Goal: Task Accomplishment & Management: Manage account settings

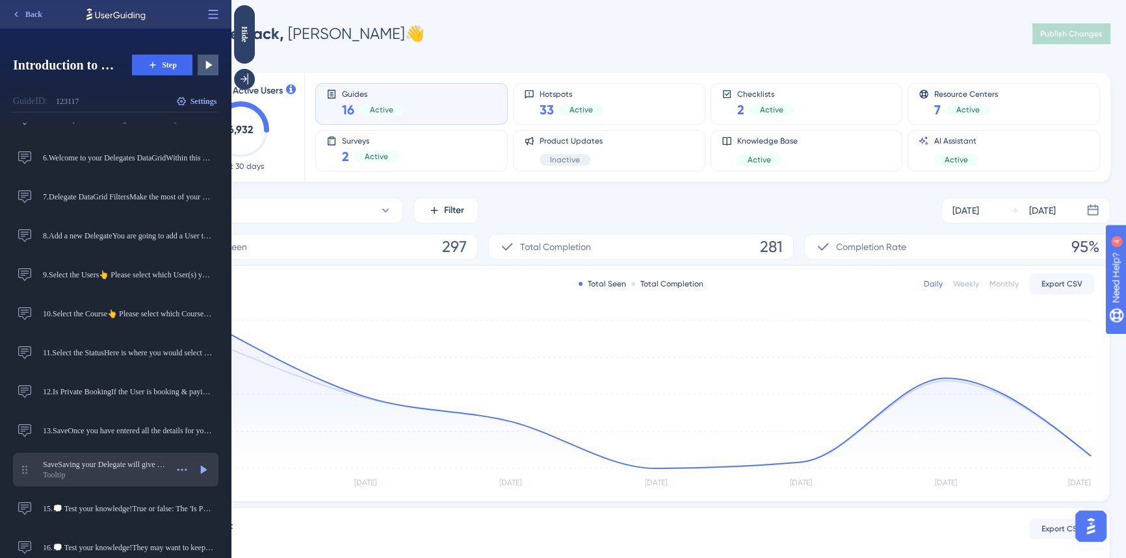
scroll to position [232, 0]
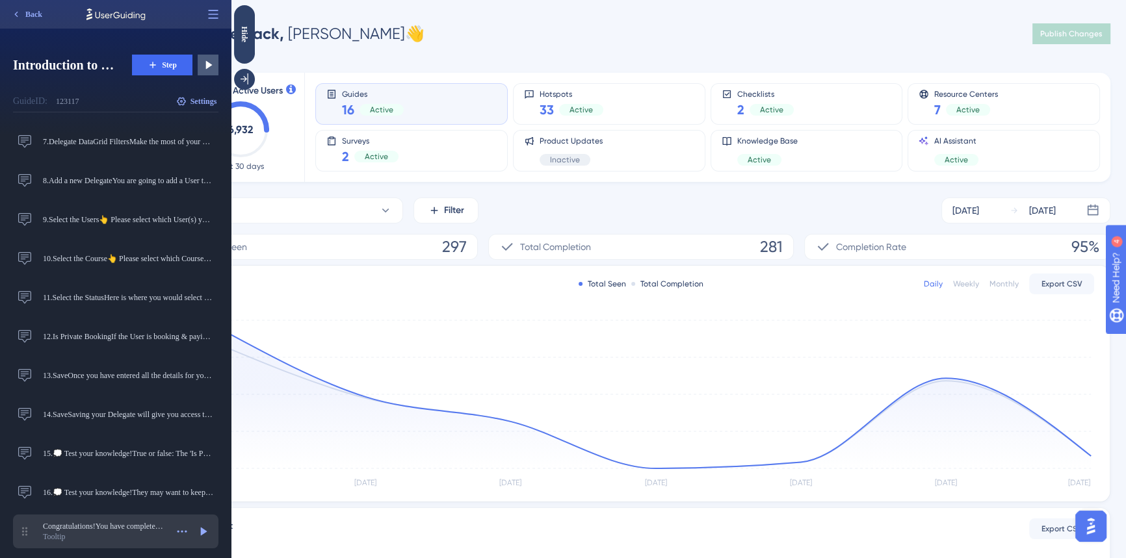
click at [109, 537] on div "Tooltip" at bounding box center [105, 537] width 124 height 10
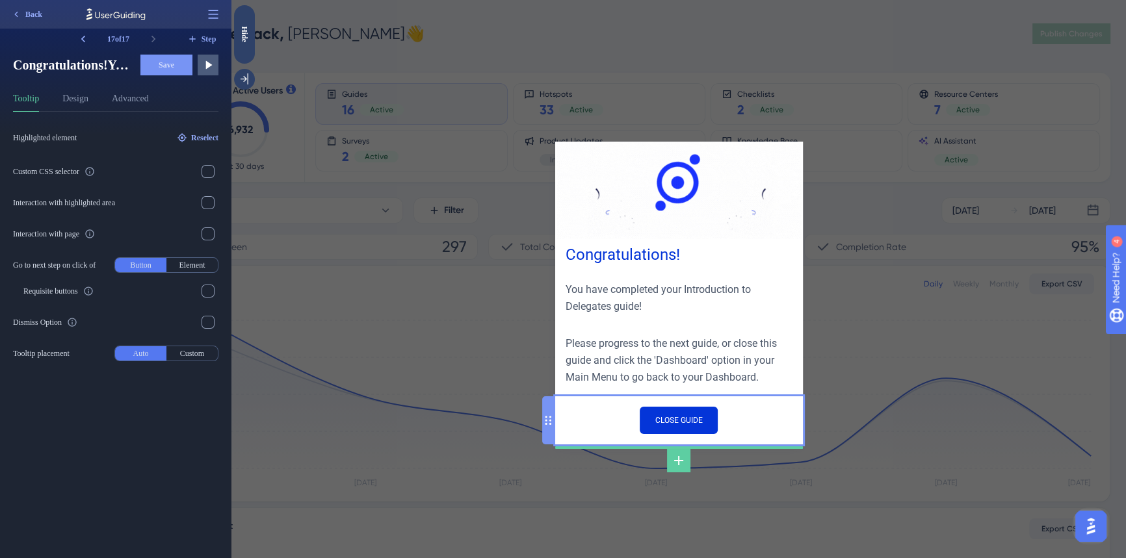
click at [754, 417] on div "CLOSE GUIDE" at bounding box center [679, 421] width 248 height 48
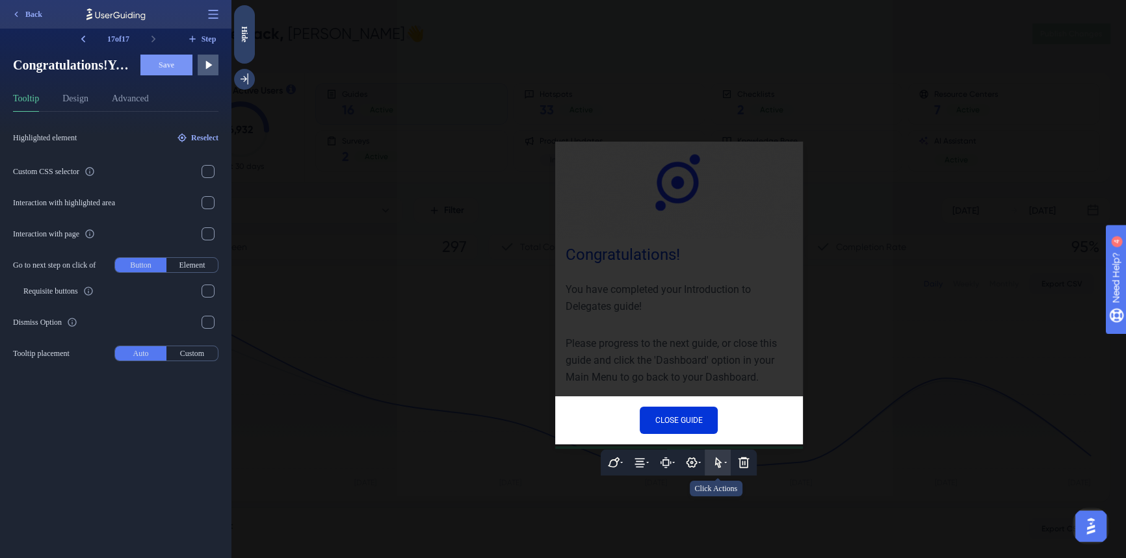
click at [725, 460] on button at bounding box center [718, 463] width 26 height 26
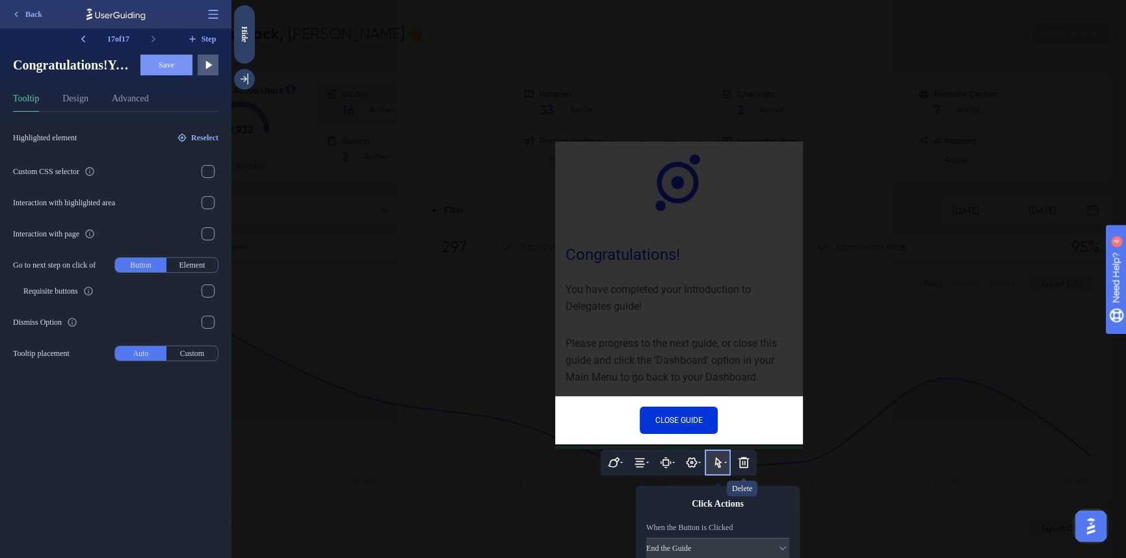
scroll to position [64, 0]
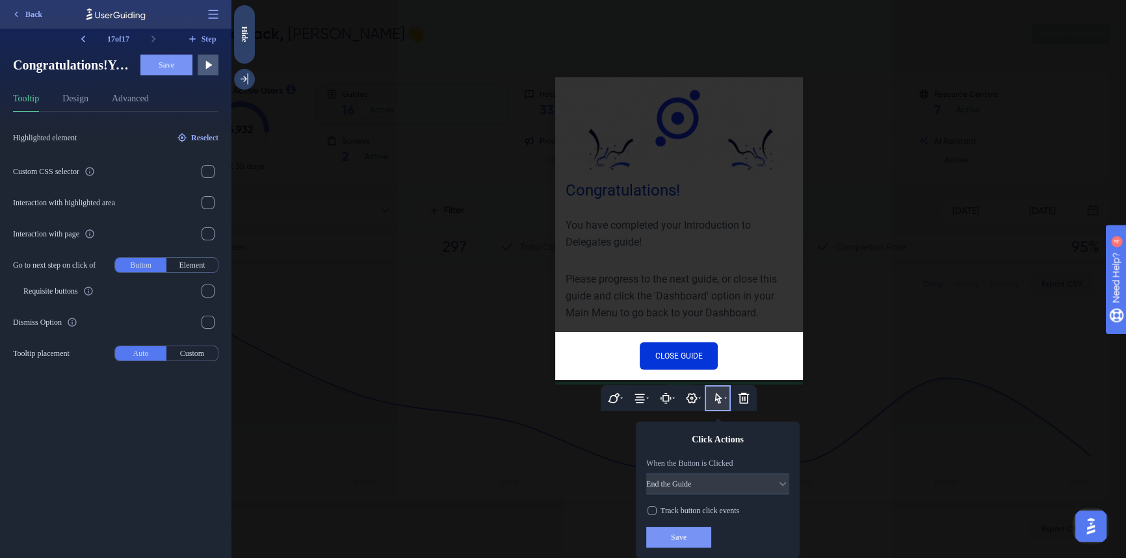
click at [730, 278] on div at bounding box center [678, 279] width 894 height 558
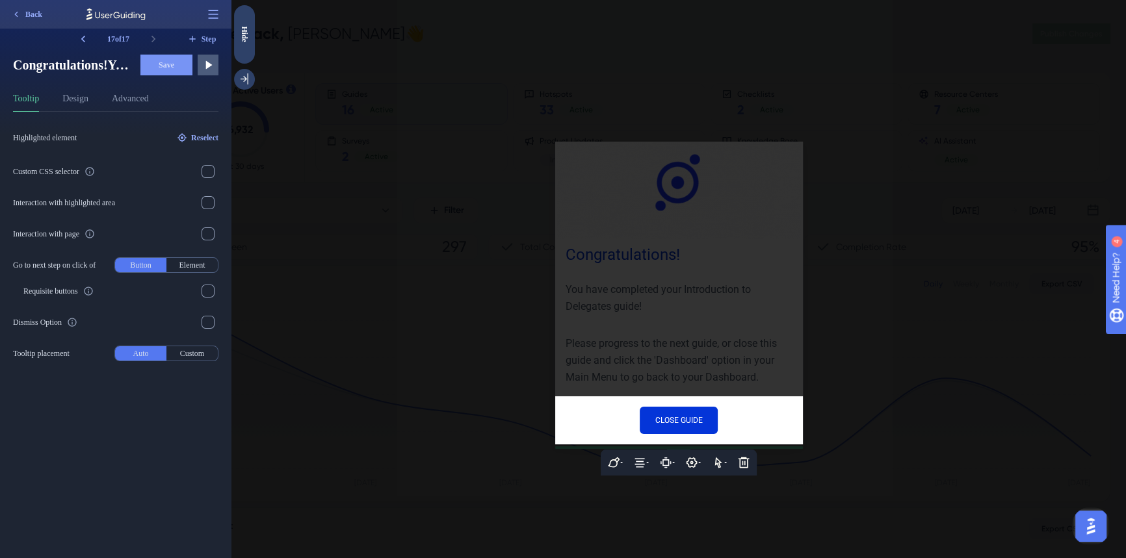
scroll to position [0, 0]
click at [660, 343] on div at bounding box center [678, 279] width 894 height 558
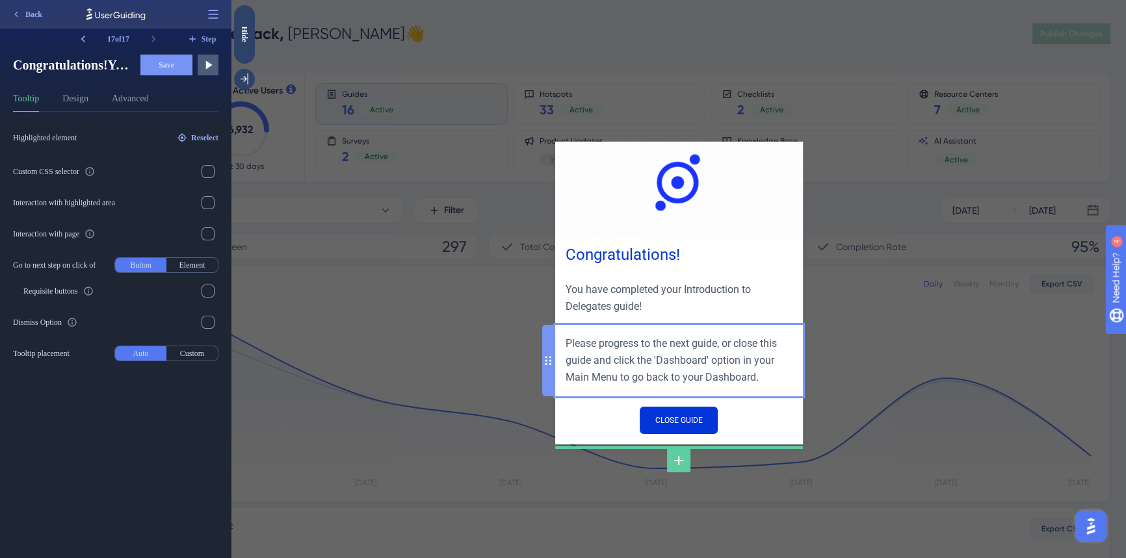
click at [663, 356] on div "Please progress to the next guide, or close this guide and click the 'Dashboard…" at bounding box center [679, 360] width 227 height 51
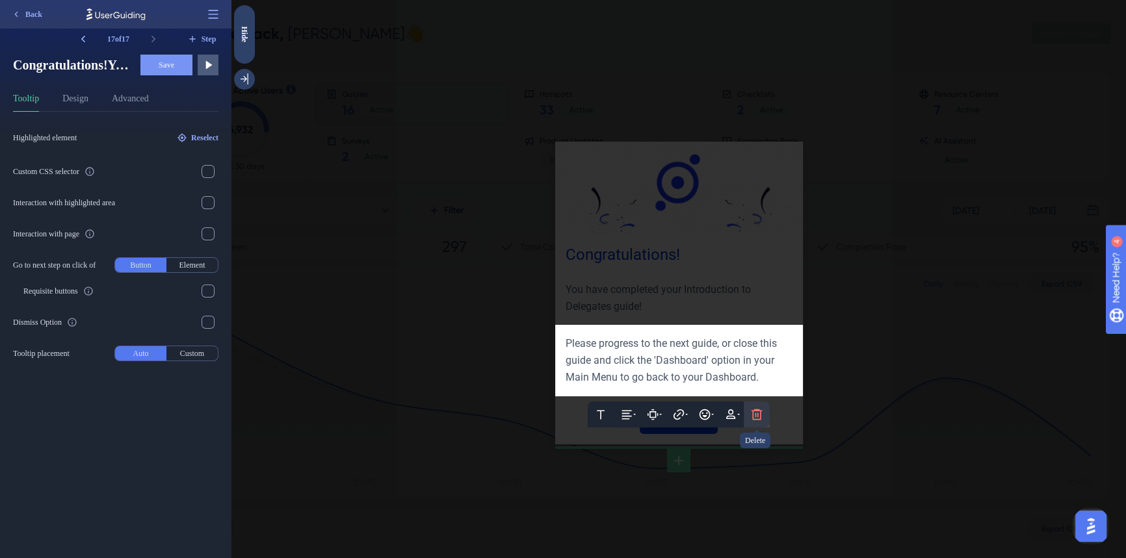
click at [757, 415] on icon at bounding box center [756, 415] width 11 height 11
click at [754, 456] on icon at bounding box center [756, 453] width 13 height 13
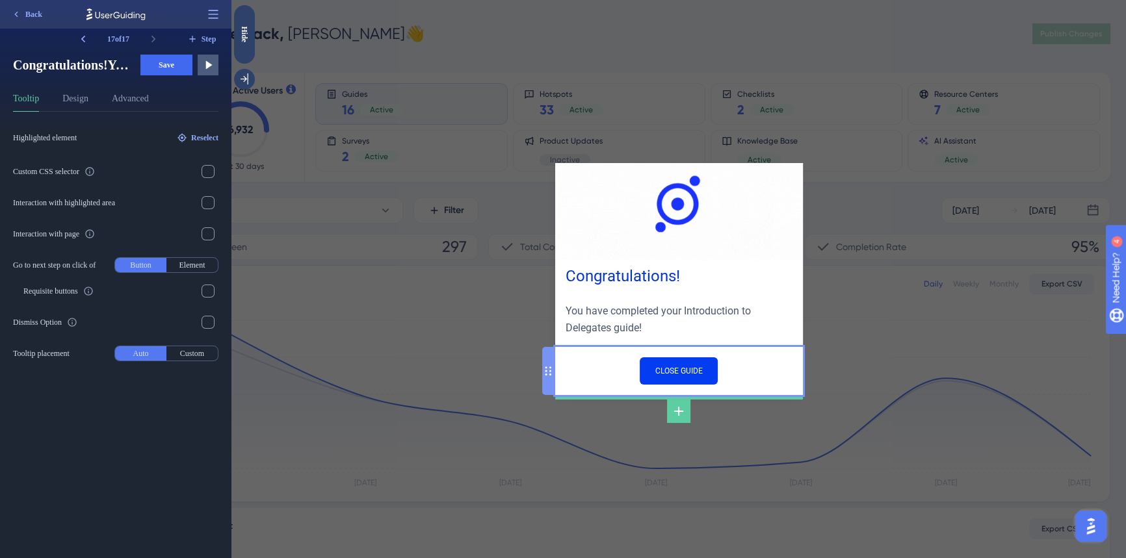
click at [684, 371] on input "CLOSE GUIDE" at bounding box center [679, 371] width 78 height 27
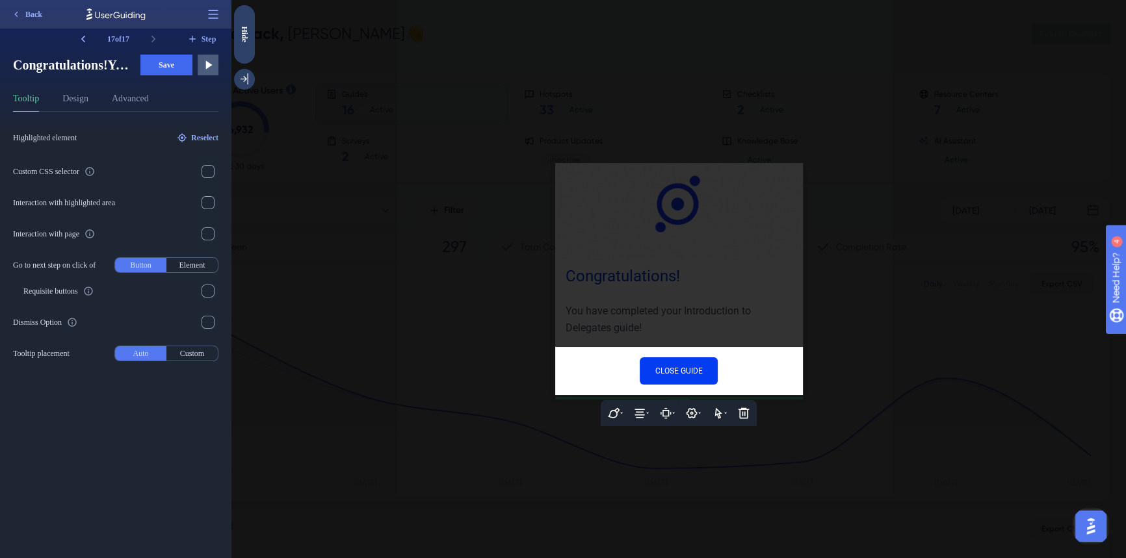
click at [685, 375] on input "CLOSE GUIDE" at bounding box center [679, 371] width 78 height 27
click at [723, 417] on icon at bounding box center [717, 413] width 13 height 13
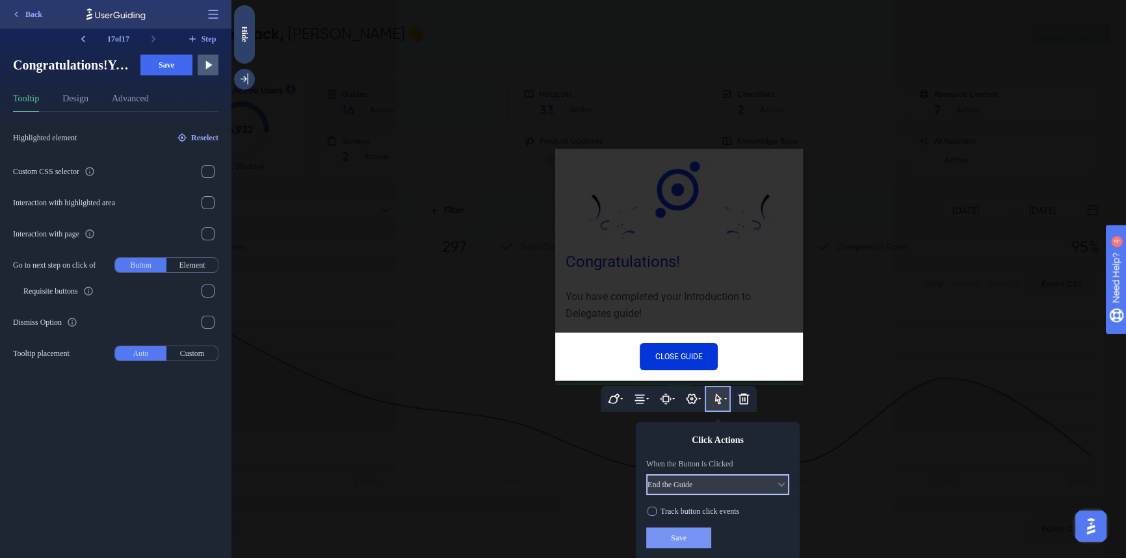
click at [721, 487] on button "End the Guide" at bounding box center [717, 485] width 143 height 21
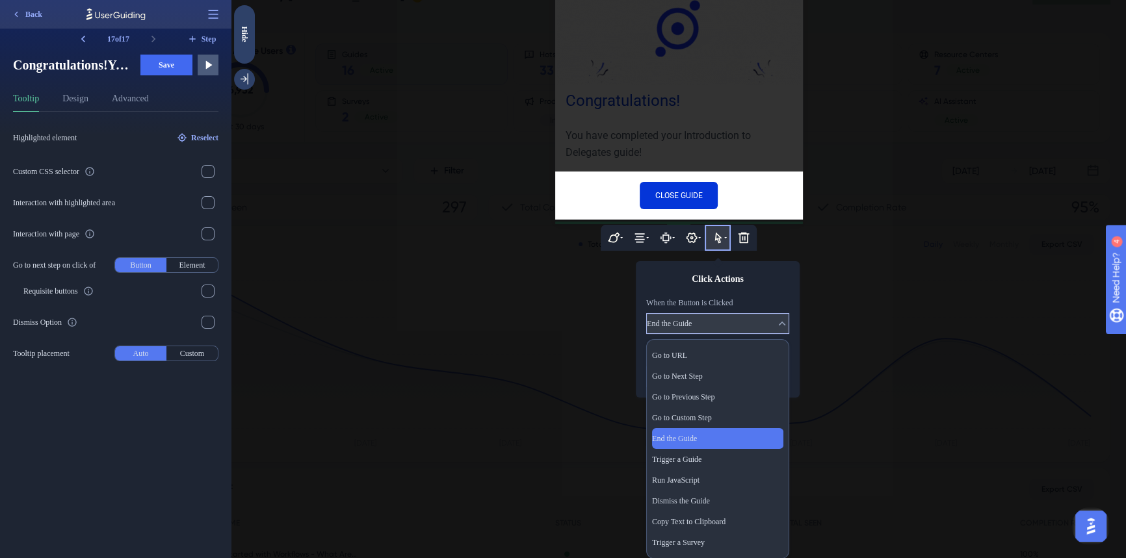
scroll to position [59, 0]
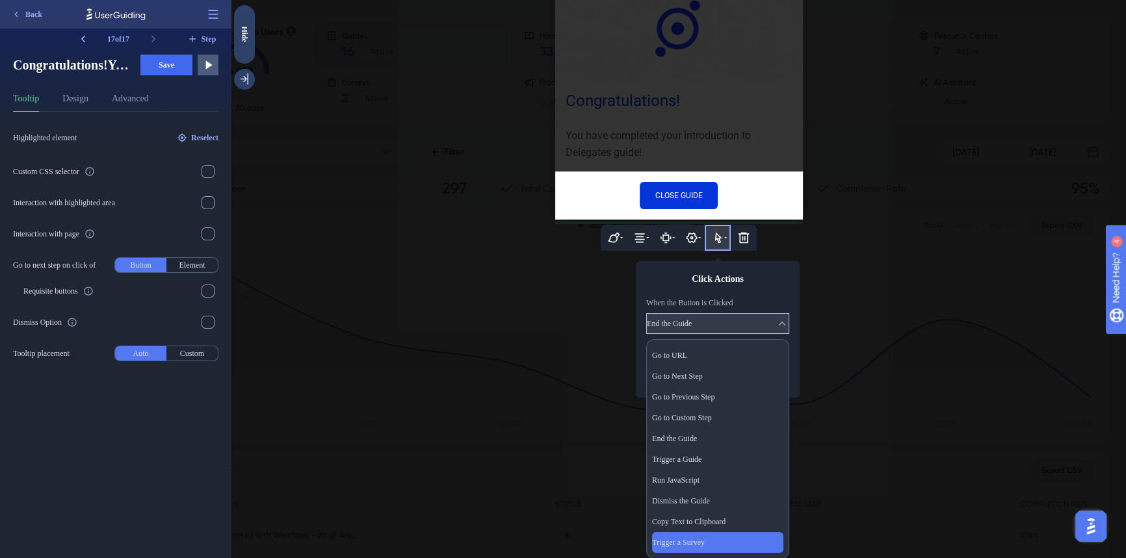
click at [712, 540] on div "Trigger a Survey Trigger a Survey" at bounding box center [717, 542] width 131 height 21
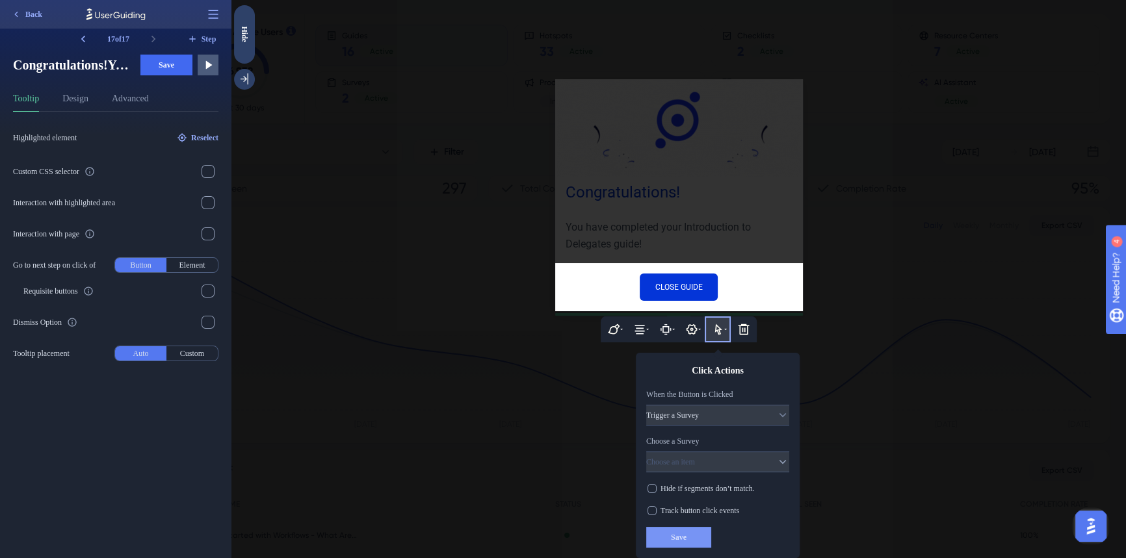
scroll to position [84, 0]
click at [727, 462] on button "Choose an item" at bounding box center [717, 462] width 143 height 21
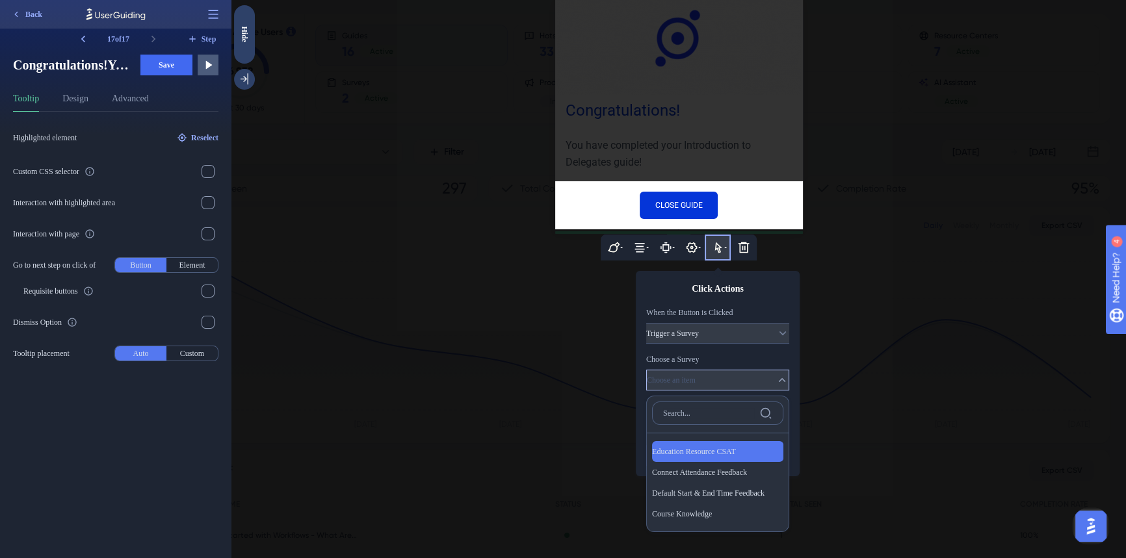
click at [733, 454] on span "Education Resource CSAT" at bounding box center [694, 452] width 84 height 10
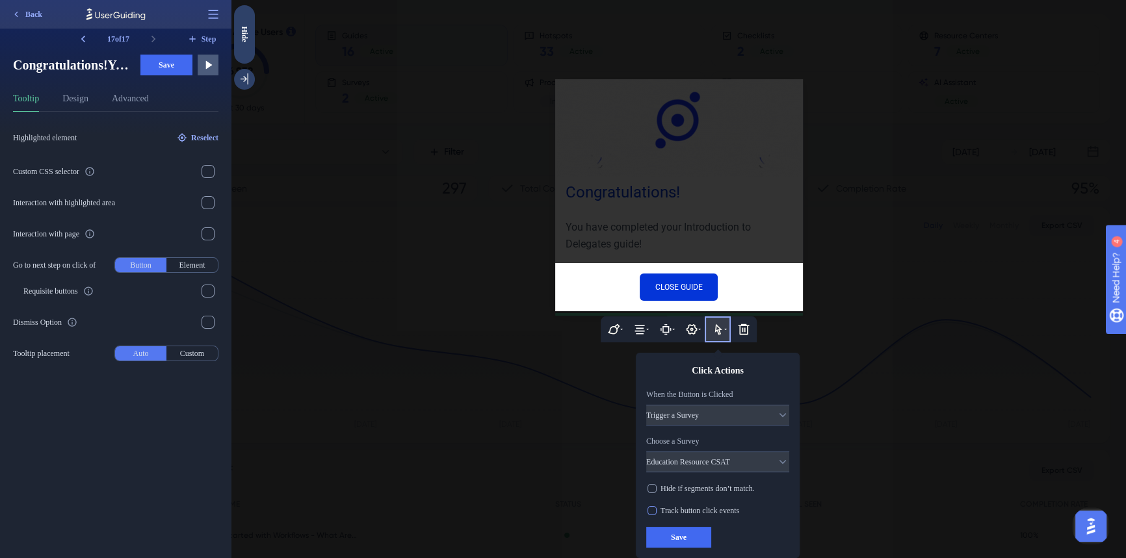
click at [704, 512] on span "Track button click events" at bounding box center [699, 511] width 79 height 10
click at [677, 283] on input "CLOSE GUIDE" at bounding box center [679, 287] width 78 height 27
drag, startPoint x: 653, startPoint y: 289, endPoint x: 702, endPoint y: 288, distance: 48.8
click at [702, 288] on input "CLOSE GUIDE" at bounding box center [679, 287] width 78 height 27
type input "C"
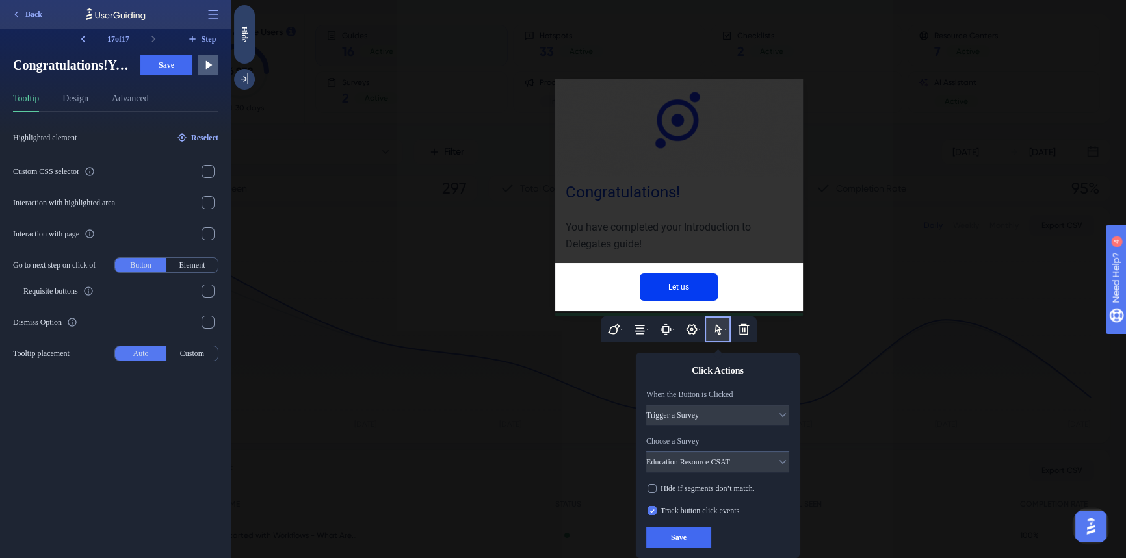
drag, startPoint x: 663, startPoint y: 287, endPoint x: 684, endPoint y: 287, distance: 20.8
click at [684, 287] on input "Let us" at bounding box center [679, 287] width 78 height 27
type input "Q"
type input "Help us improve"
click at [736, 192] on div at bounding box center [678, 279] width 894 height 558
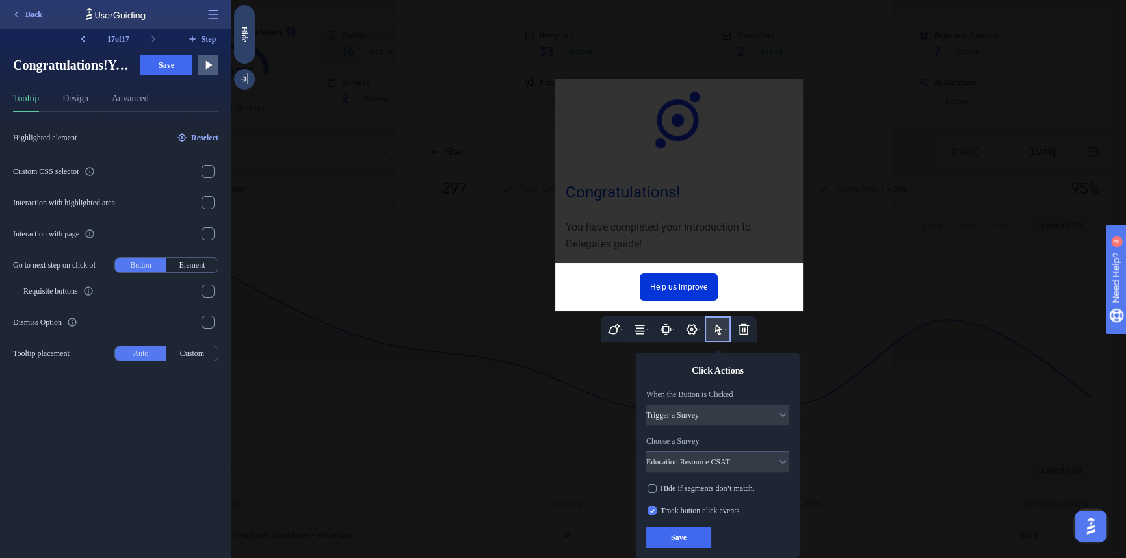
scroll to position [0, 0]
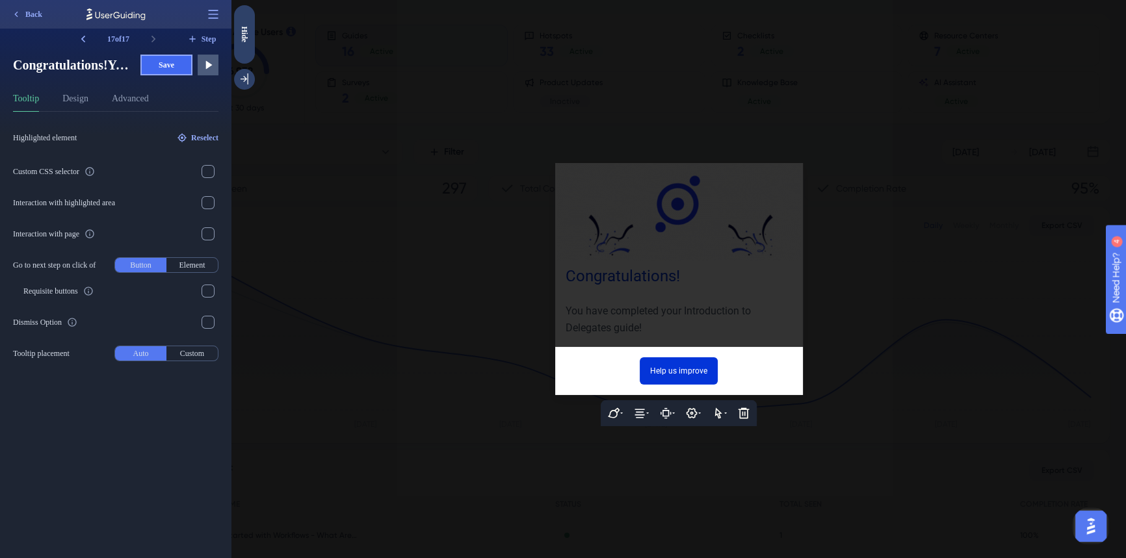
click at [155, 68] on button "Save" at bounding box center [166, 65] width 52 height 21
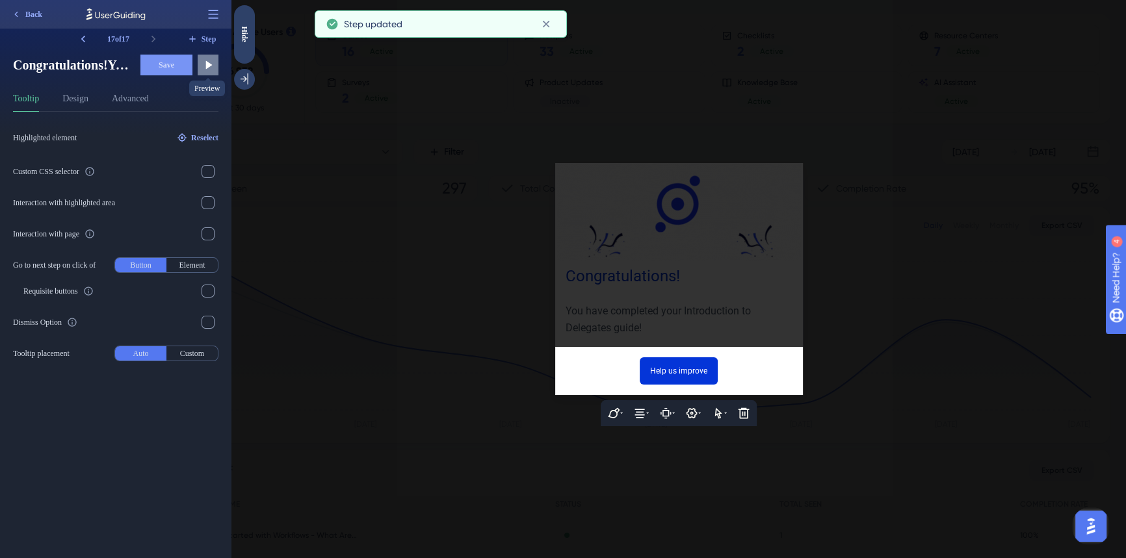
click at [208, 71] on button at bounding box center [208, 65] width 21 height 21
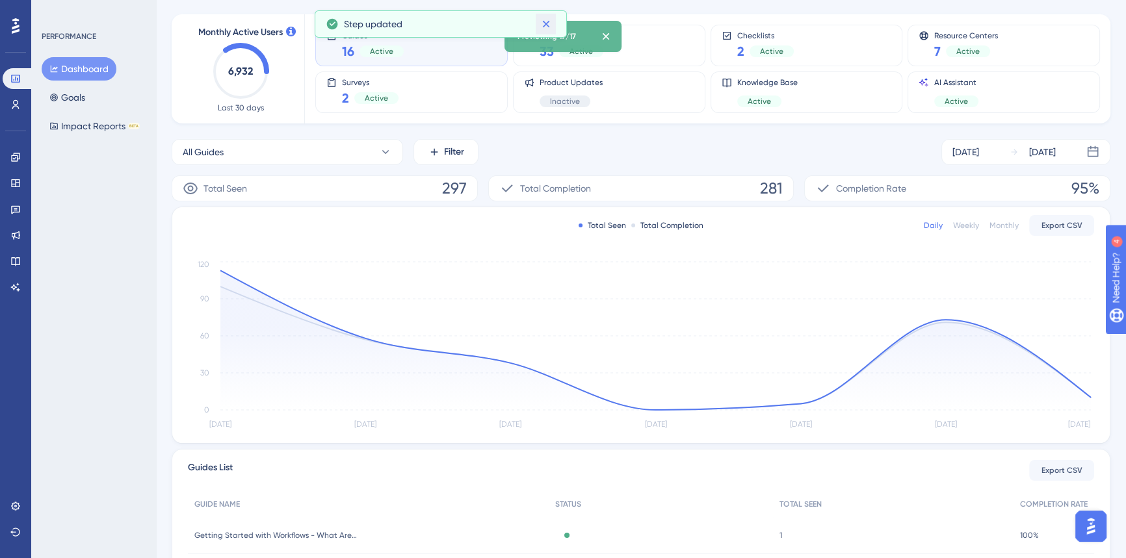
click at [548, 18] on icon at bounding box center [546, 24] width 13 height 13
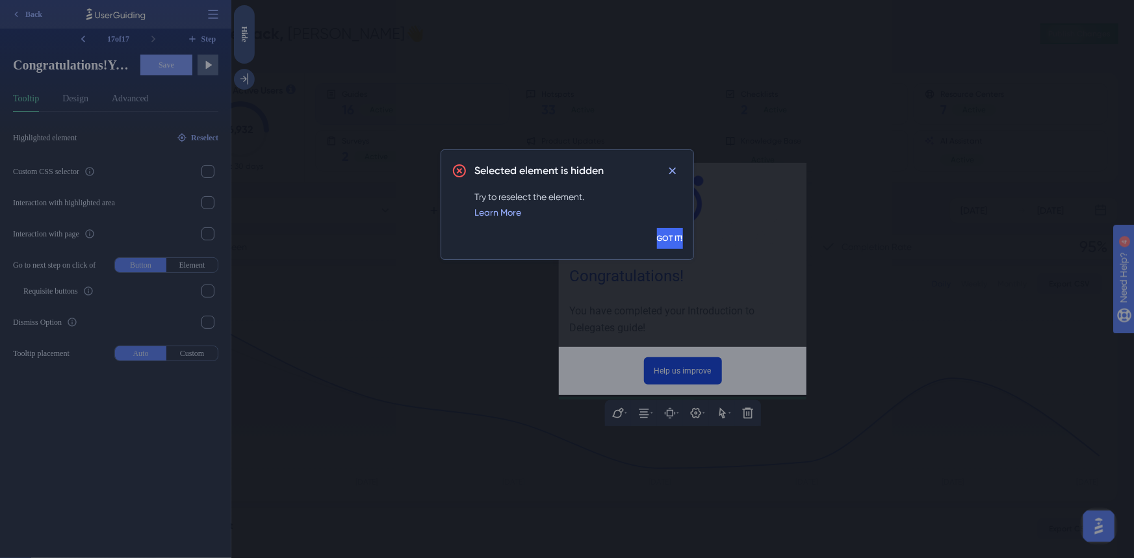
click at [651, 254] on div "Selected element is hidden Try to reselect the element. Learn More GOT IT!" at bounding box center [568, 205] width 254 height 111
click at [657, 243] on button "GOT IT!" at bounding box center [670, 238] width 26 height 21
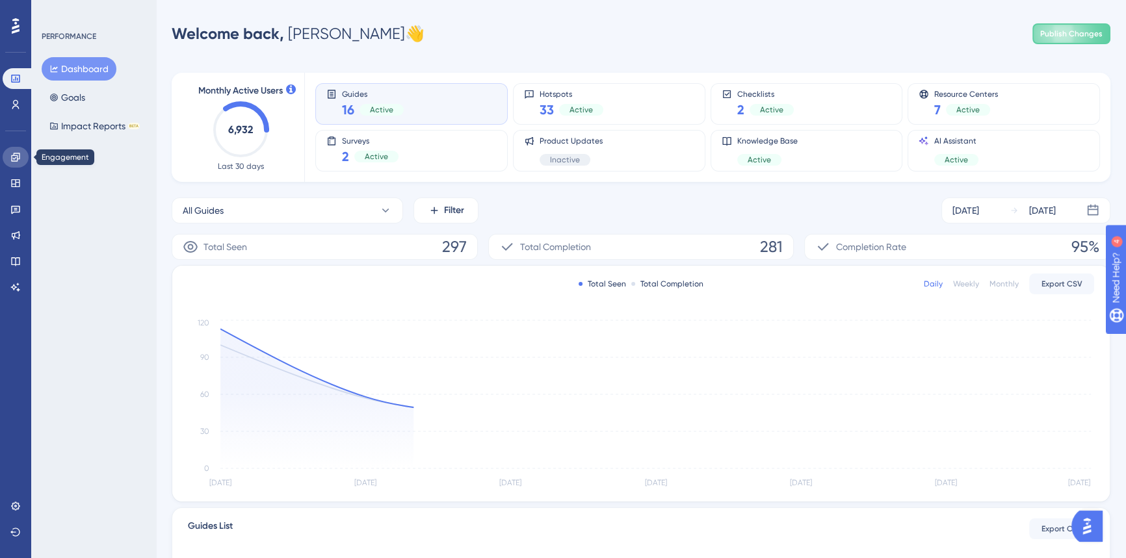
click at [16, 160] on icon at bounding box center [15, 157] width 10 height 10
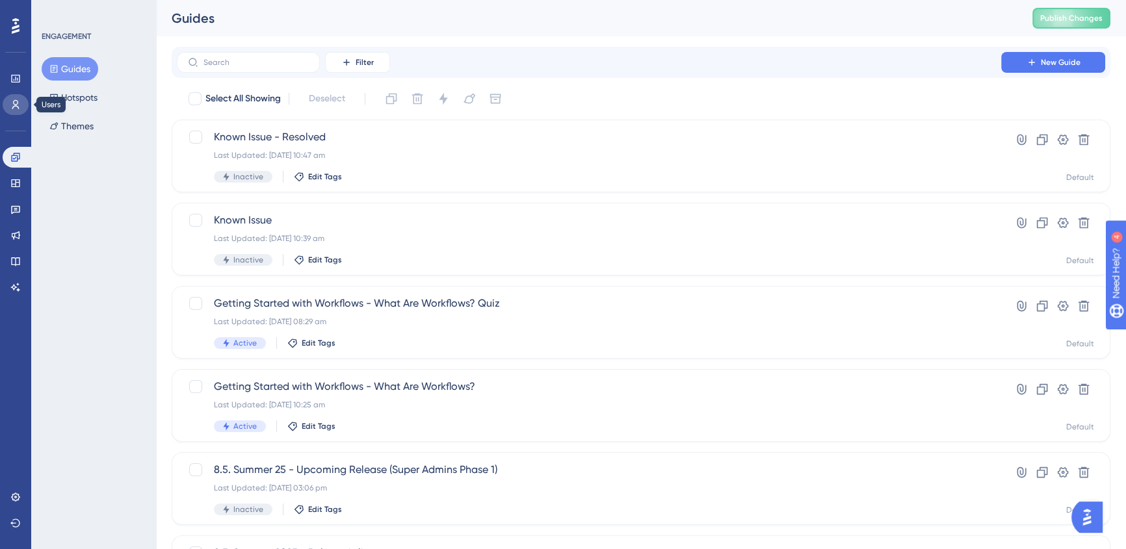
click at [6, 104] on link at bounding box center [16, 104] width 26 height 21
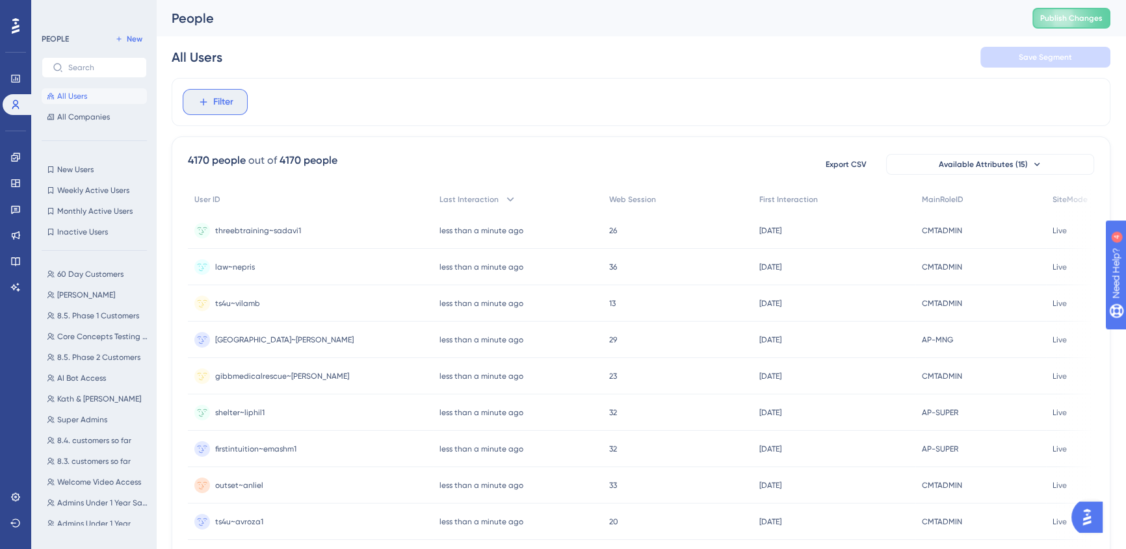
click at [228, 107] on span "Filter" at bounding box center [223, 102] width 20 height 16
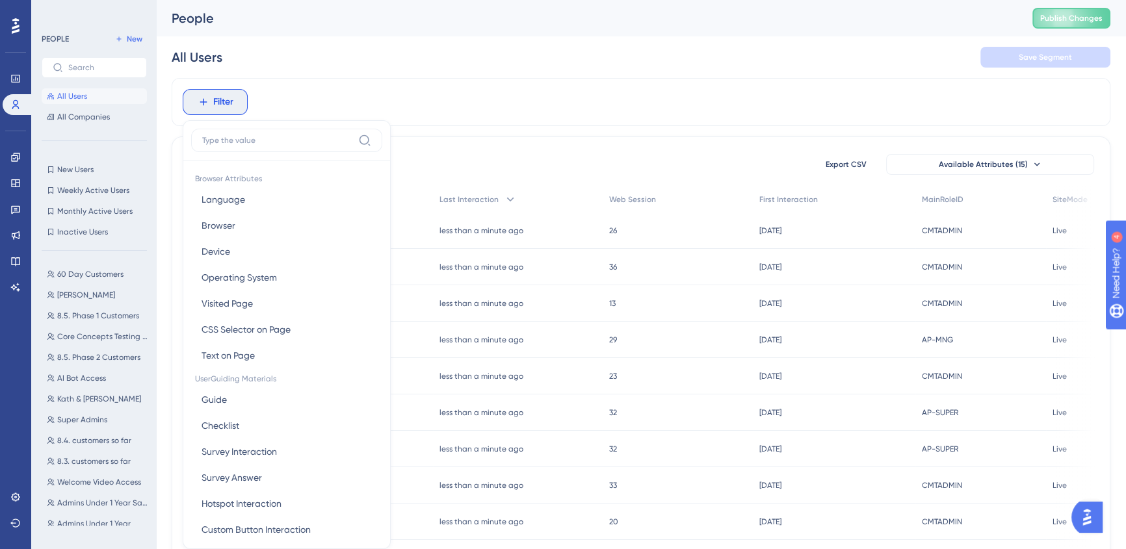
scroll to position [59, 0]
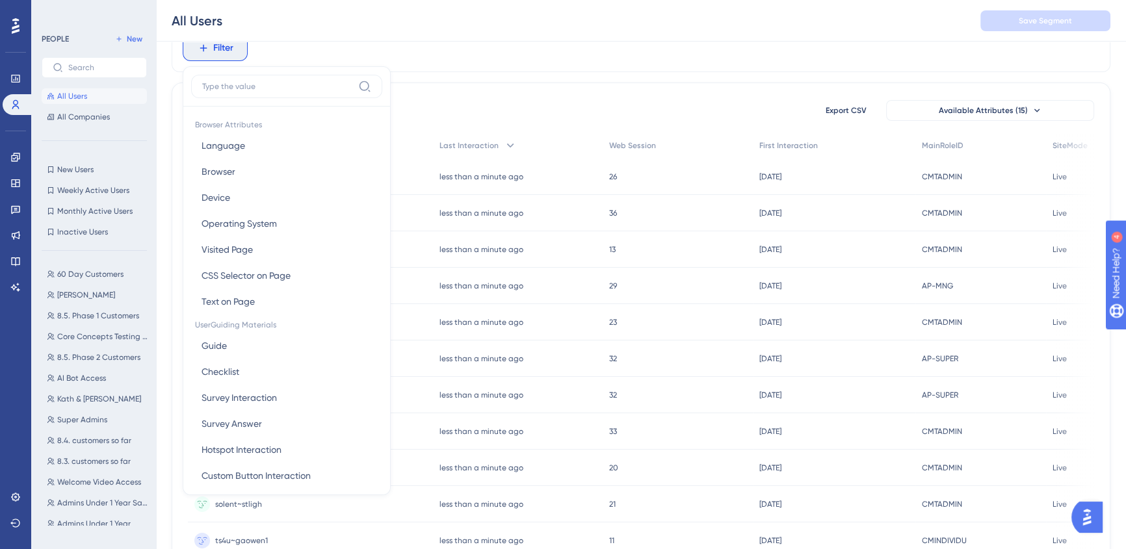
click at [464, 73] on div "Filter Browser Attributes Language Language Browser Browser Device Device Opera…" at bounding box center [641, 484] width 939 height 920
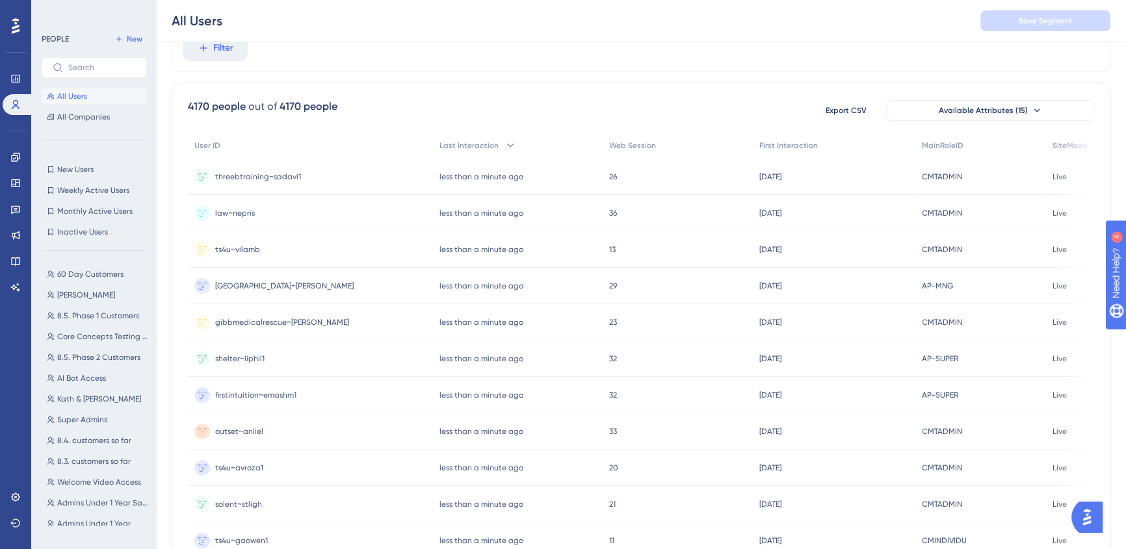
click at [228, 62] on div "Filter" at bounding box center [641, 48] width 939 height 48
click at [226, 59] on button "Filter" at bounding box center [215, 48] width 65 height 26
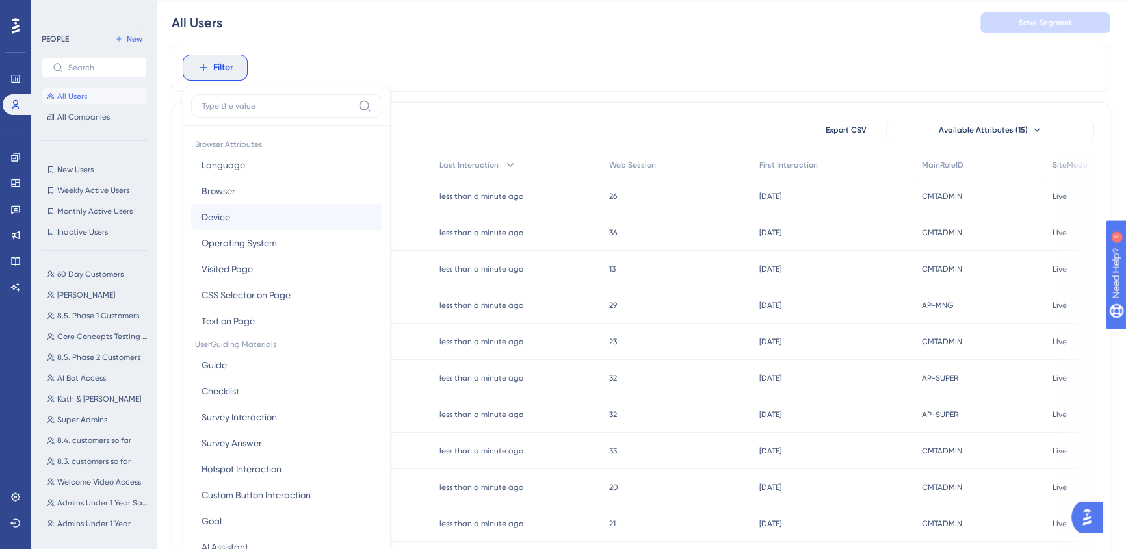
scroll to position [0, 0]
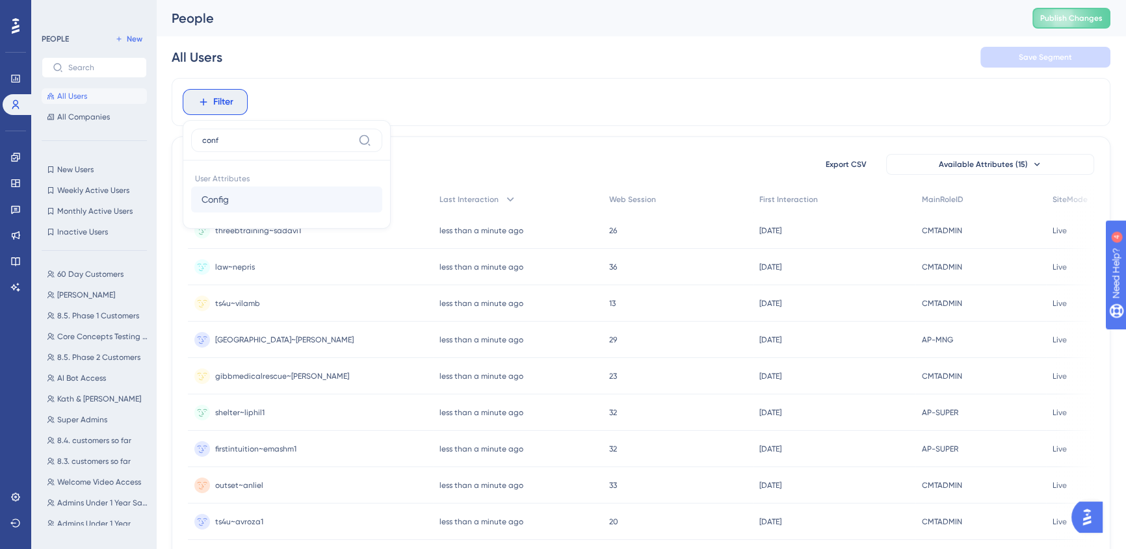
type input "conf"
click at [231, 205] on button "Config Config" at bounding box center [286, 200] width 191 height 26
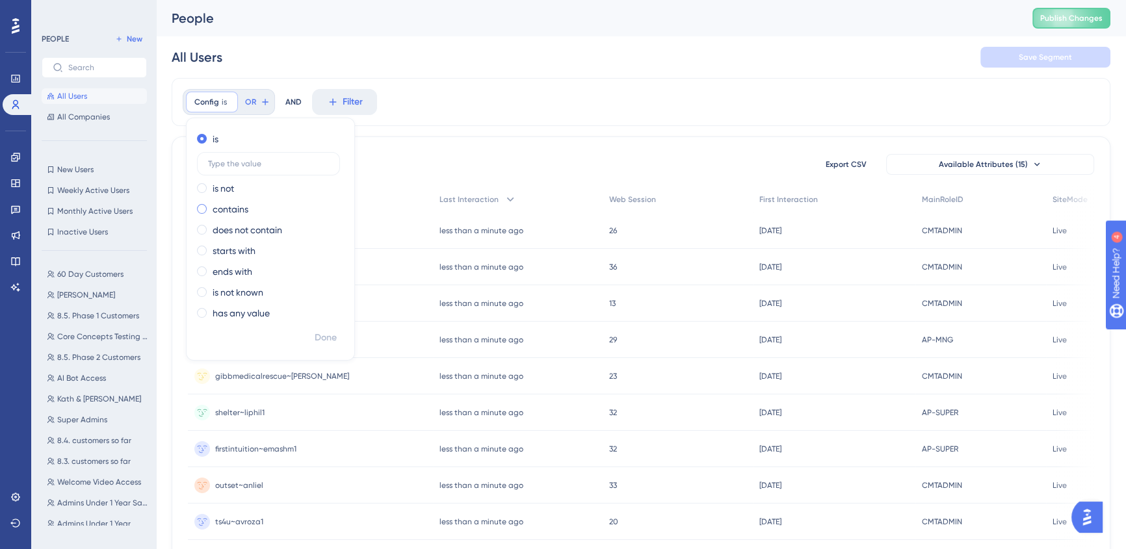
click at [234, 211] on label "contains" at bounding box center [231, 210] width 36 height 16
type input "vet"
click at [330, 339] on span "Done" at bounding box center [326, 338] width 22 height 16
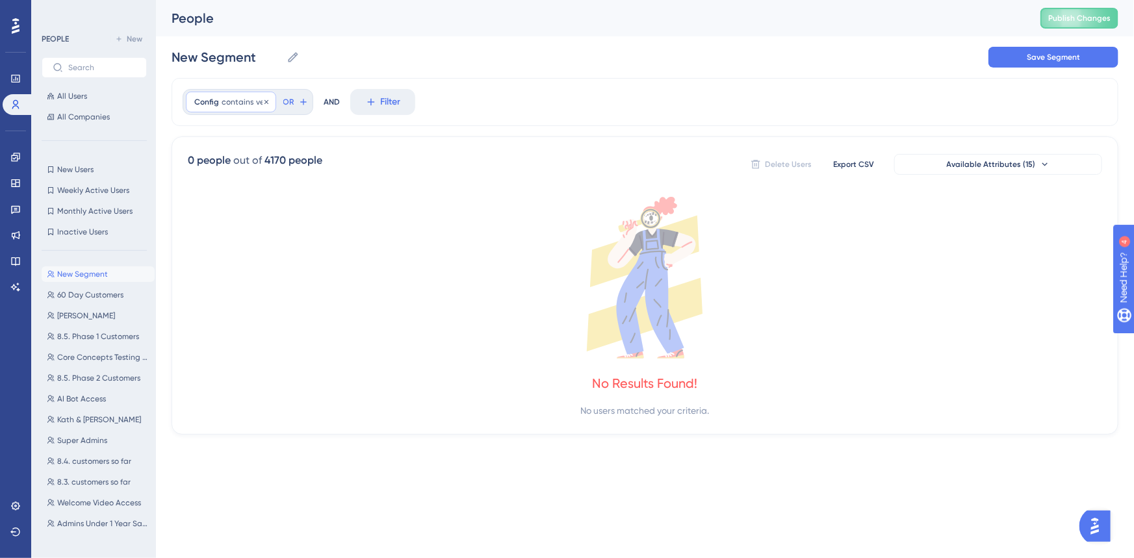
click at [226, 99] on span "contains" at bounding box center [238, 102] width 32 height 10
type input "vets"
click at [315, 338] on button "Done" at bounding box center [325, 337] width 36 height 23
click at [104, 296] on span "60 Day Customers" at bounding box center [90, 295] width 66 height 10
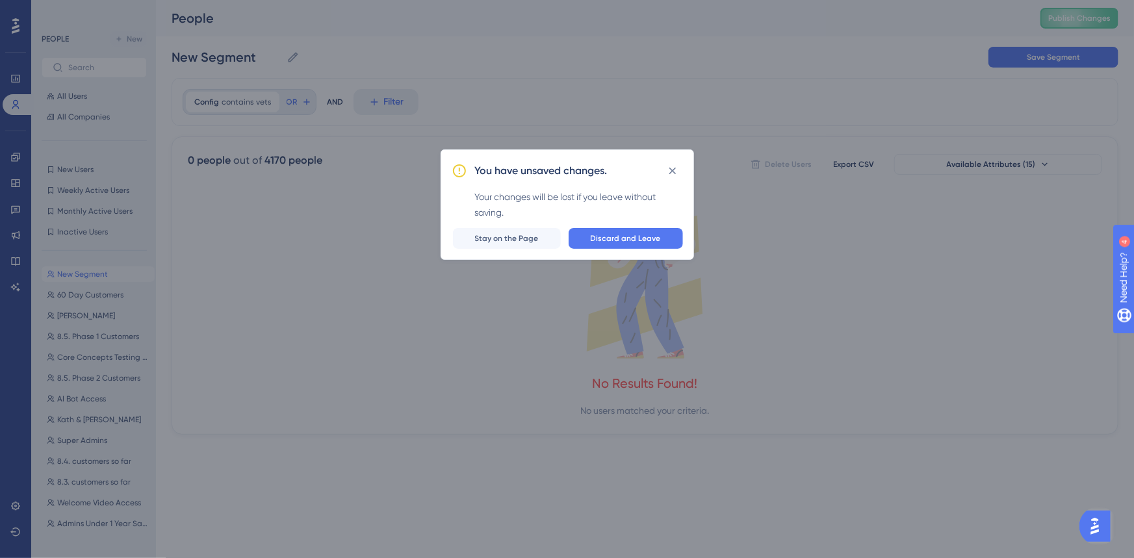
click at [685, 241] on div "You have unsaved changes. Your changes will be lost if you leave without saving…" at bounding box center [568, 205] width 254 height 111
click at [678, 239] on button "Discard and Leave" at bounding box center [626, 238] width 114 height 21
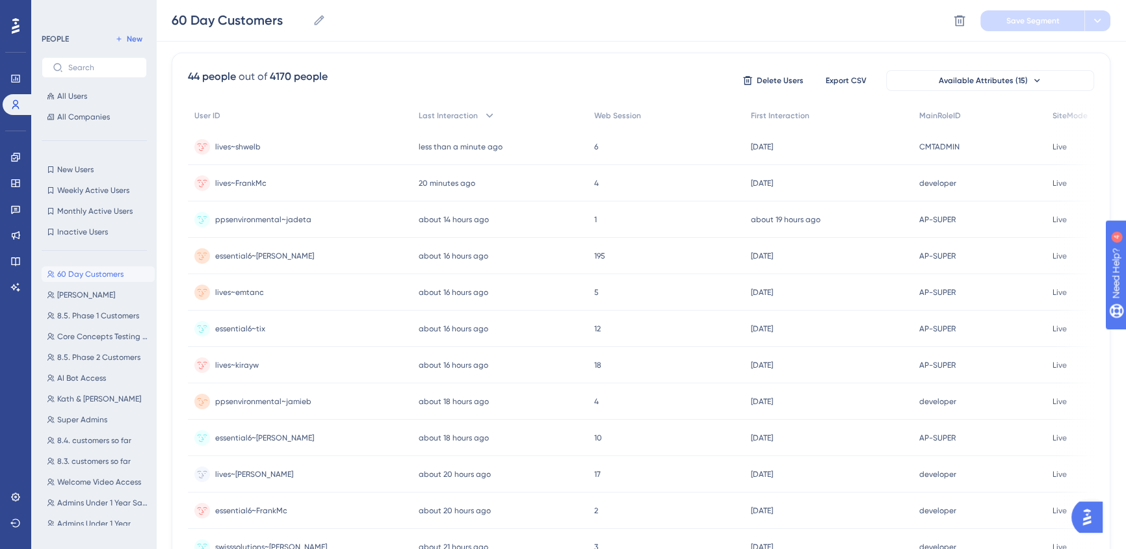
scroll to position [59, 0]
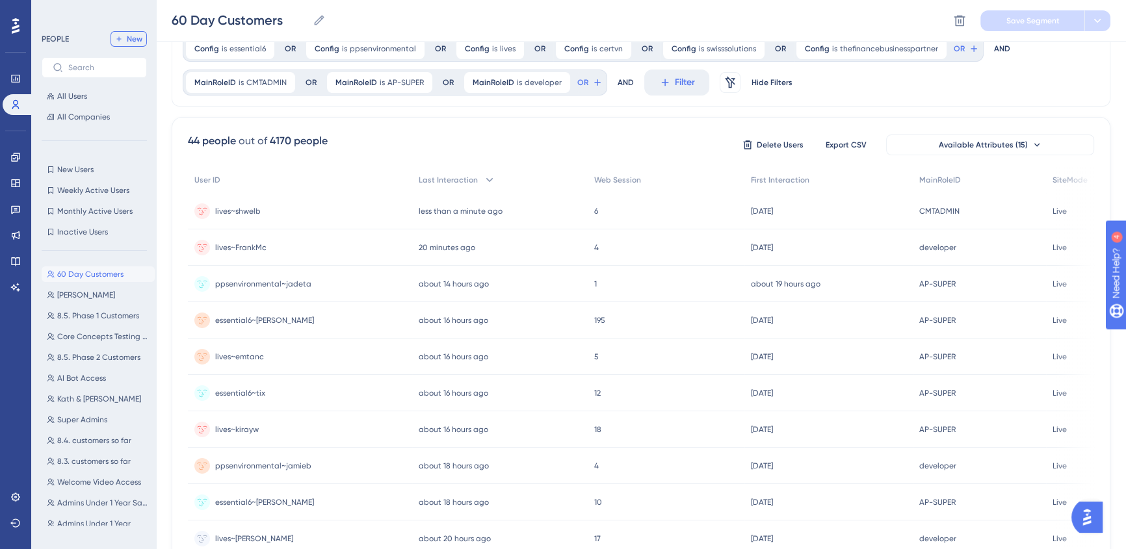
click at [137, 37] on span "New" at bounding box center [135, 39] width 16 height 10
type input "New Segment"
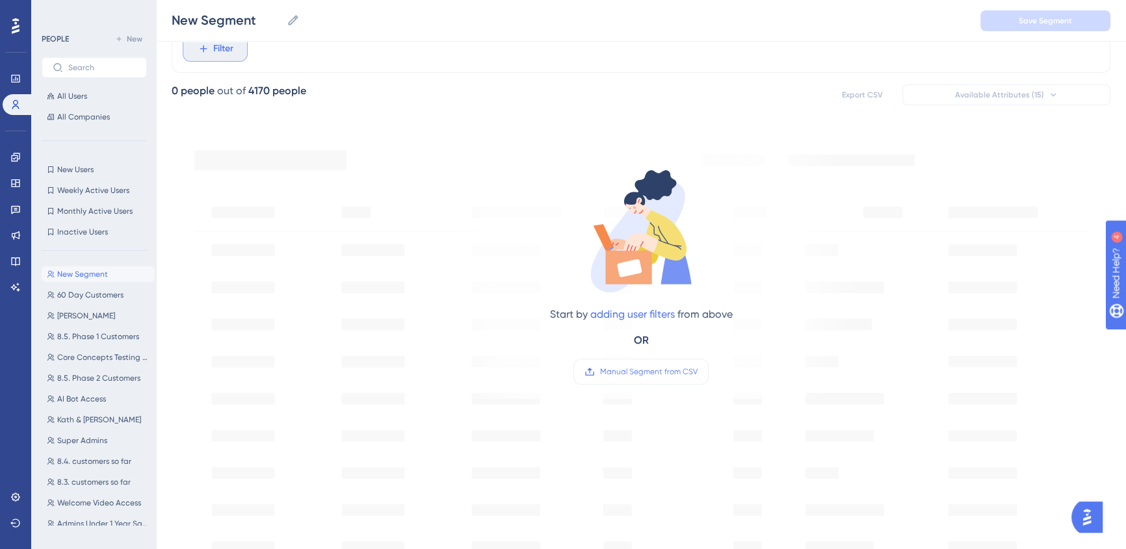
click at [221, 51] on span "Filter" at bounding box center [223, 49] width 20 height 16
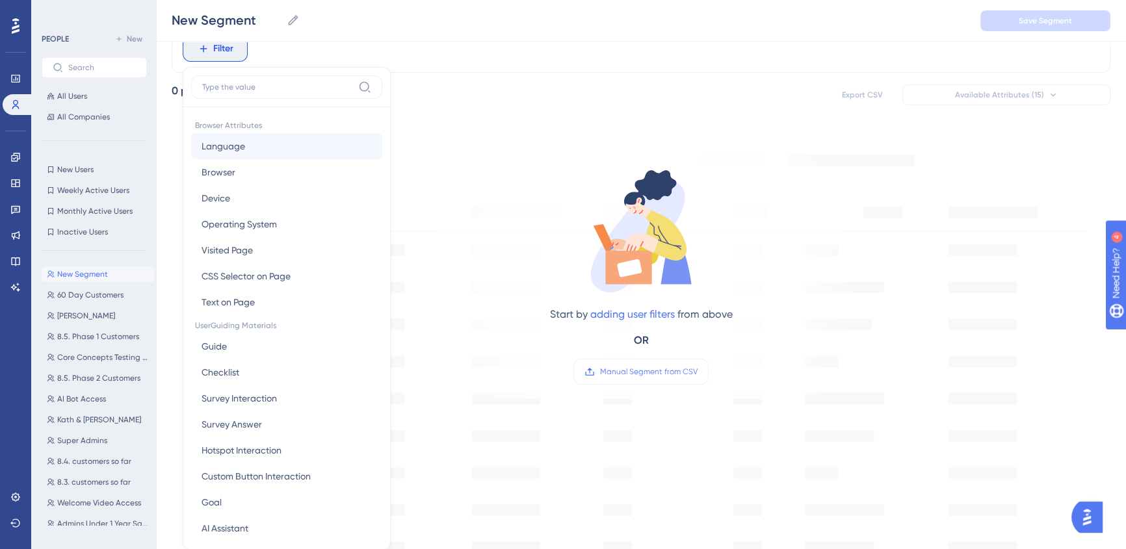
scroll to position [92, 0]
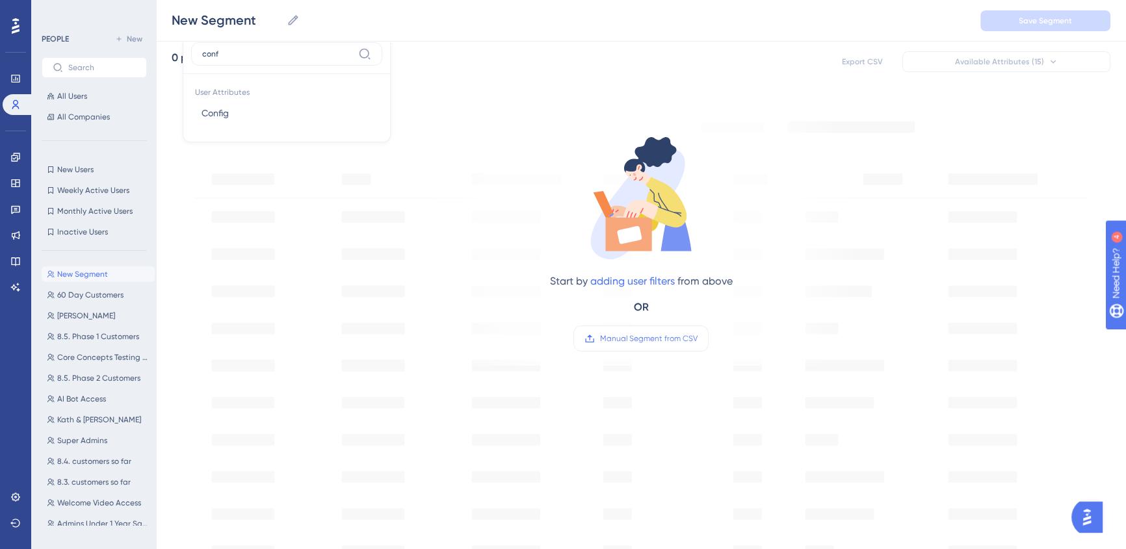
type input "conf"
click at [292, 107] on button "Config Config" at bounding box center [286, 113] width 191 height 26
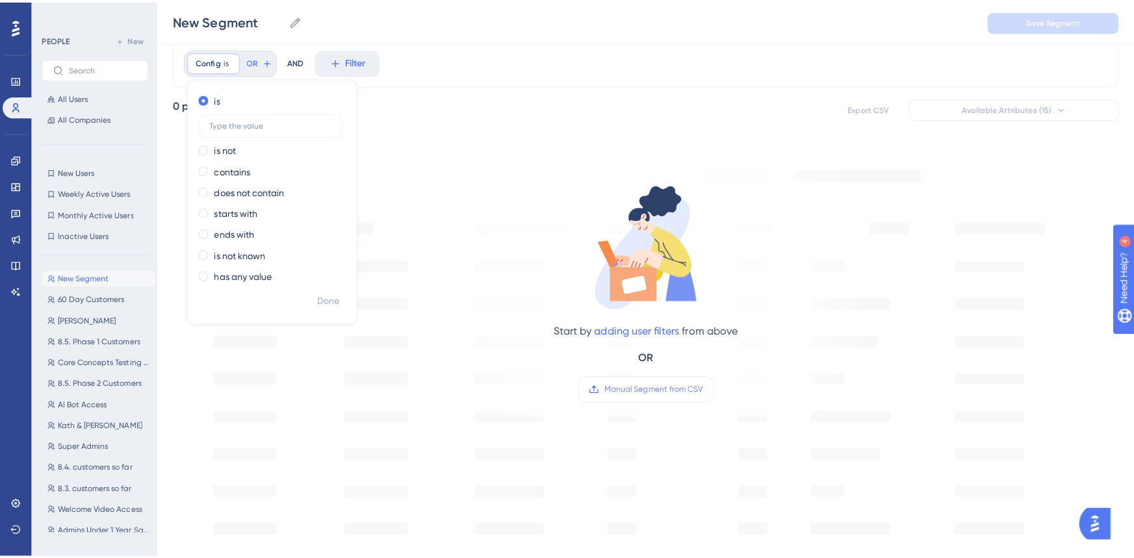
scroll to position [0, 0]
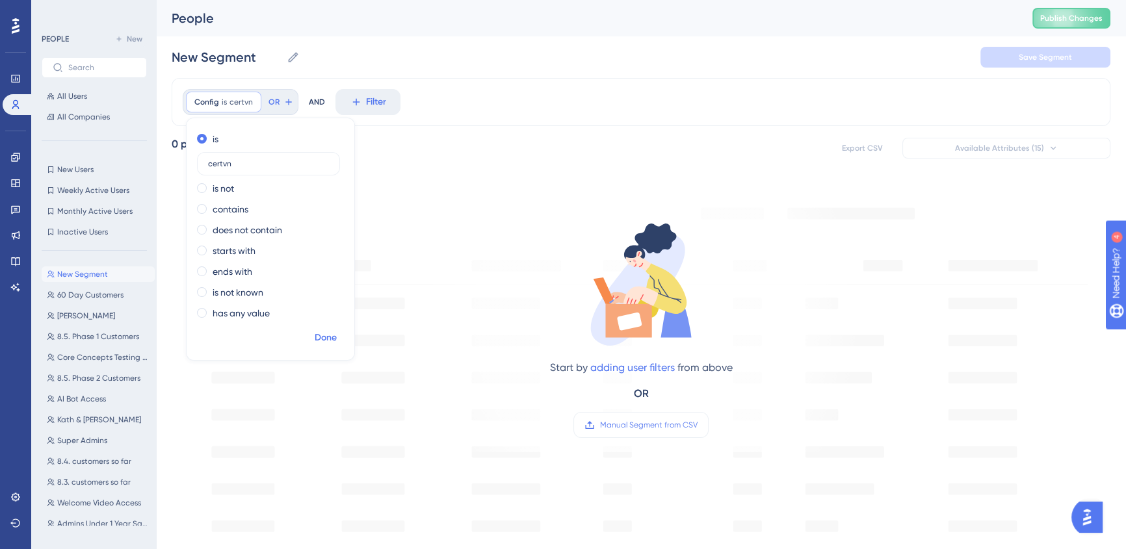
type input "certvn"
click at [332, 331] on span "Done" at bounding box center [326, 338] width 22 height 16
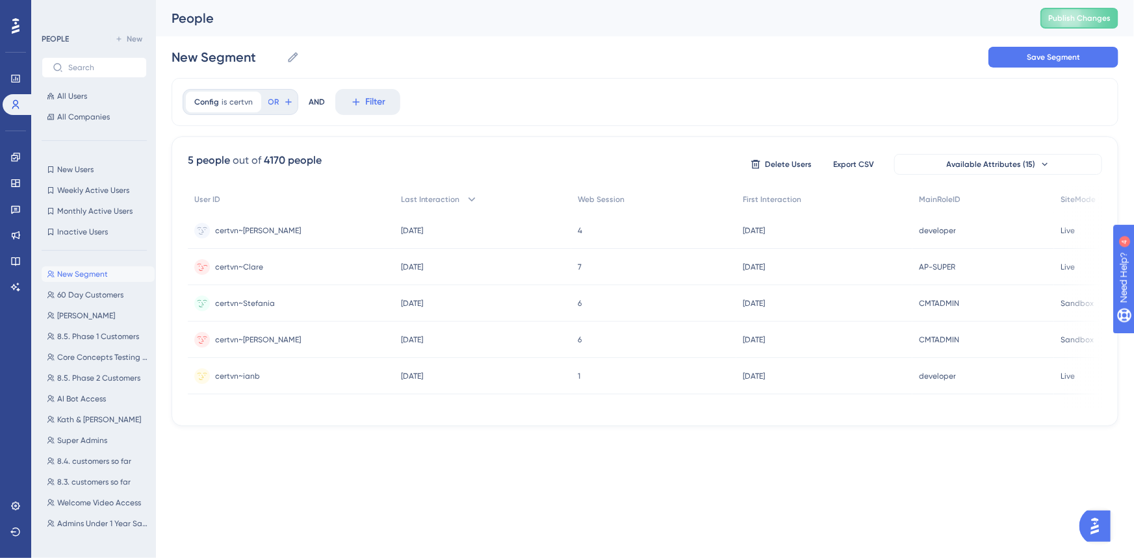
click at [250, 265] on span "certvn~Clare" at bounding box center [239, 267] width 48 height 10
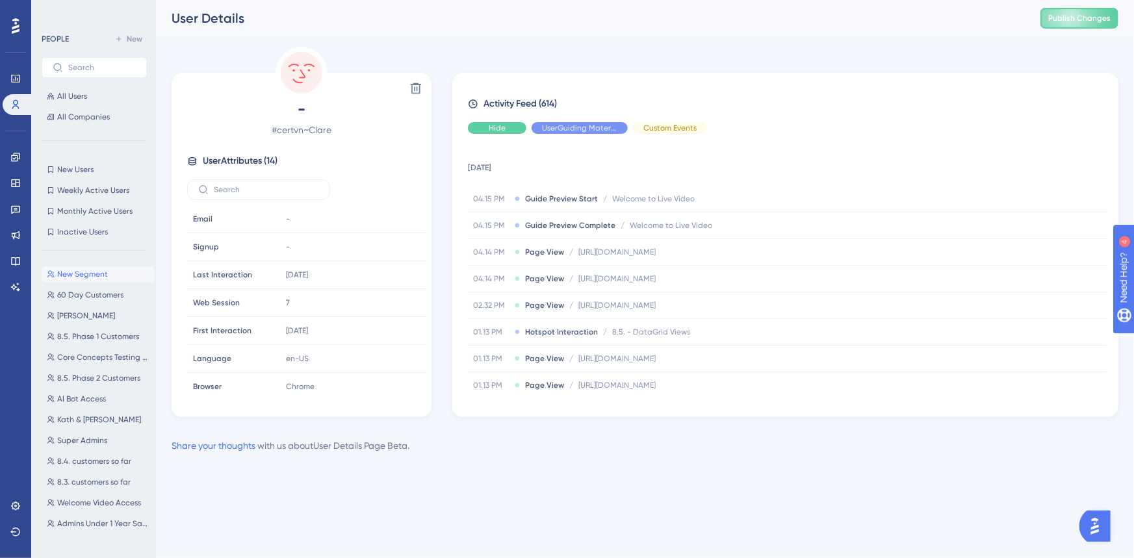
click at [519, 133] on div "Hide" at bounding box center [497, 128] width 59 height 12
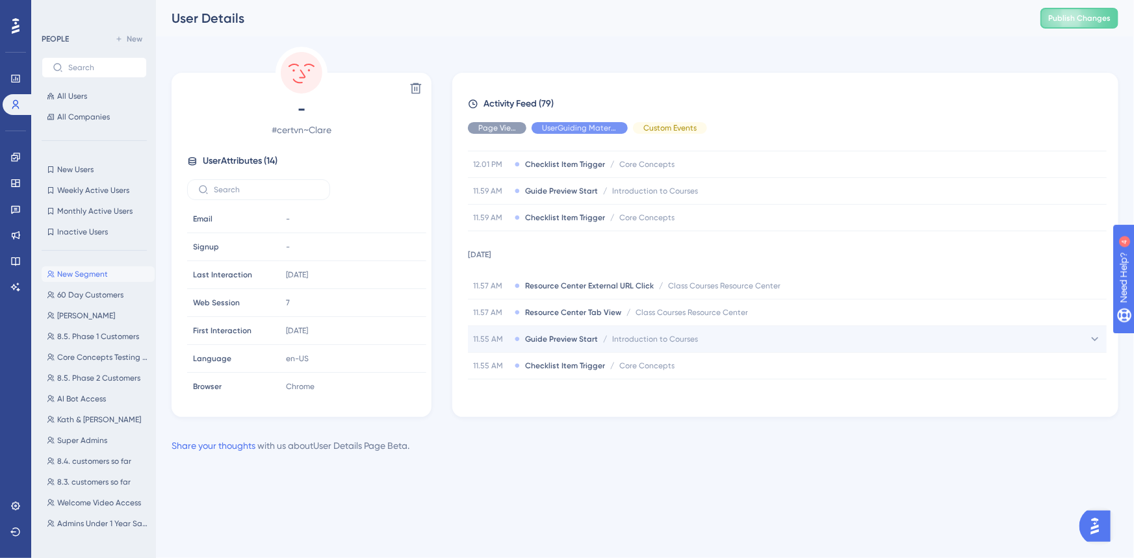
scroll to position [295, 0]
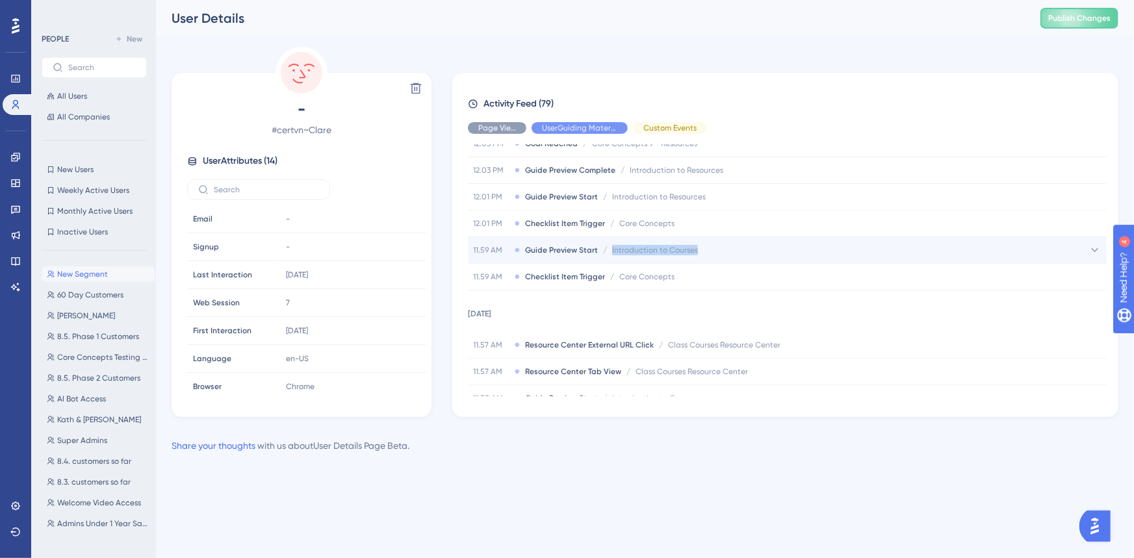
drag, startPoint x: 722, startPoint y: 247, endPoint x: 610, endPoint y: 246, distance: 111.2
click at [610, 246] on div "11.59 AM Guide Preview Start / Introduction to Courses Introduction to Courses" at bounding box center [787, 250] width 639 height 26
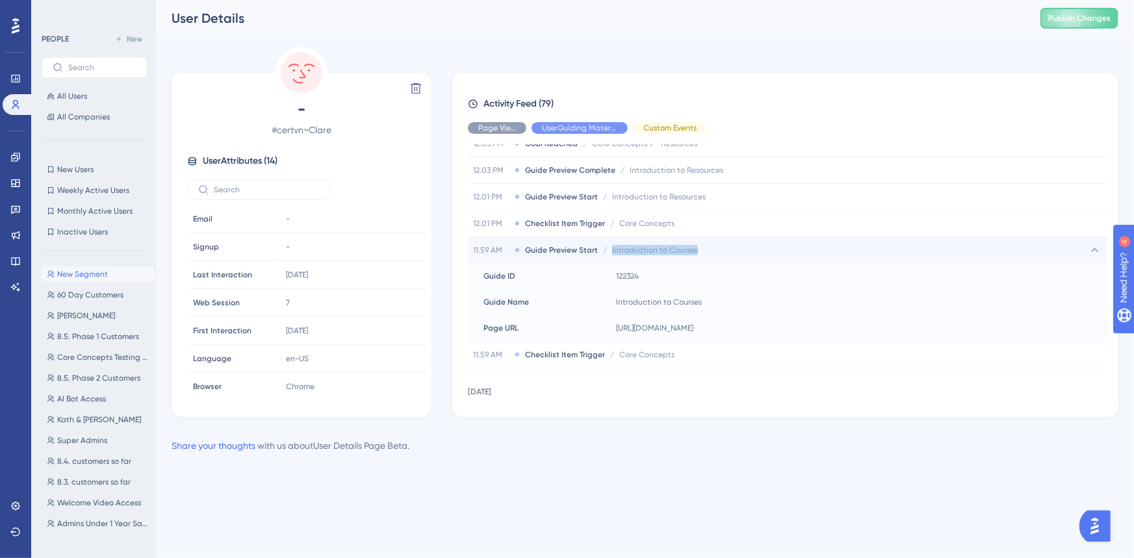
click at [754, 253] on div "11.59 AM Guide Preview Start / Introduction to Courses Introduction to Courses" at bounding box center [787, 250] width 639 height 26
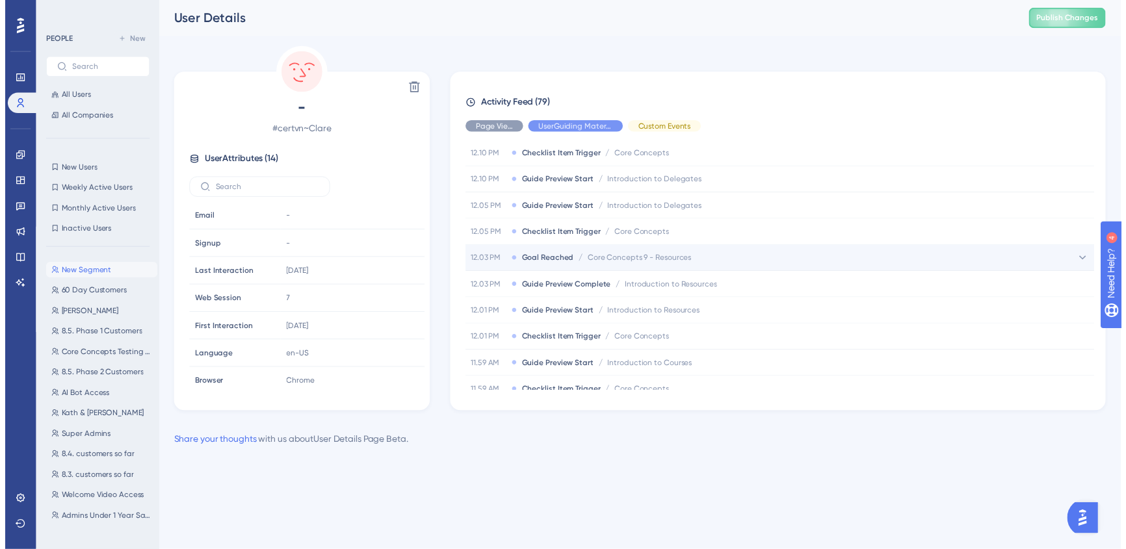
scroll to position [59, 0]
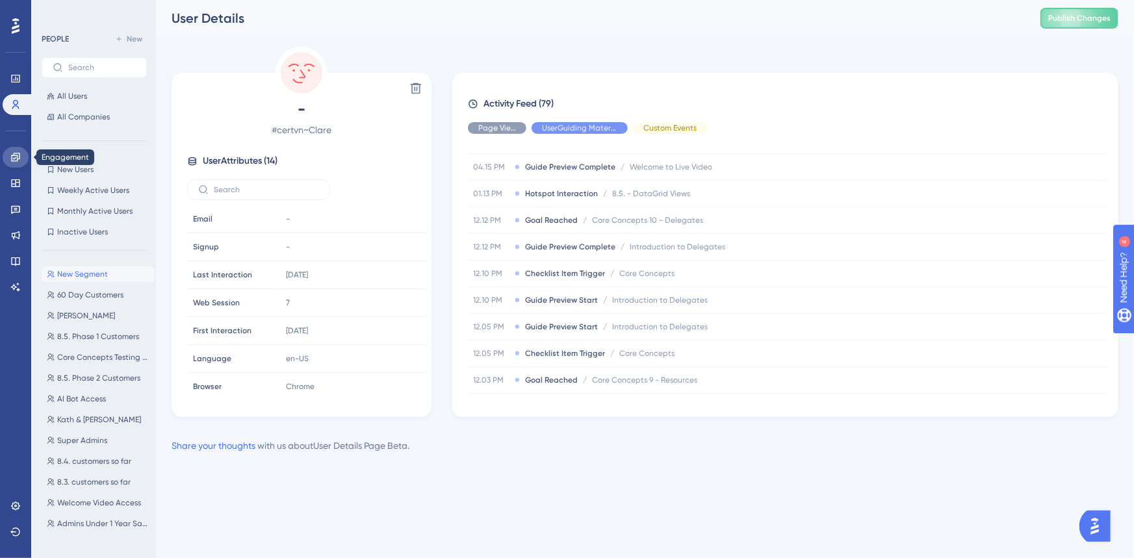
click at [21, 155] on link at bounding box center [16, 157] width 26 height 21
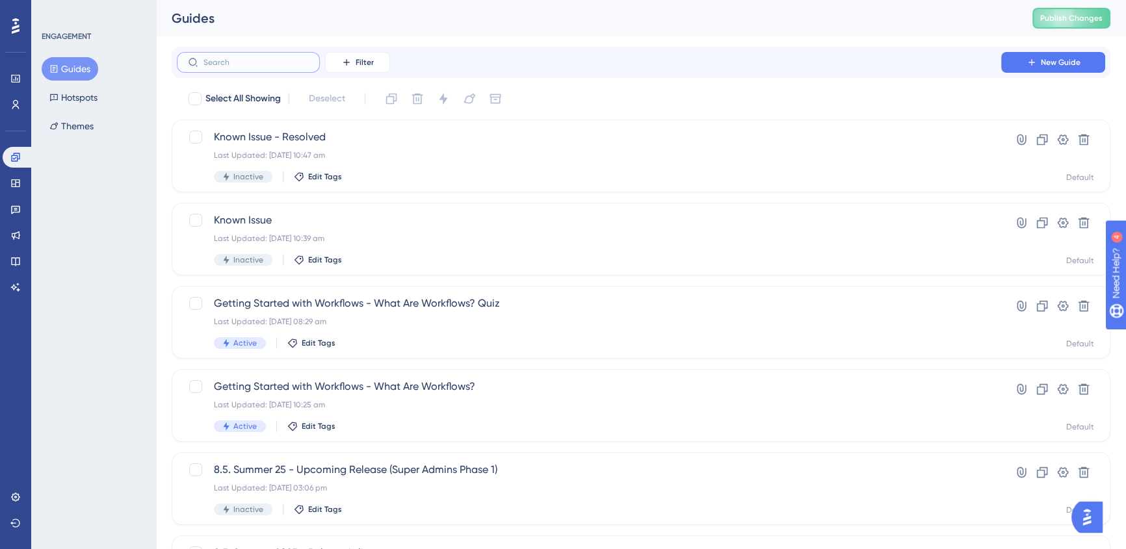
click at [215, 64] on input "text" at bounding box center [255, 62] width 105 height 9
type input "cop"
checkbox input "true"
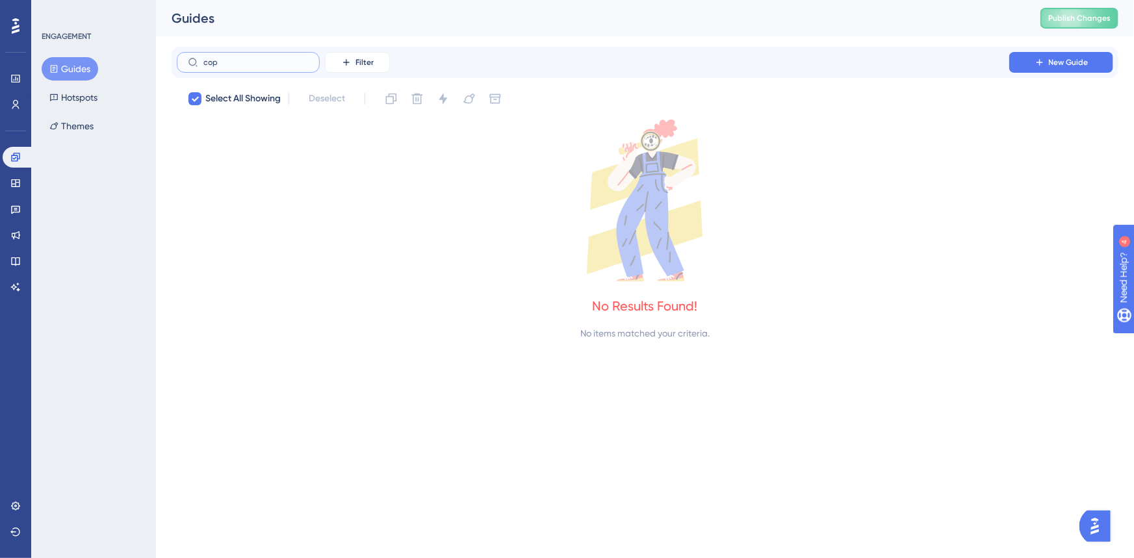
type input "co"
checkbox input "false"
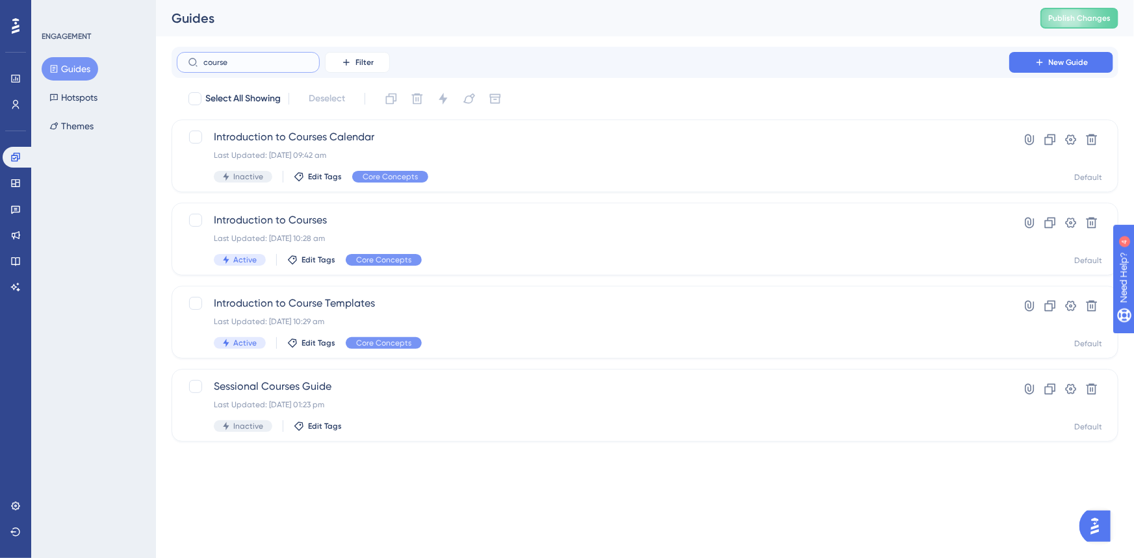
type input "courses"
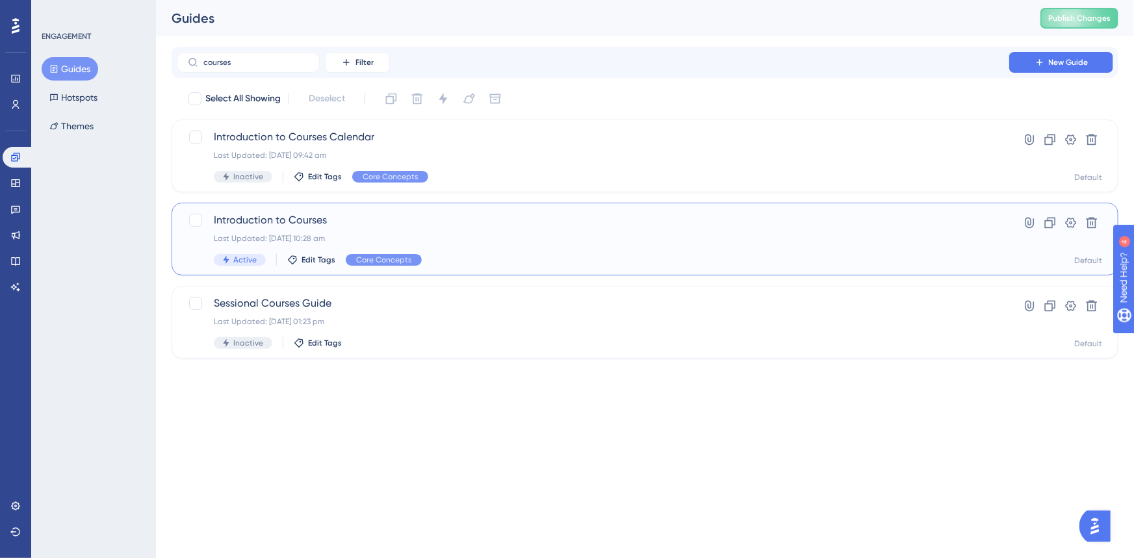
click at [586, 226] on span "Introduction to Courses" at bounding box center [593, 221] width 759 height 16
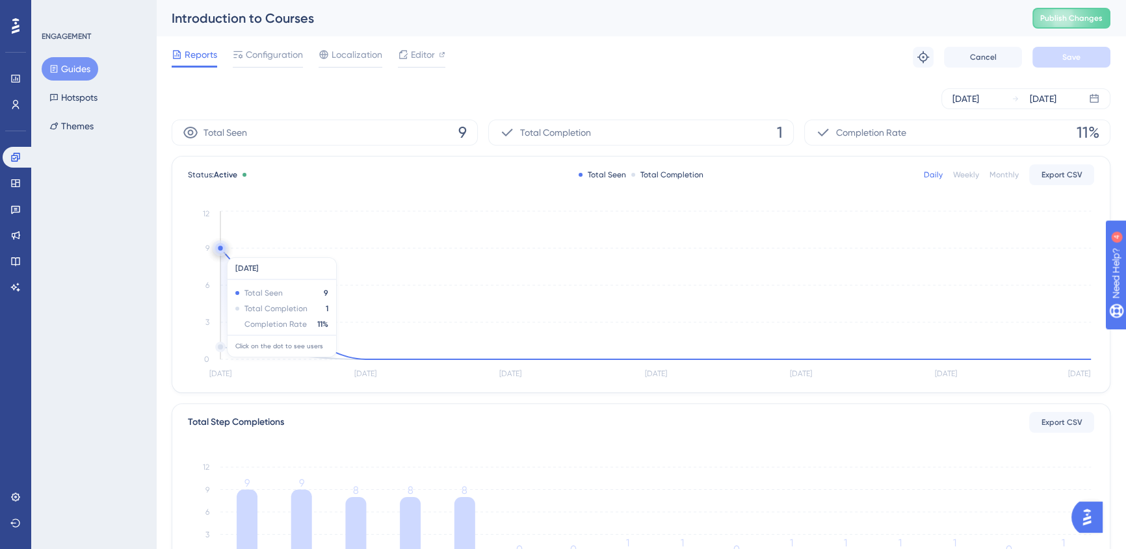
click at [221, 251] on circle at bounding box center [220, 248] width 10 height 10
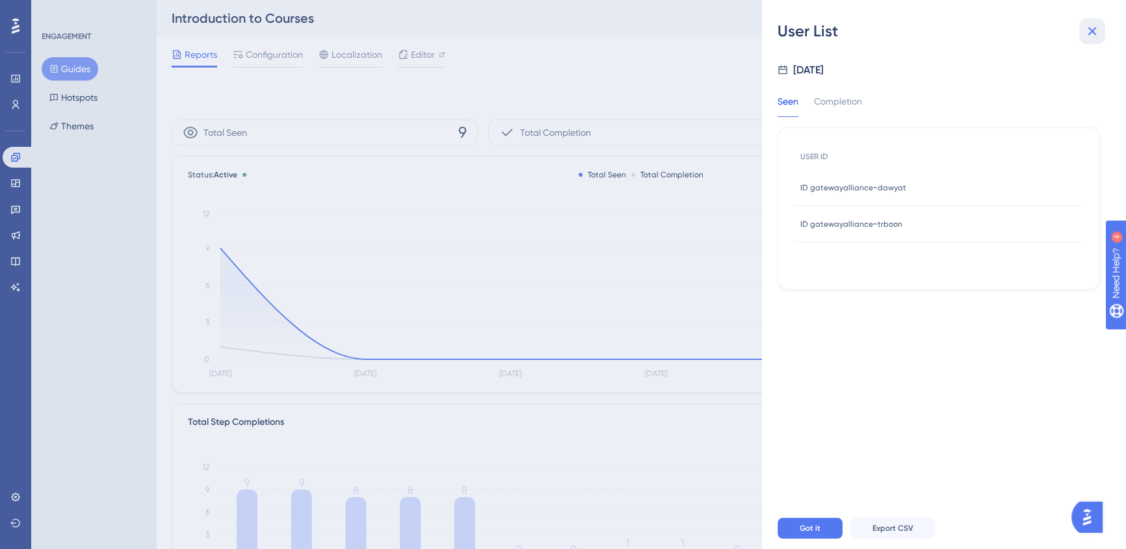
click at [1097, 38] on button at bounding box center [1092, 31] width 26 height 26
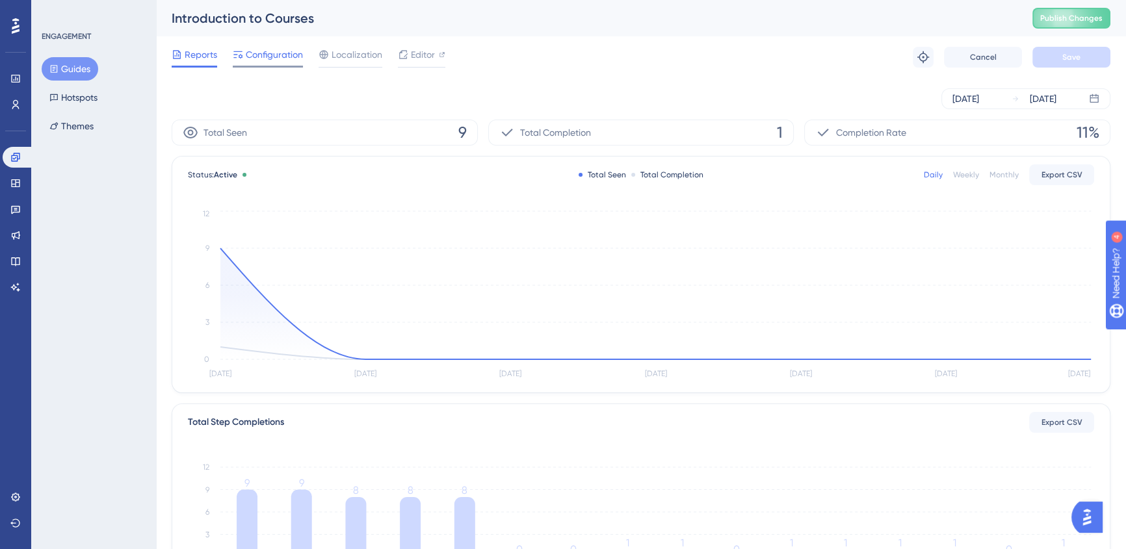
click at [281, 58] on span "Configuration" at bounding box center [274, 55] width 57 height 16
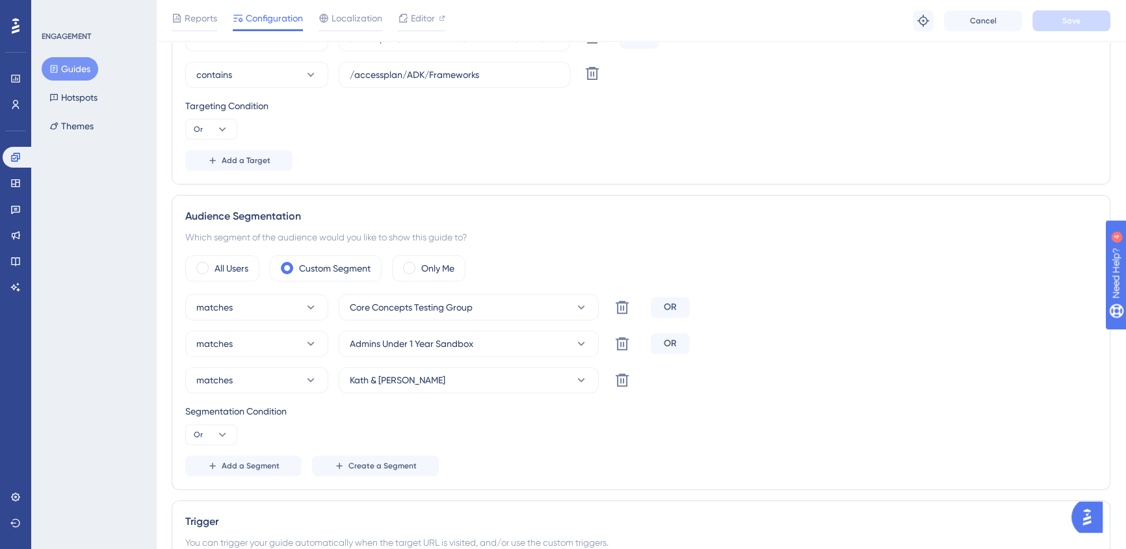
scroll to position [532, 0]
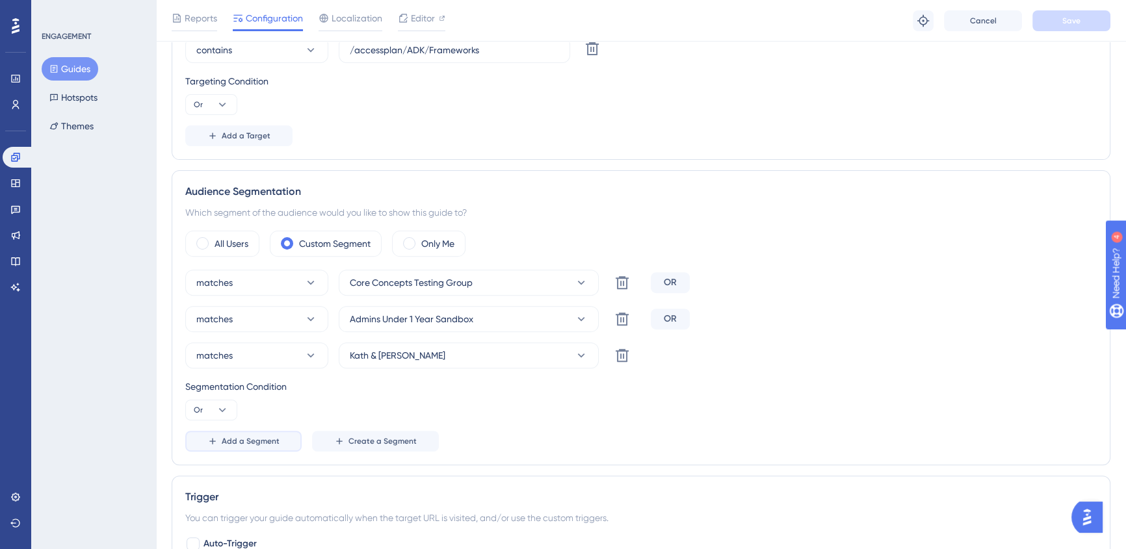
click at [220, 435] on button "Add a Segment" at bounding box center [243, 441] width 116 height 21
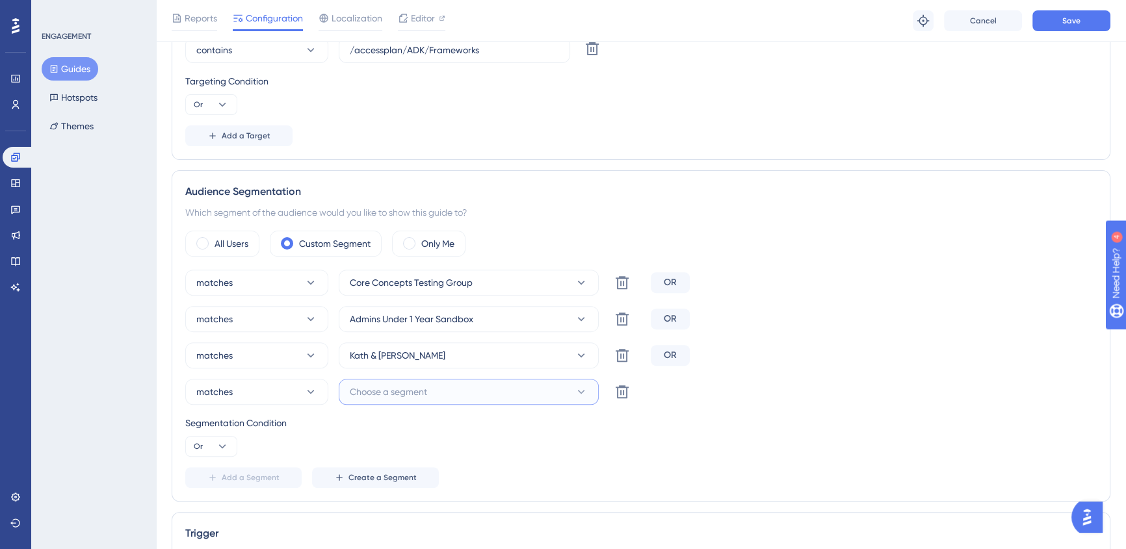
click at [352, 398] on span "Choose a segment" at bounding box center [388, 392] width 77 height 16
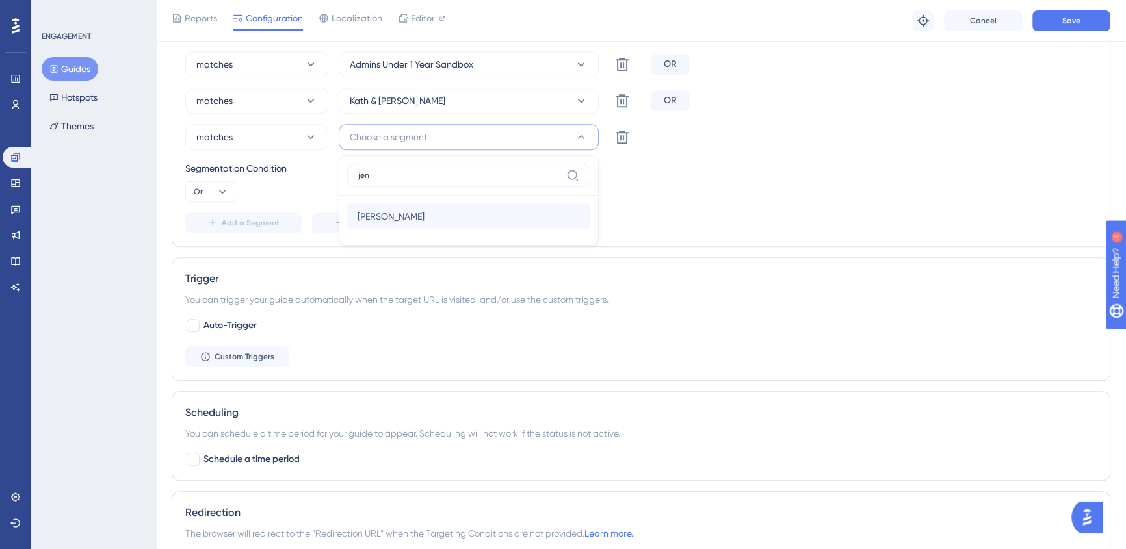
type input "jen"
click at [416, 212] on div "[PERSON_NAME] Testing [PERSON_NAME]" at bounding box center [469, 216] width 222 height 26
click at [1068, 24] on span "Save" at bounding box center [1071, 21] width 18 height 10
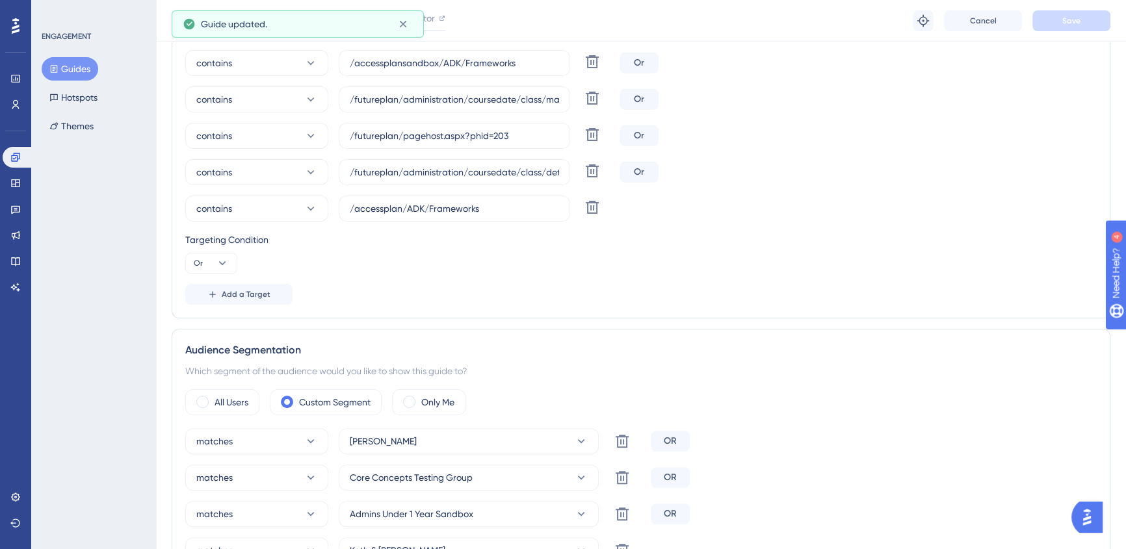
scroll to position [0, 0]
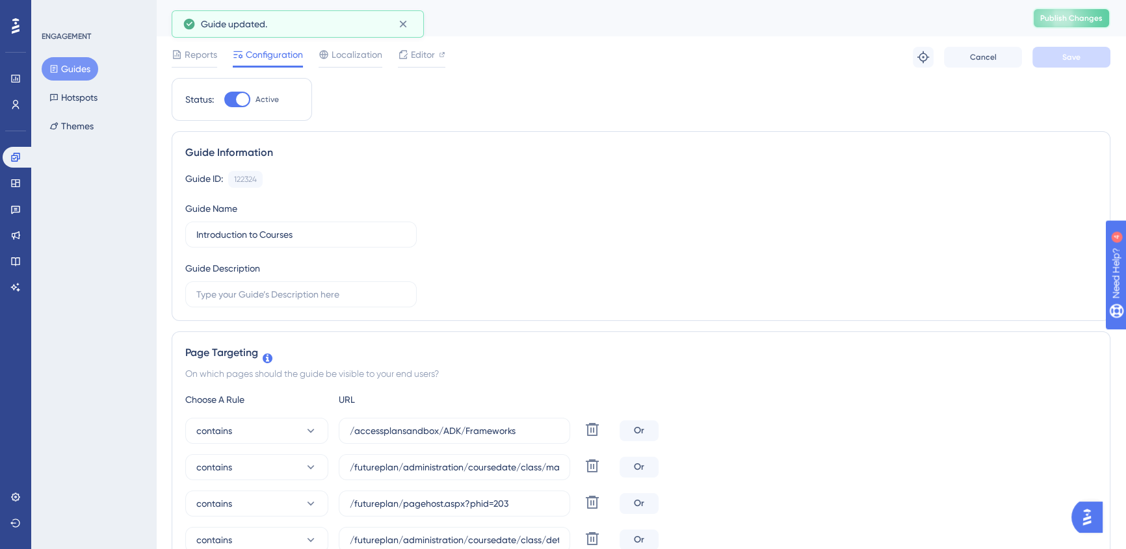
click at [1064, 22] on span "Publish Changes" at bounding box center [1071, 18] width 62 height 10
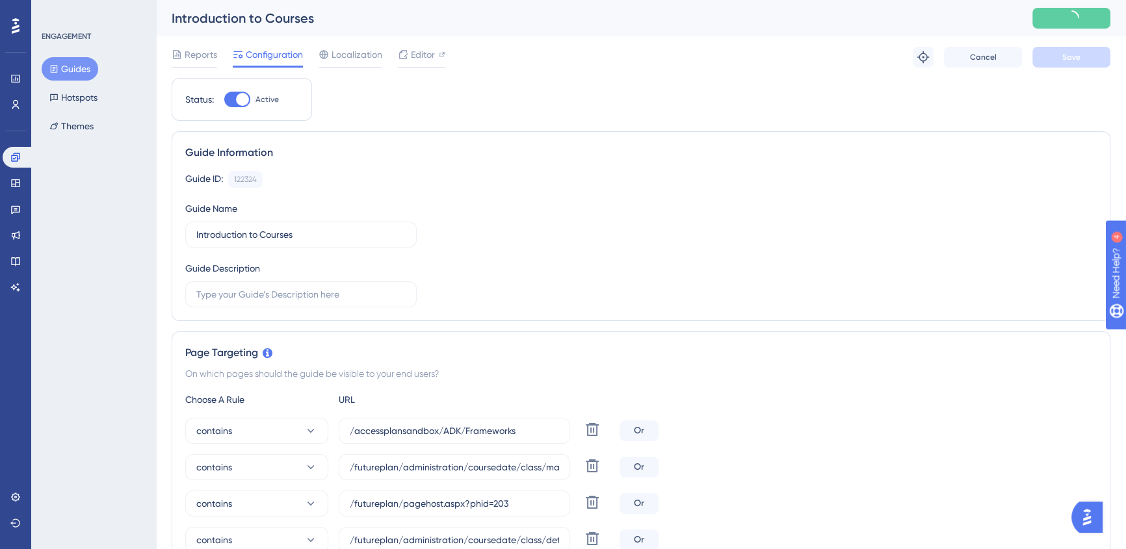
click at [80, 65] on button "Guides" at bounding box center [70, 68] width 57 height 23
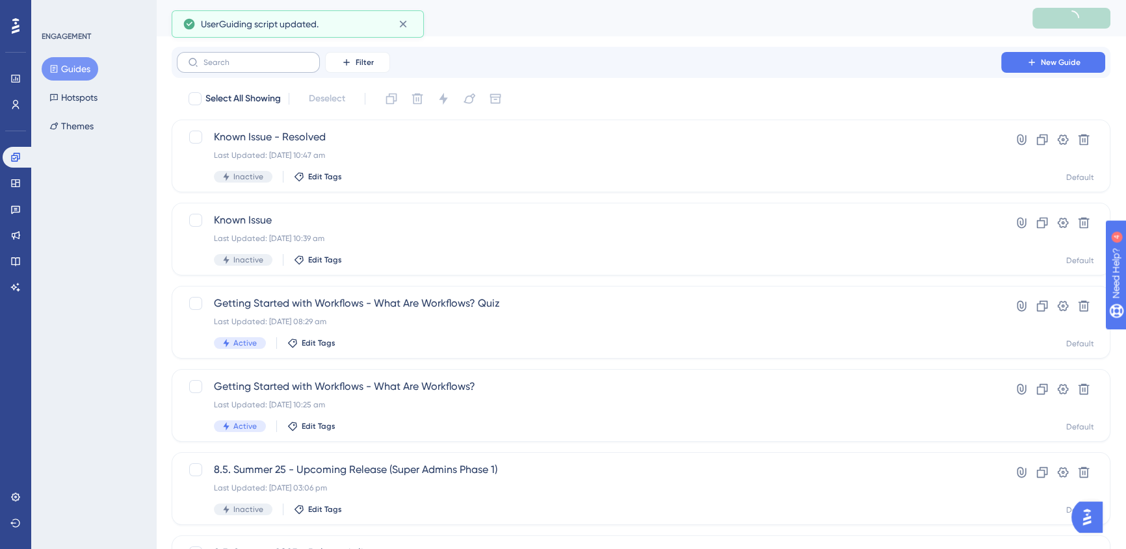
click at [281, 67] on label at bounding box center [248, 62] width 143 height 21
click at [281, 67] on input "text" at bounding box center [255, 62] width 105 height 9
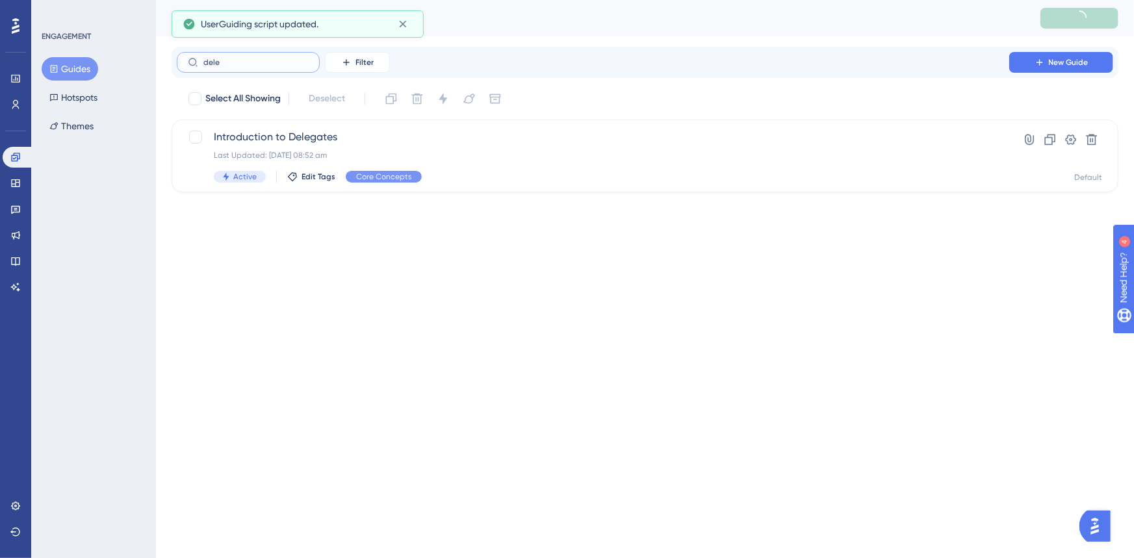
type input "delet"
checkbox input "true"
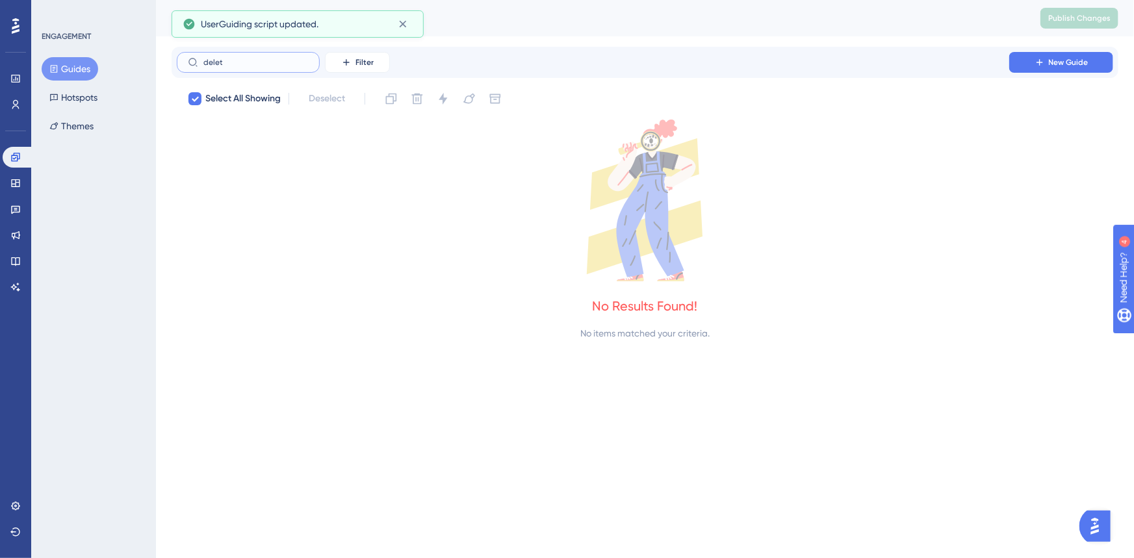
type input "dele"
checkbox input "false"
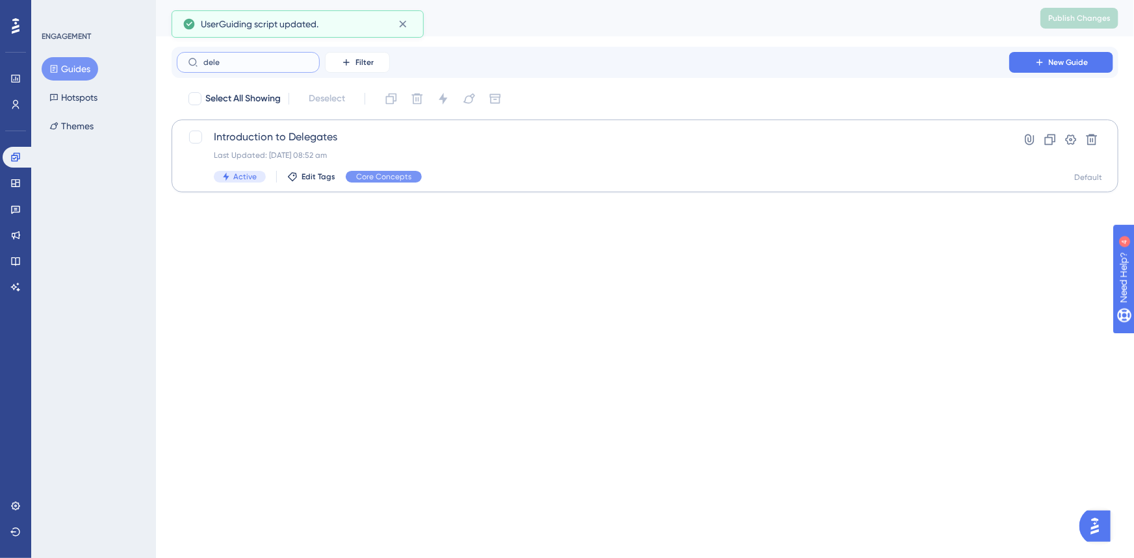
type input "dele"
click at [326, 156] on div "Last Updated: [DATE] 08:52 am" at bounding box center [593, 155] width 759 height 10
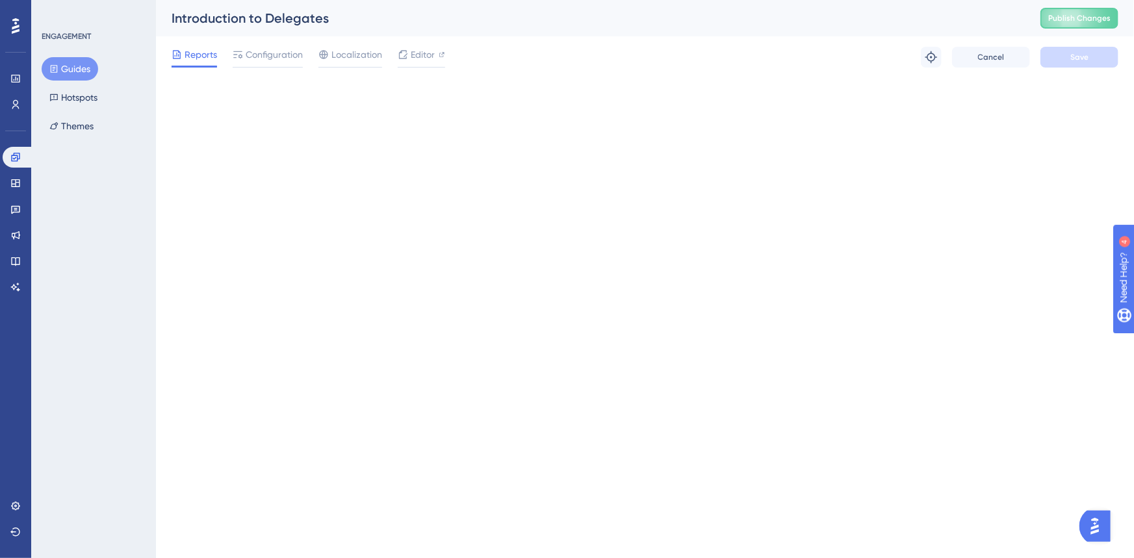
click at [1076, 23] on span "Publish Changes" at bounding box center [1079, 18] width 62 height 10
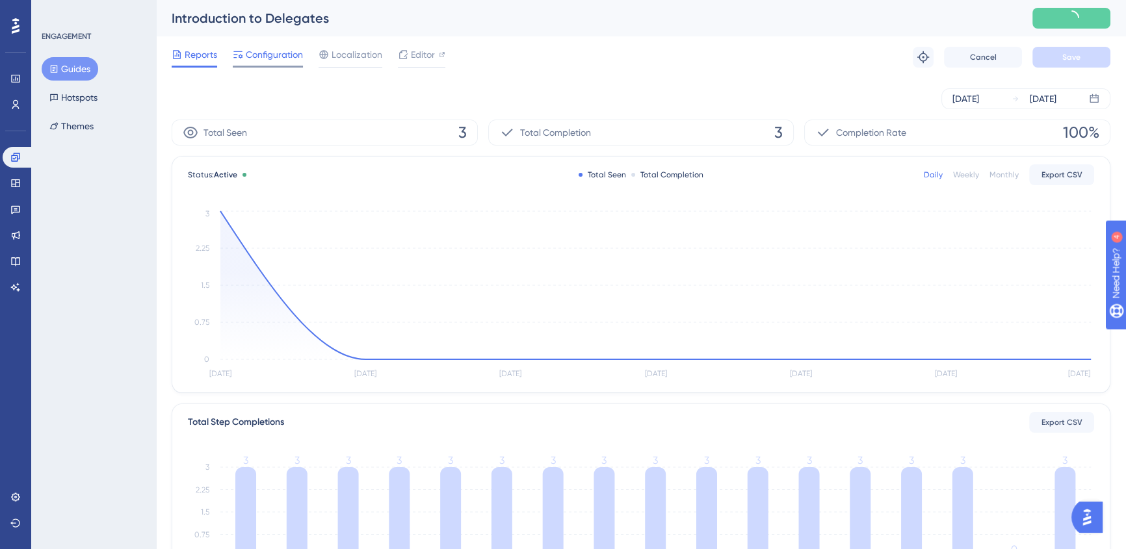
click at [279, 54] on span "Configuration" at bounding box center [274, 55] width 57 height 16
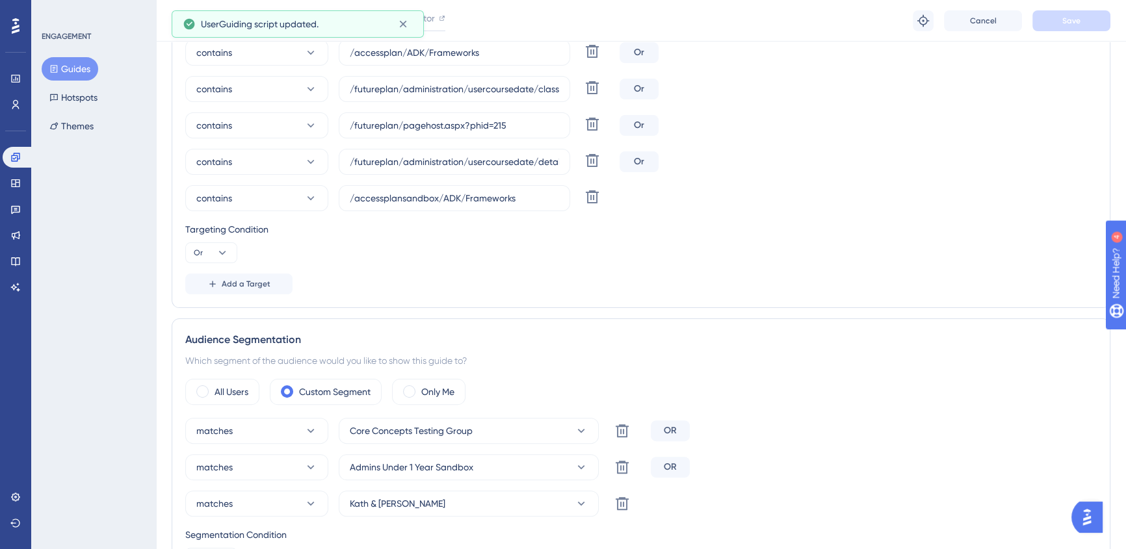
scroll to position [532, 0]
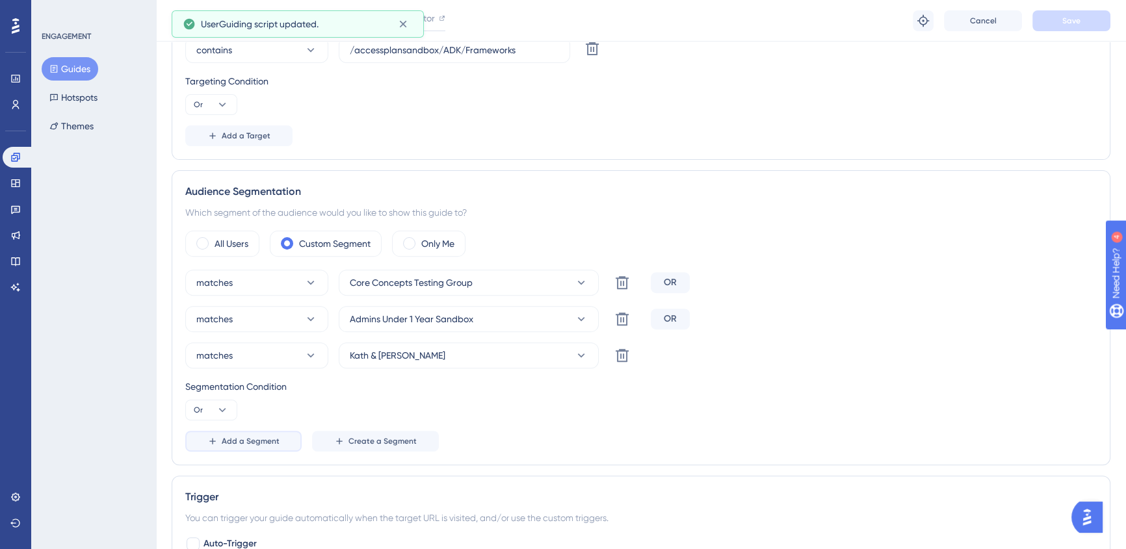
click at [238, 440] on span "Add a Segment" at bounding box center [251, 441] width 58 height 10
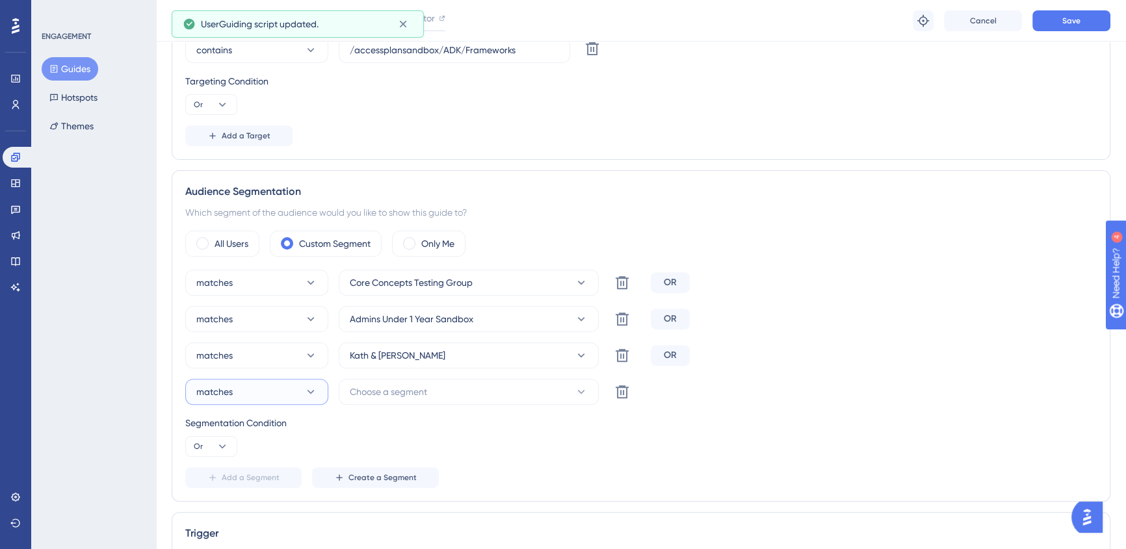
click at [226, 390] on span "matches" at bounding box center [214, 392] width 36 height 16
click at [506, 383] on button "Choose a segment" at bounding box center [469, 392] width 260 height 26
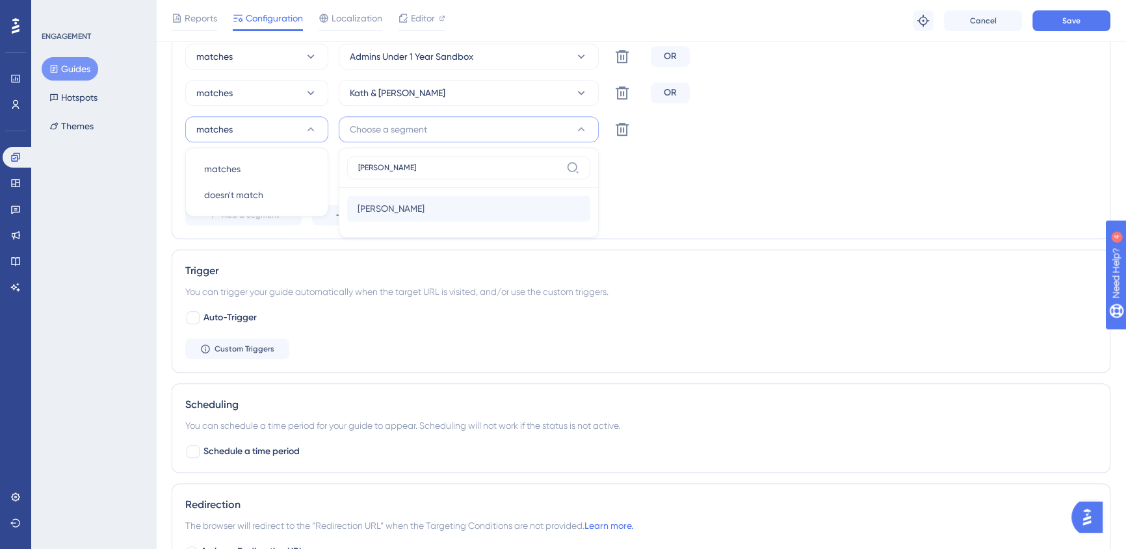
type input "[PERSON_NAME]"
click at [447, 211] on div "[PERSON_NAME] Testing [PERSON_NAME]" at bounding box center [469, 209] width 222 height 26
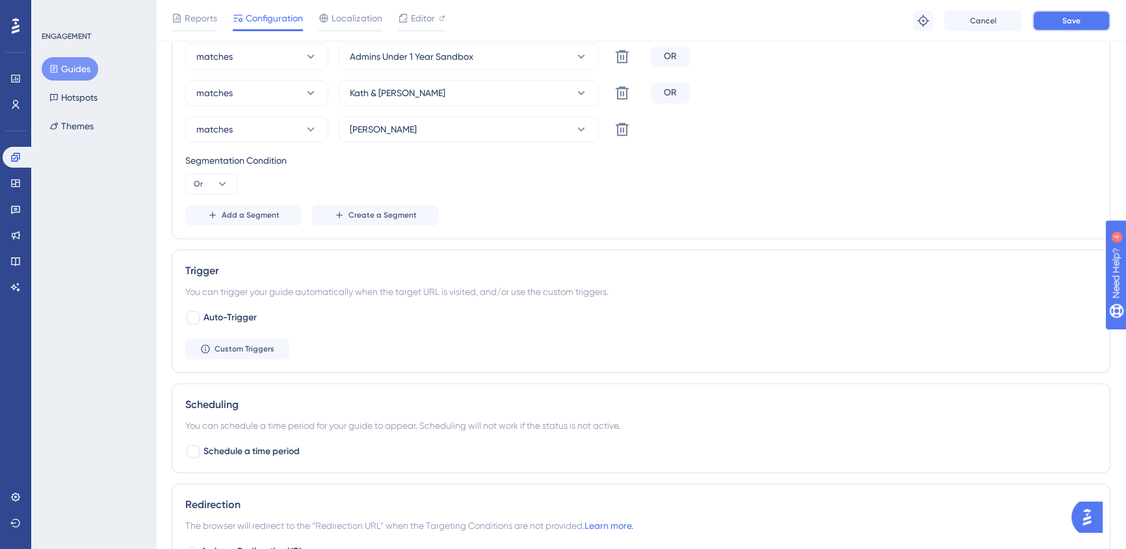
click at [1063, 21] on span "Save" at bounding box center [1071, 21] width 18 height 10
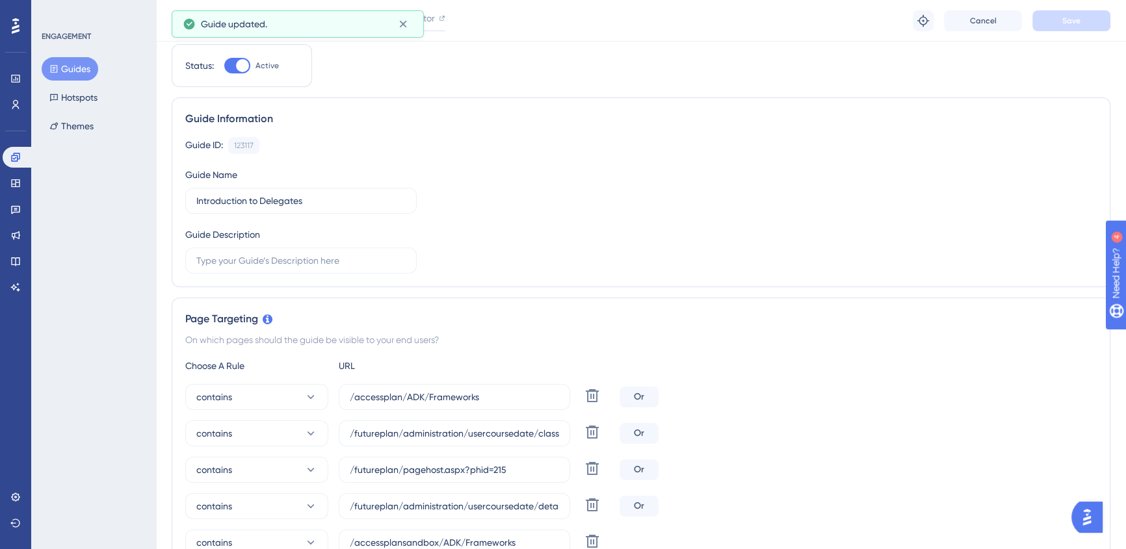
scroll to position [0, 0]
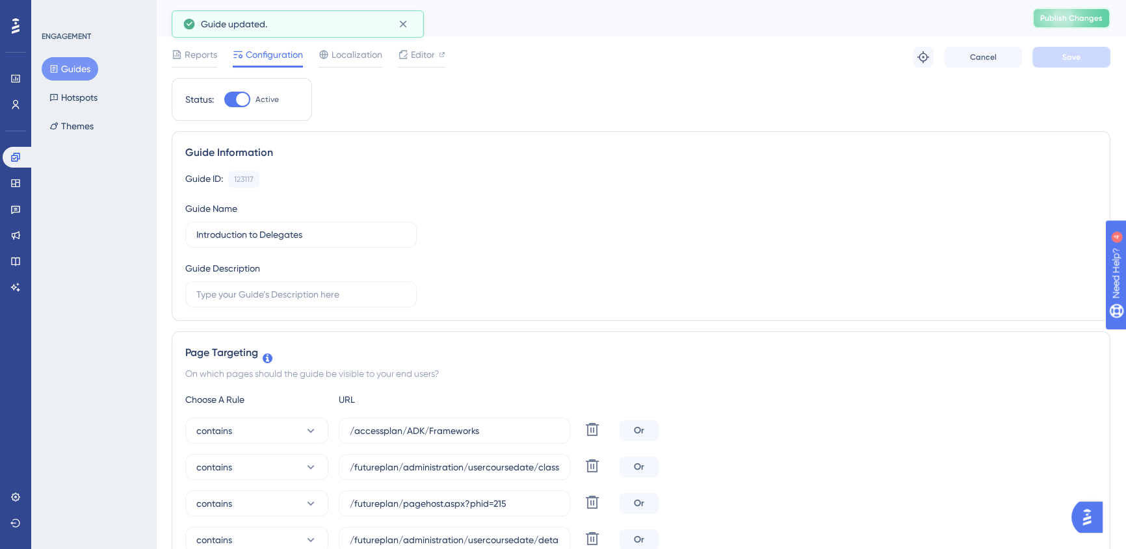
click at [1063, 8] on button "Publish Changes" at bounding box center [1071, 18] width 78 height 21
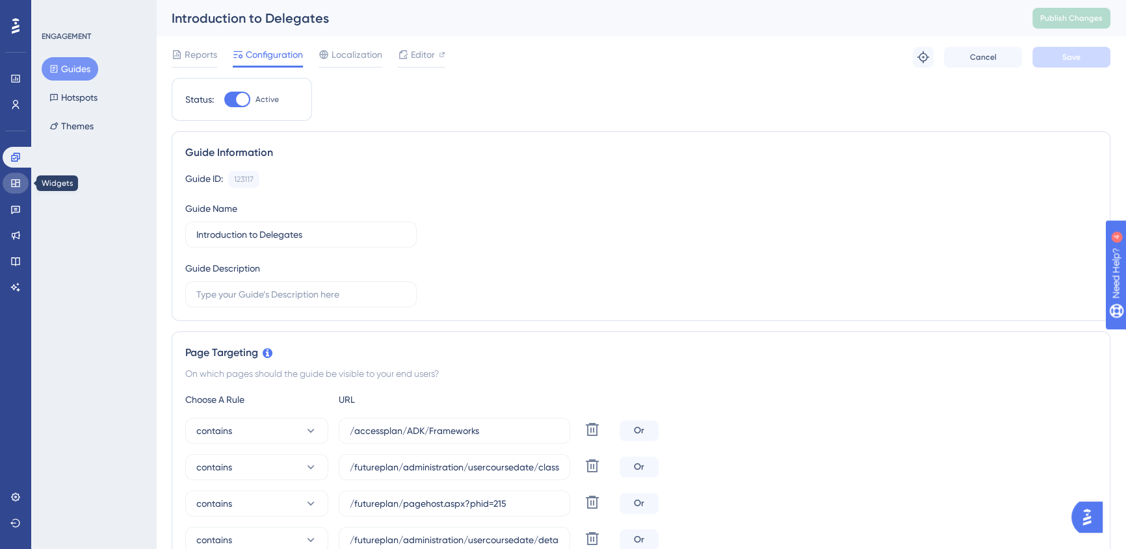
click at [25, 177] on link at bounding box center [16, 183] width 26 height 21
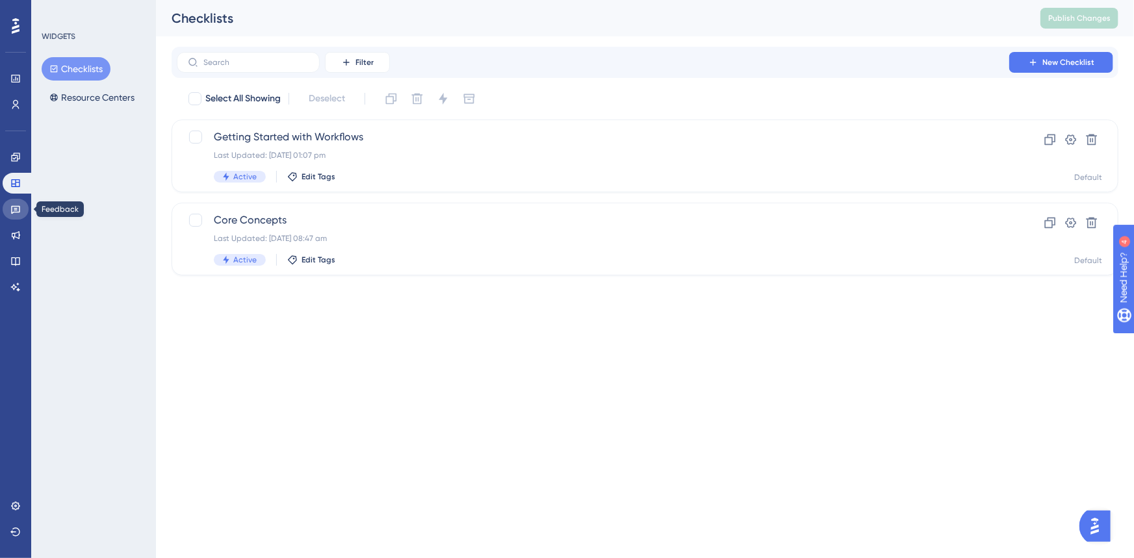
click at [10, 206] on icon at bounding box center [15, 209] width 10 height 10
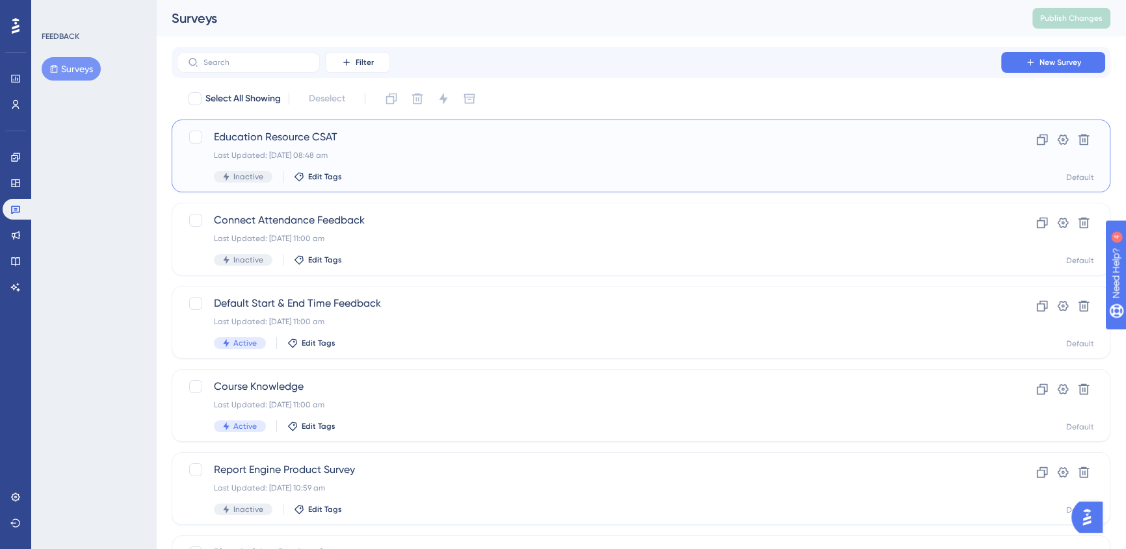
click at [431, 154] on div "Last Updated: [DATE] 08:48 am" at bounding box center [589, 155] width 750 height 10
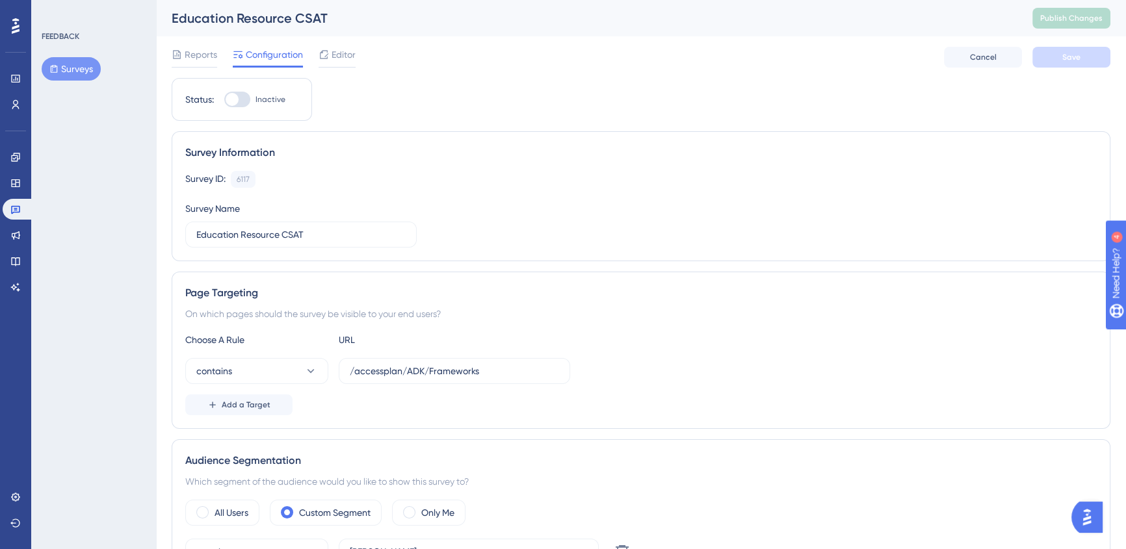
click at [239, 103] on div at bounding box center [237, 100] width 26 height 16
click at [224, 100] on input "Inactive" at bounding box center [224, 99] width 1 height 1
checkbox input "true"
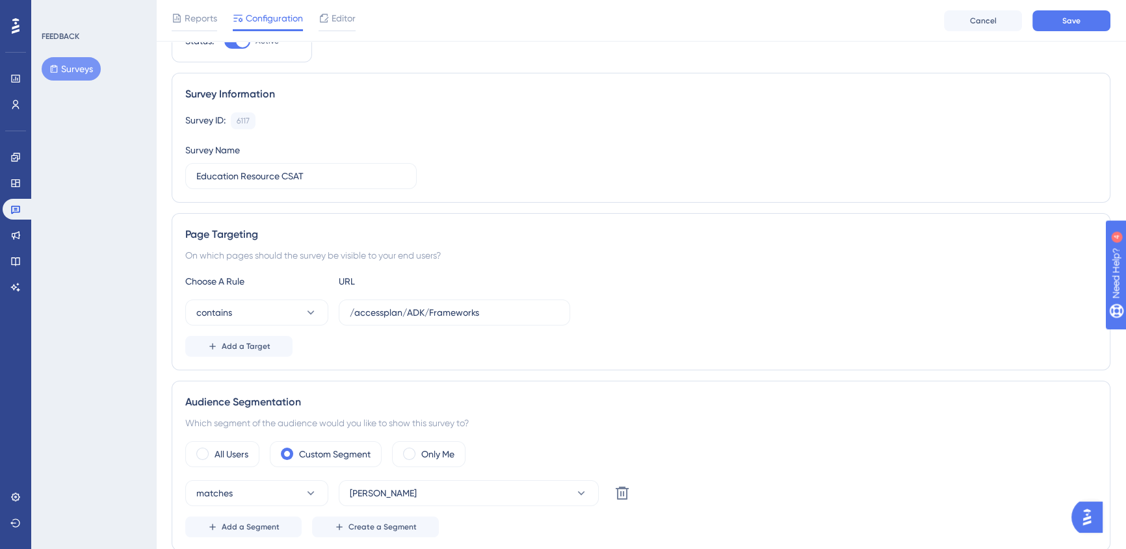
scroll to position [236, 0]
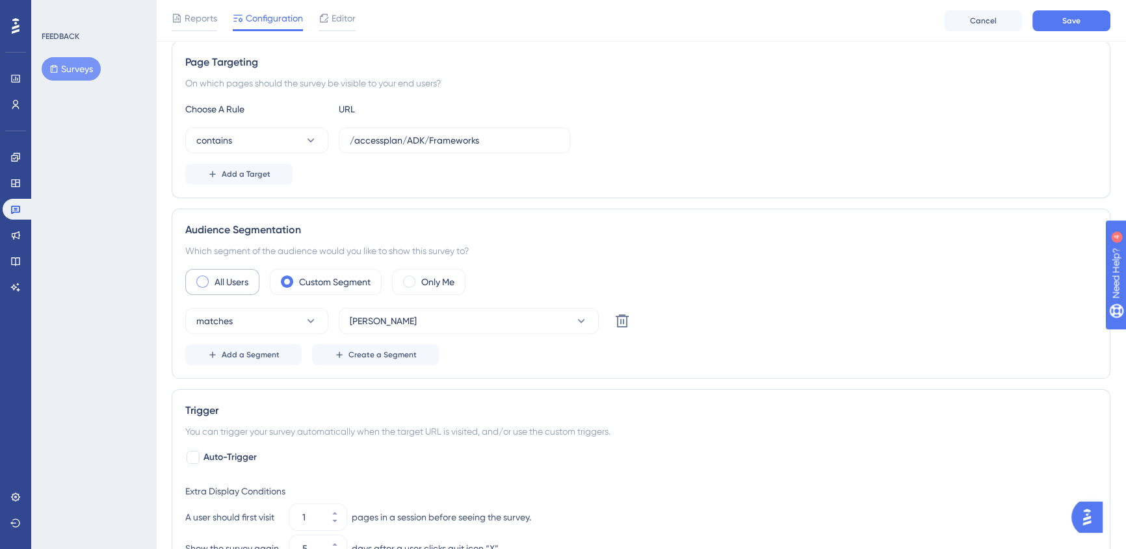
click at [218, 286] on label "All Users" at bounding box center [232, 282] width 34 height 16
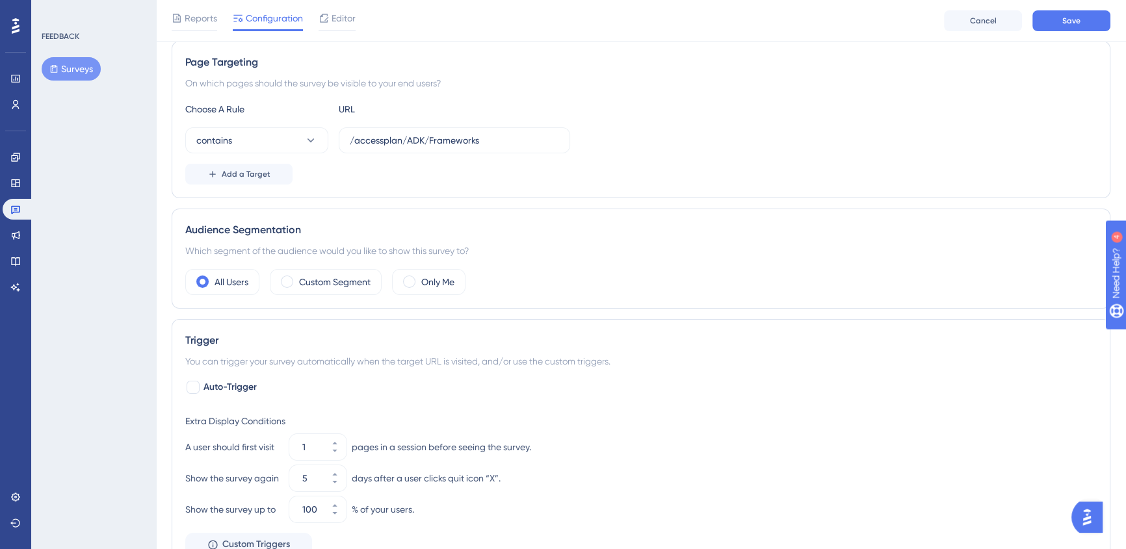
scroll to position [0, 0]
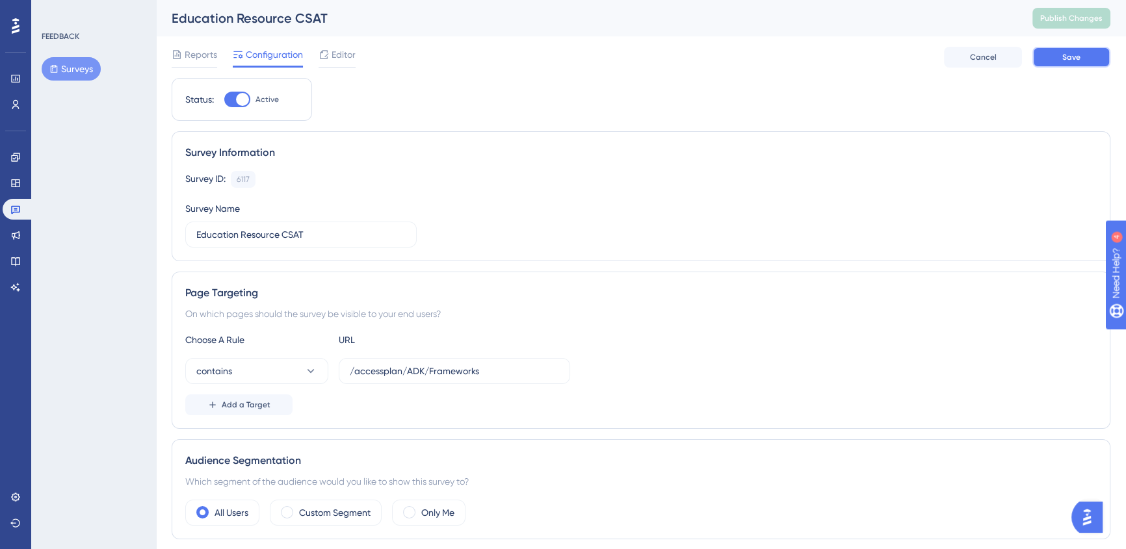
click at [1066, 57] on span "Save" at bounding box center [1071, 57] width 18 height 10
click at [1047, 31] on div "Education Resource CSAT Publish Changes" at bounding box center [641, 18] width 970 height 36
click at [1063, 21] on span "Publish Changes" at bounding box center [1071, 18] width 62 height 10
click at [712, 250] on div "Survey Information Survey ID: 6117 Copy Survey Name Education Resource CSAT" at bounding box center [641, 196] width 939 height 130
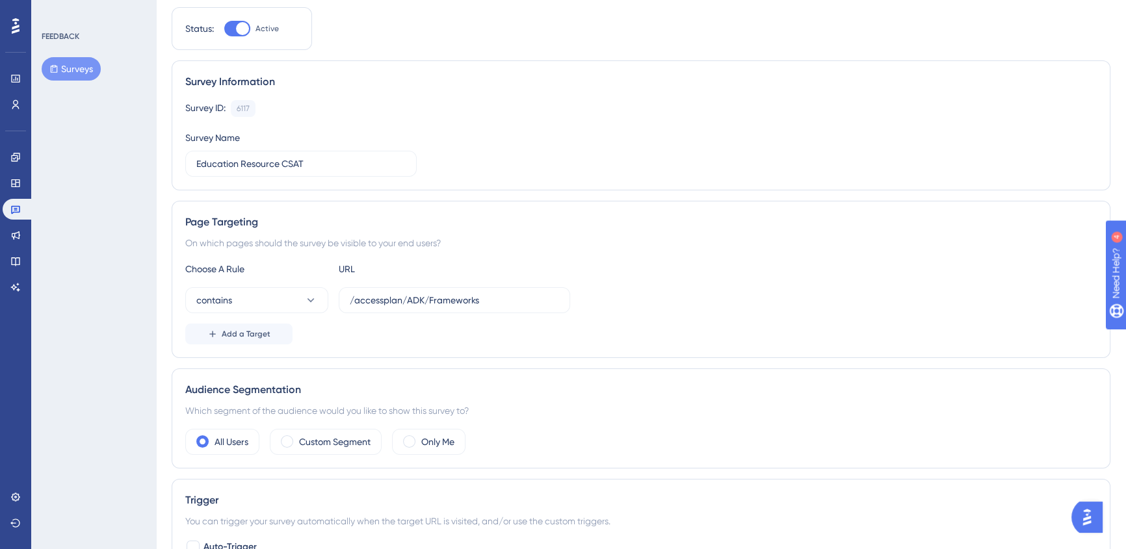
scroll to position [177, 0]
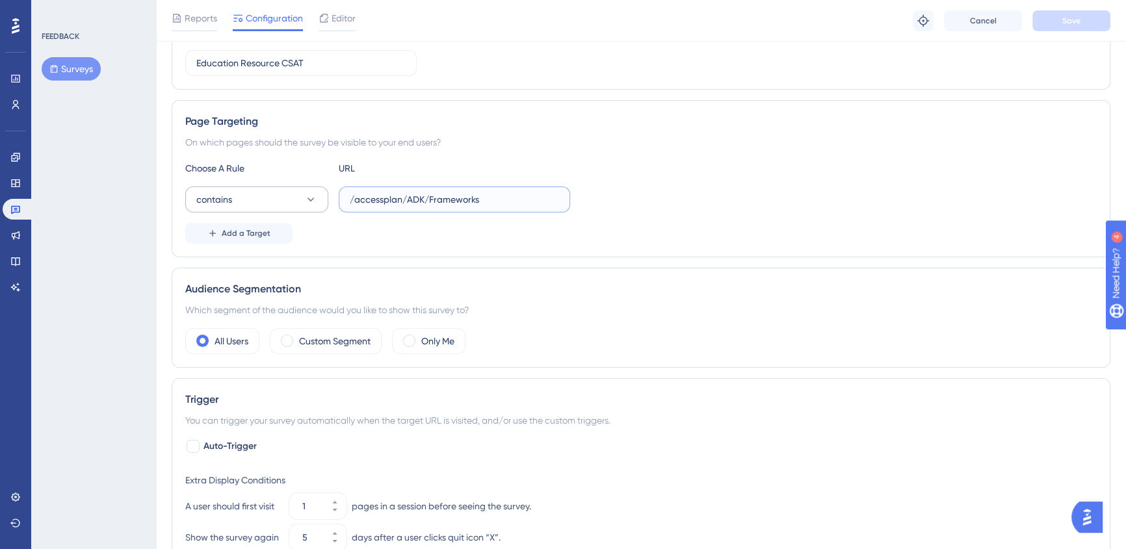
drag, startPoint x: 489, startPoint y: 194, endPoint x: 244, endPoint y: 207, distance: 246.0
click at [246, 206] on div "contains /accessplan/ADK/Frameworks" at bounding box center [377, 200] width 385 height 26
paste input "futureplan/"
type input "/futureplan/"
click at [830, 378] on div "Trigger You can trigger your survey automatically when the target URL is visite…" at bounding box center [641, 503] width 939 height 251
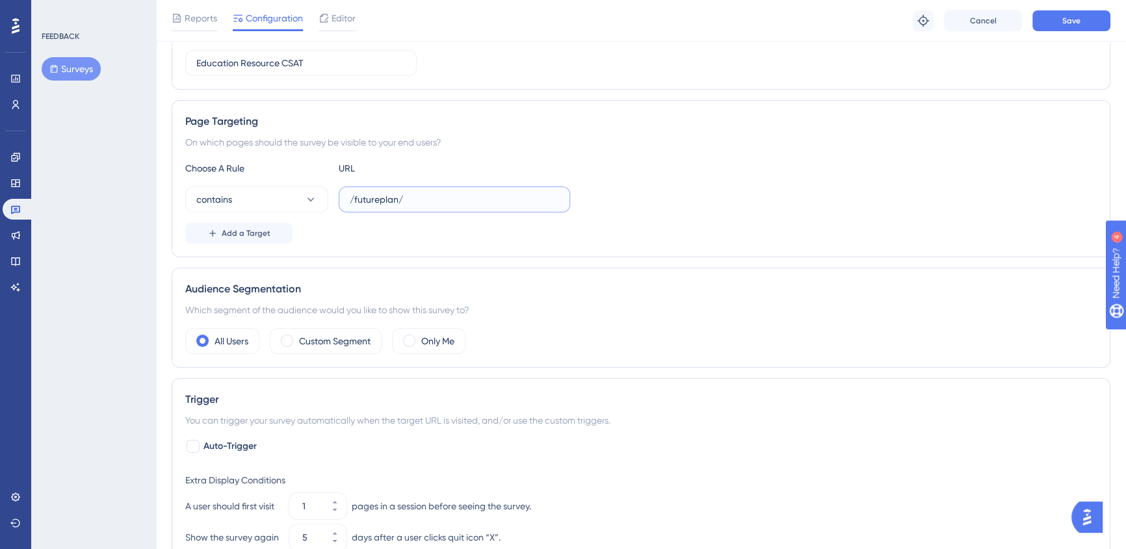
drag, startPoint x: 469, startPoint y: 202, endPoint x: 68, endPoint y: 194, distance: 401.1
click at [156, 196] on div "Performance Users Engagement Widgets Feedback Product Updates Knowledge Base AI…" at bounding box center [641, 370] width 970 height 1095
click at [754, 200] on div "contains /futureplan/" at bounding box center [640, 200] width 911 height 26
click at [1056, 13] on button "Save" at bounding box center [1071, 20] width 78 height 21
click at [13, 157] on icon at bounding box center [15, 157] width 10 height 10
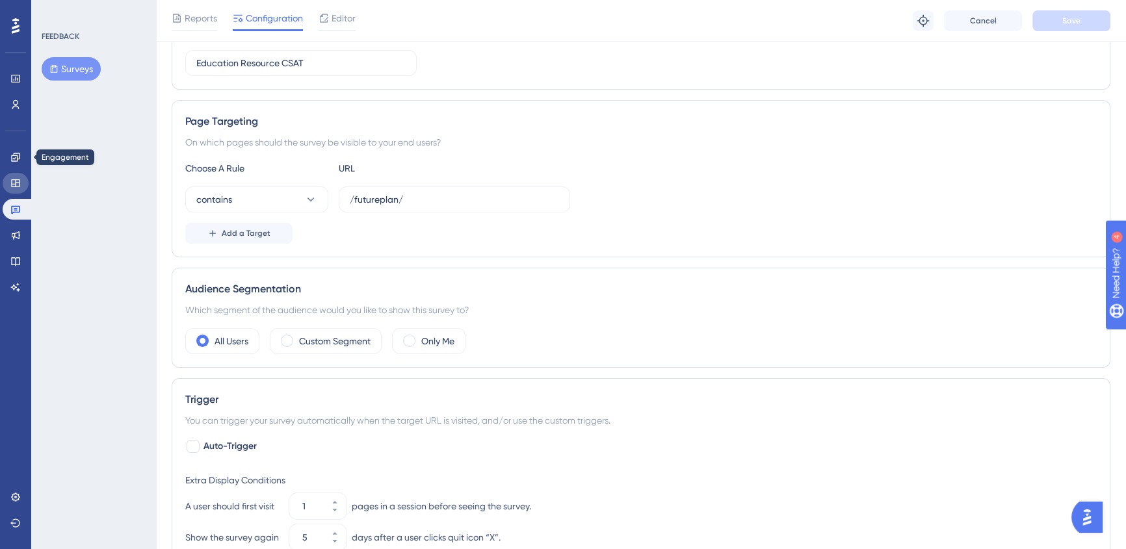
click at [20, 189] on link at bounding box center [16, 183] width 26 height 21
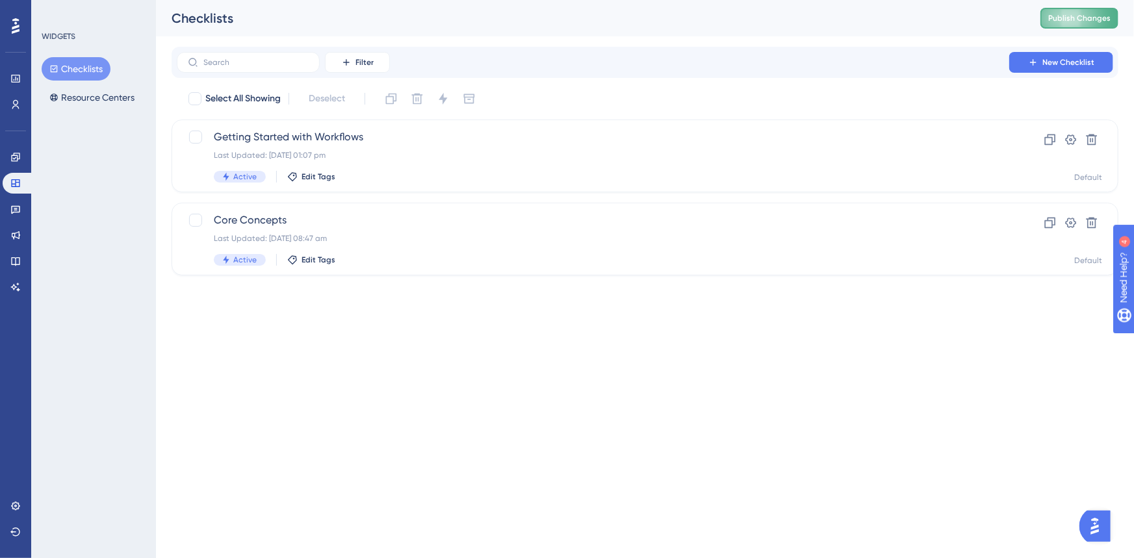
click at [1050, 21] on span "Publish Changes" at bounding box center [1079, 18] width 62 height 10
click at [14, 159] on icon at bounding box center [15, 157] width 10 height 10
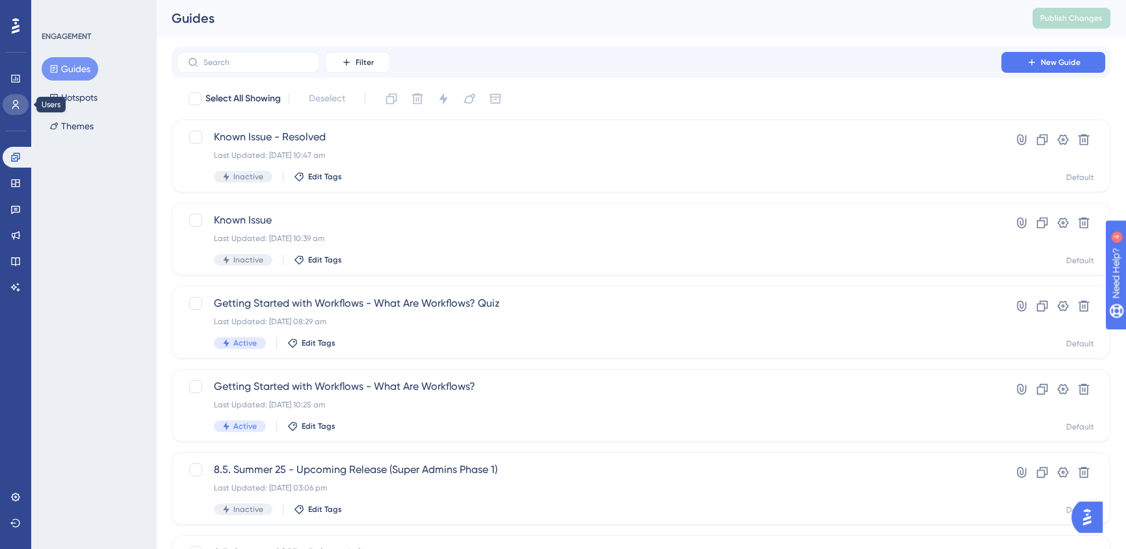
click at [16, 107] on icon at bounding box center [15, 104] width 10 height 10
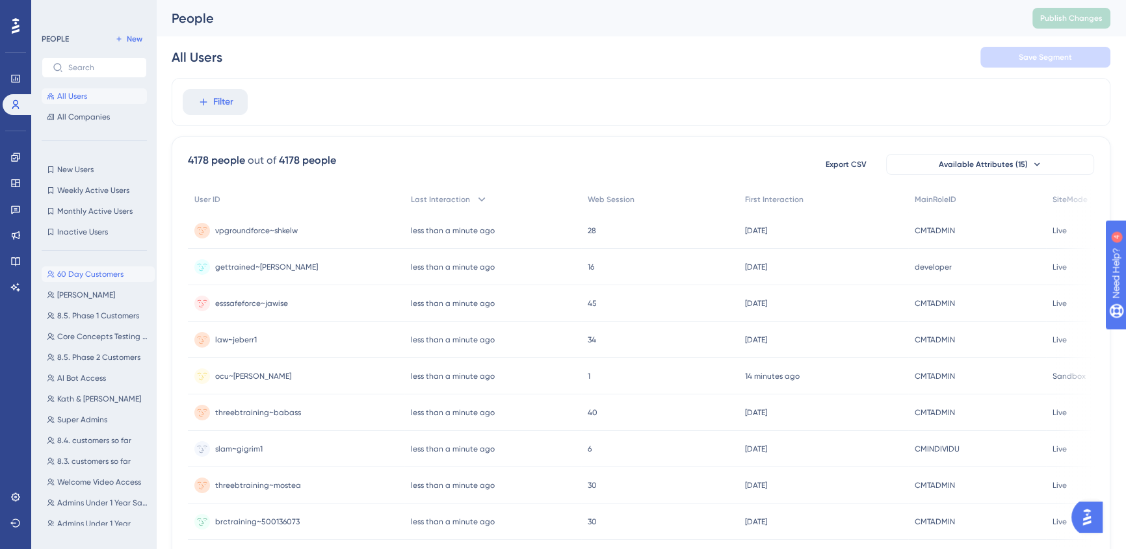
click at [77, 272] on span "60 Day Customers" at bounding box center [90, 274] width 66 height 10
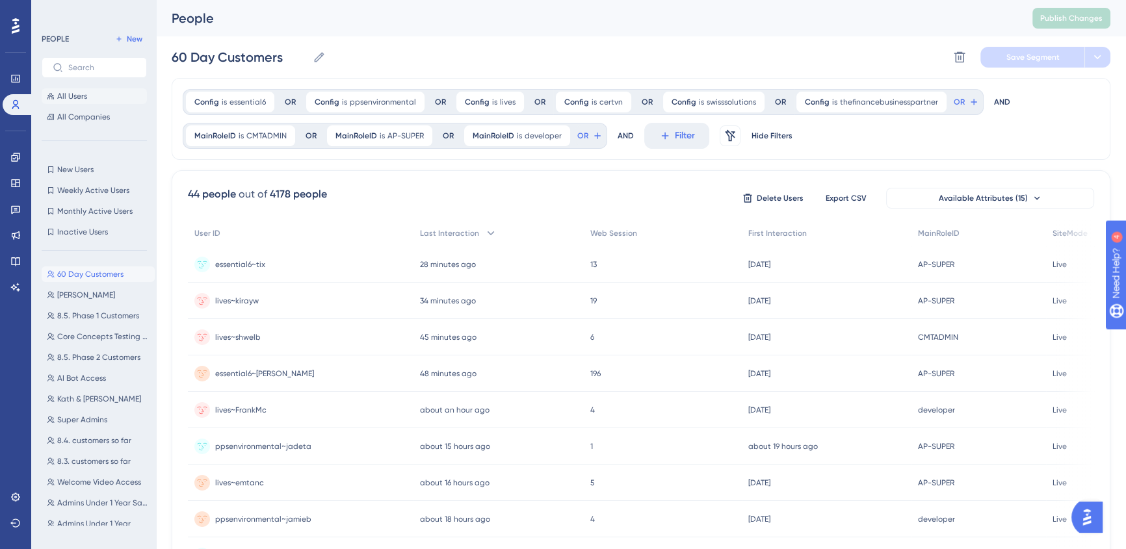
click at [73, 94] on span "All Users" at bounding box center [72, 96] width 30 height 10
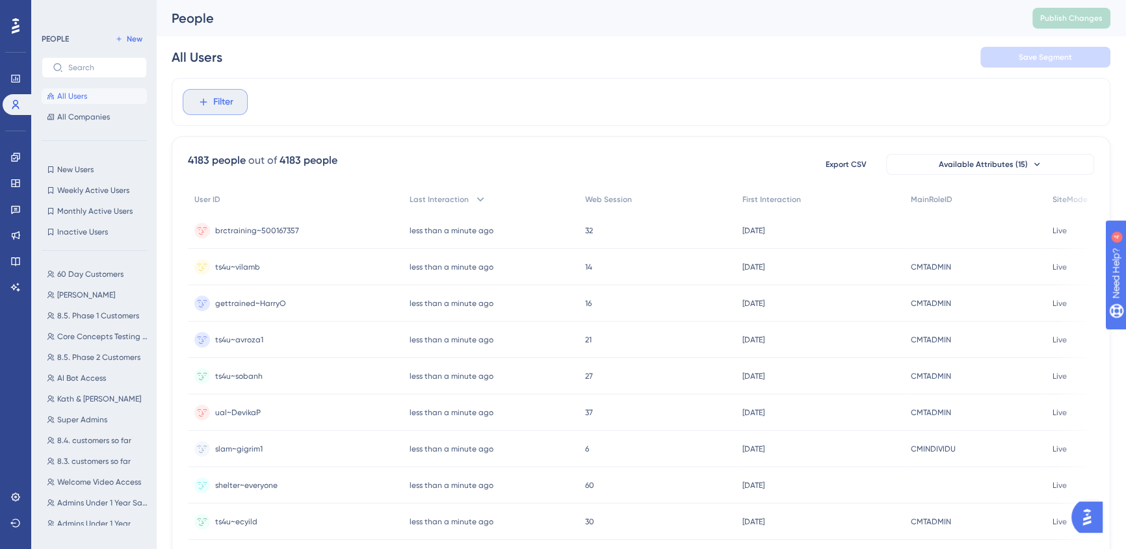
click at [229, 102] on span "Filter" at bounding box center [223, 102] width 20 height 16
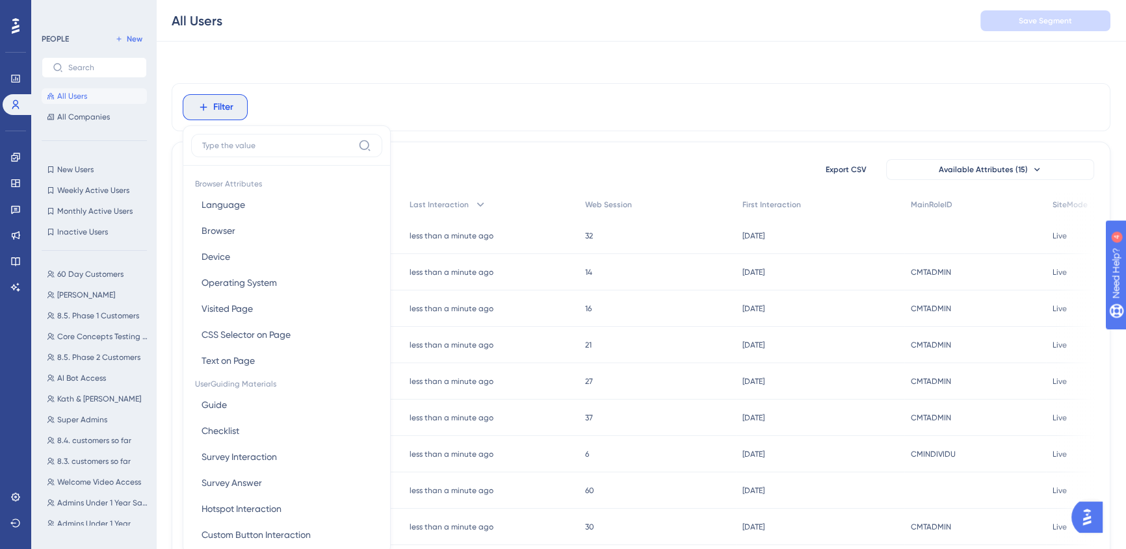
scroll to position [59, 0]
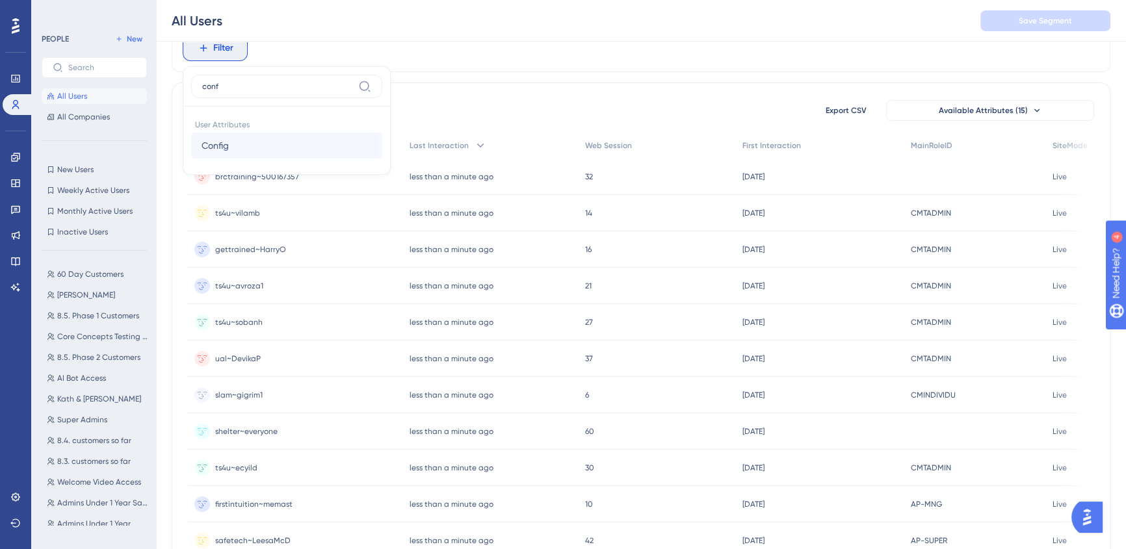
type input "conf"
click at [259, 142] on button "Config Config" at bounding box center [286, 146] width 191 height 26
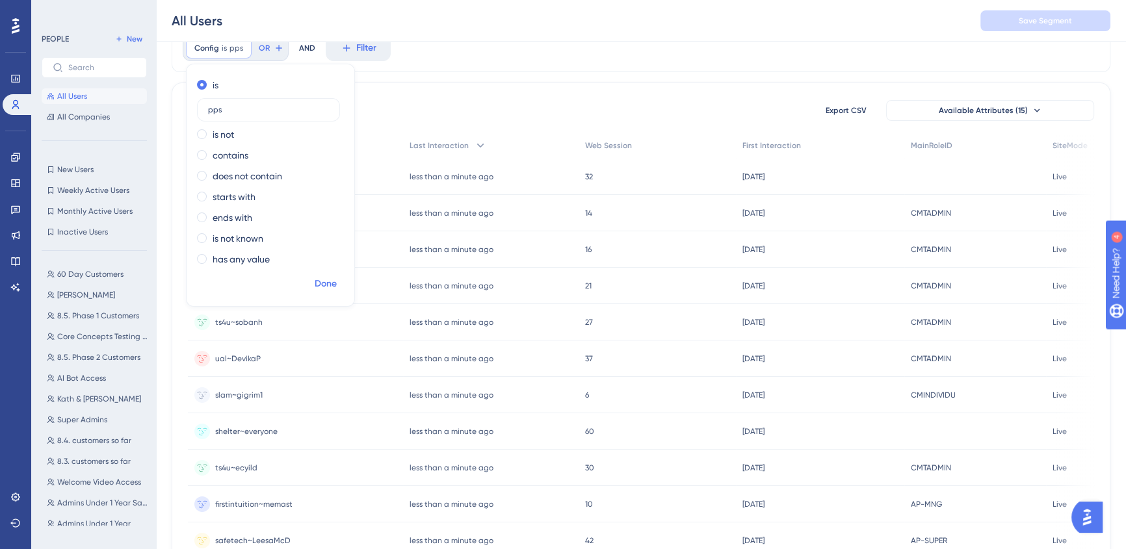
type input "pps"
click at [324, 283] on span "Done" at bounding box center [326, 284] width 22 height 16
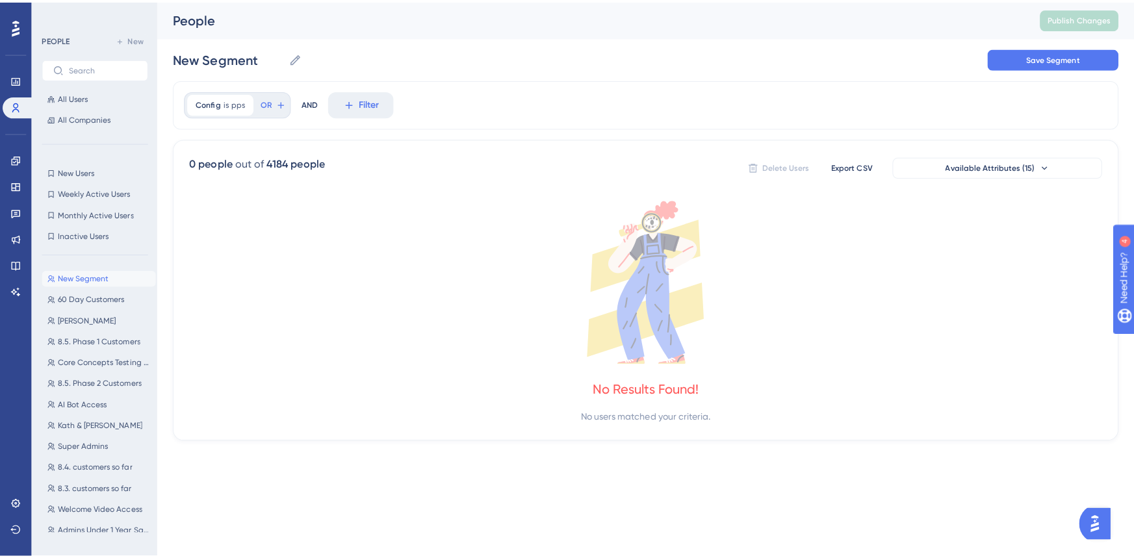
scroll to position [0, 0]
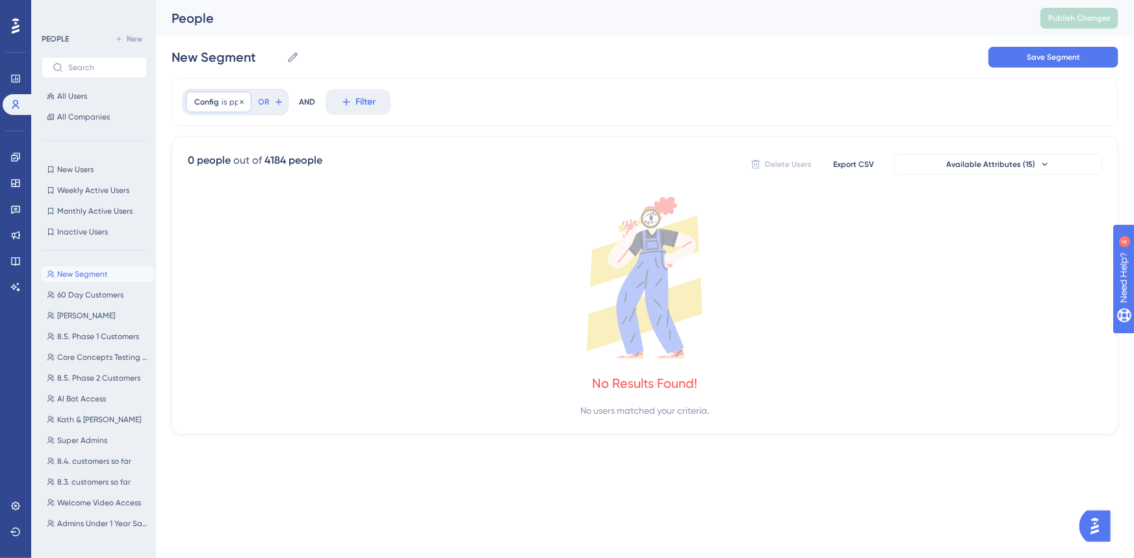
click at [216, 105] on span "Config" at bounding box center [206, 102] width 25 height 10
click at [233, 213] on label "contains" at bounding box center [231, 210] width 36 height 16
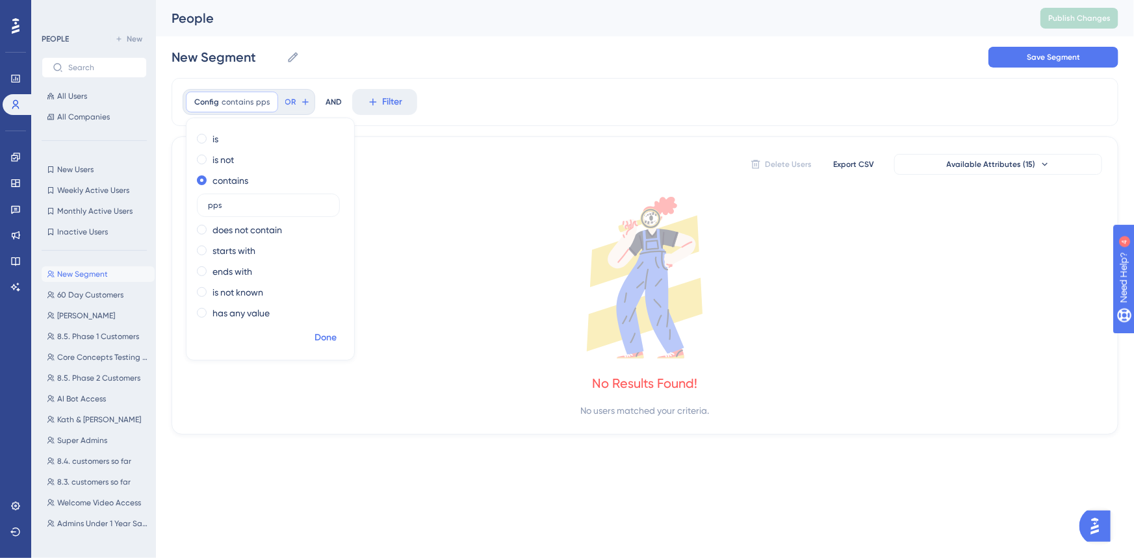
click at [333, 335] on span "Done" at bounding box center [326, 338] width 22 height 16
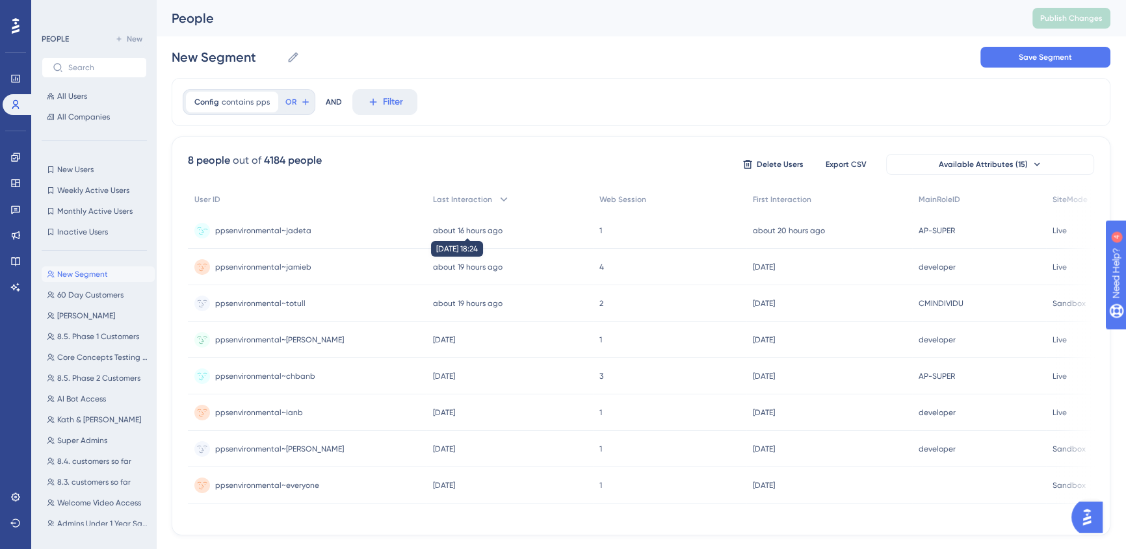
click at [443, 231] on time "about 16 hours ago" at bounding box center [468, 230] width 70 height 9
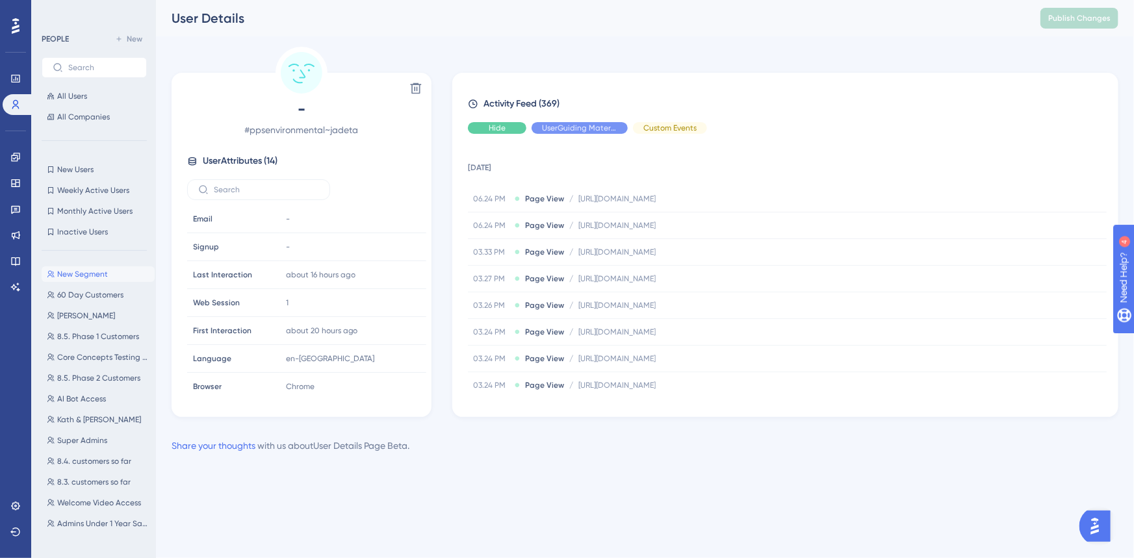
click at [493, 130] on span "Hide" at bounding box center [497, 128] width 17 height 10
click at [551, 131] on div "Hide" at bounding box center [580, 128] width 96 height 12
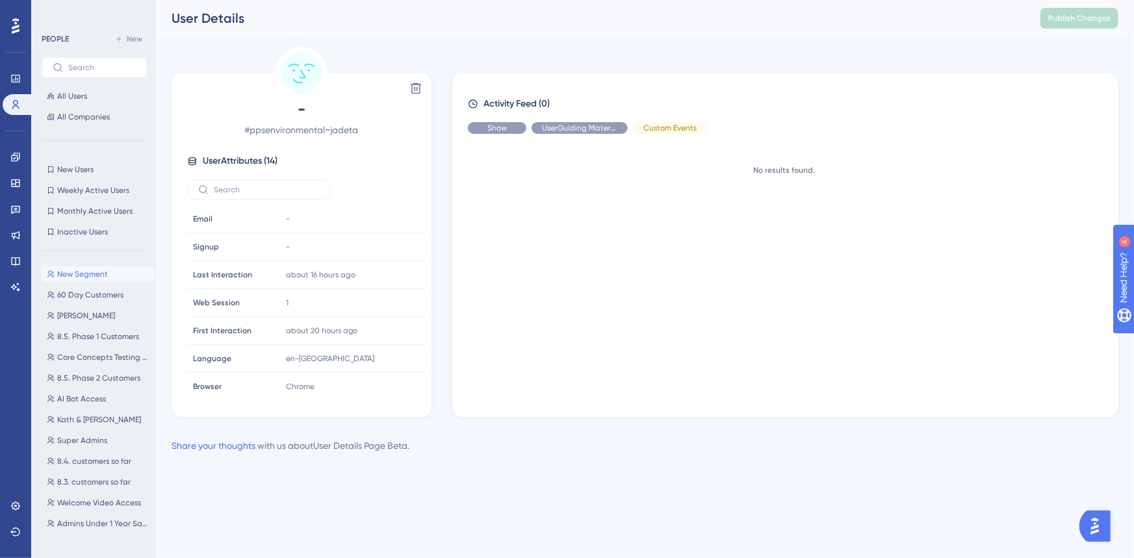
click at [482, 124] on div "Show" at bounding box center [497, 128] width 59 height 12
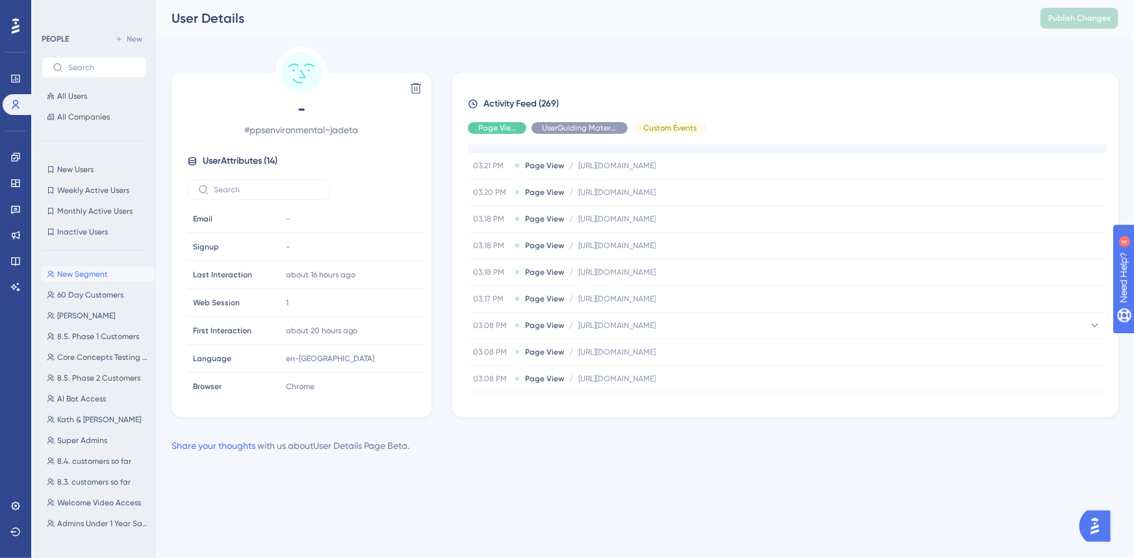
scroll to position [485, 0]
click at [683, 138] on div "Activity Feed (269) Page View UserGuiding Material Custom Events [DATE] 06.24 P…" at bounding box center [785, 246] width 635 height 300
click at [678, 134] on div "Activity Feed (269) Page View UserGuiding Material Custom Events [DATE] 06.24 P…" at bounding box center [785, 246] width 635 height 300
click at [677, 131] on span "Hide" at bounding box center [670, 128] width 17 height 10
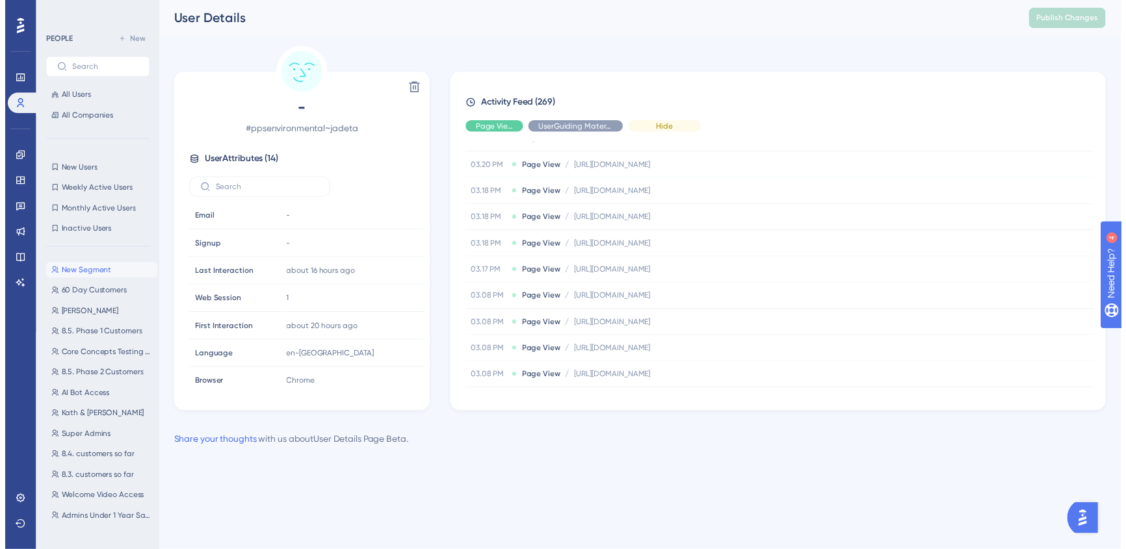
scroll to position [0, 0]
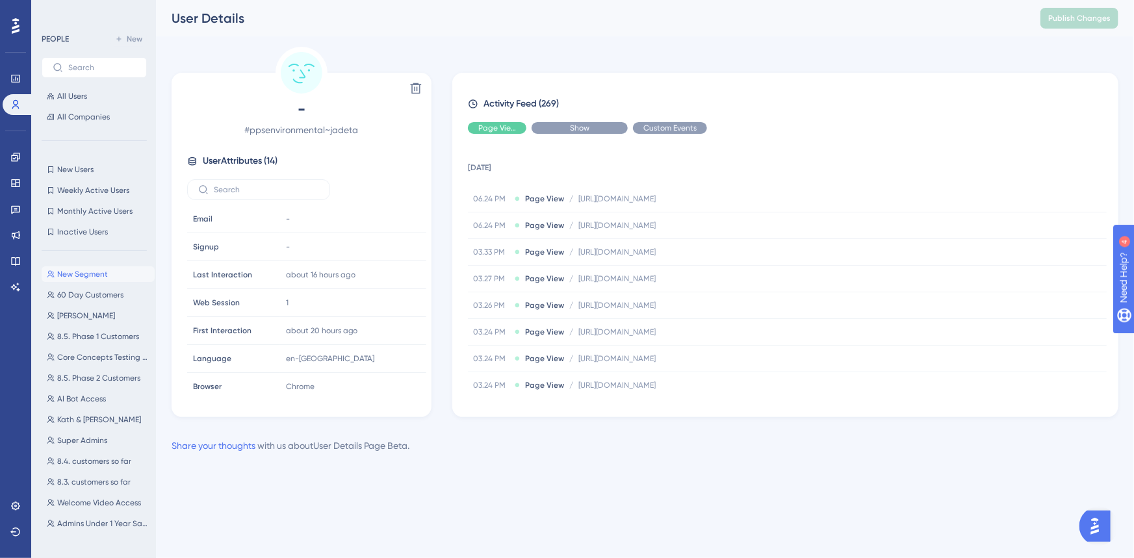
click at [532, 126] on div "Show" at bounding box center [580, 128] width 96 height 12
click at [496, 126] on span "Hide" at bounding box center [497, 128] width 17 height 10
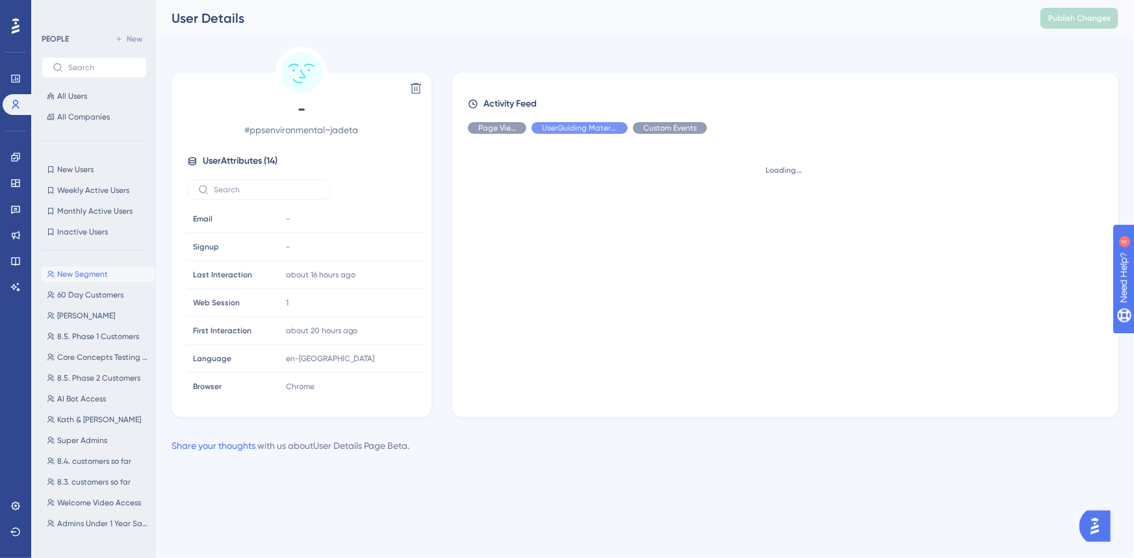
click at [578, 133] on div "UserGuiding Material" at bounding box center [580, 128] width 96 height 12
click at [683, 127] on div "Custom Events" at bounding box center [670, 128] width 74 height 12
click at [68, 94] on span "All Users" at bounding box center [72, 96] width 30 height 10
click at [81, 96] on span "All Users" at bounding box center [72, 96] width 30 height 10
click at [18, 157] on icon at bounding box center [15, 157] width 10 height 10
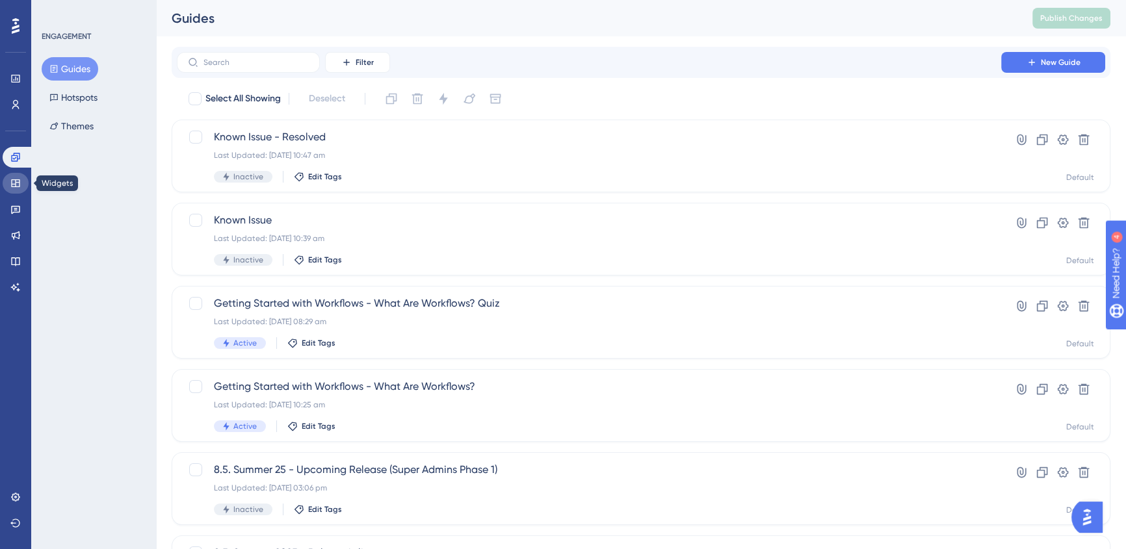
click at [18, 182] on icon at bounding box center [15, 183] width 8 height 8
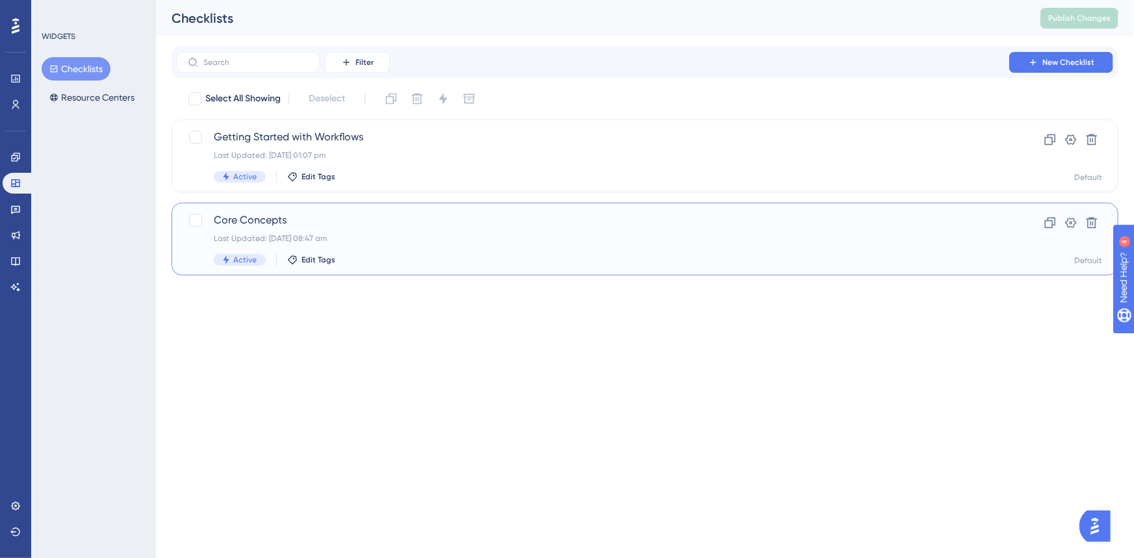
click at [405, 229] on div "Core Concepts Last Updated: [DATE] 08:47 am Active Edit Tags" at bounding box center [593, 239] width 759 height 53
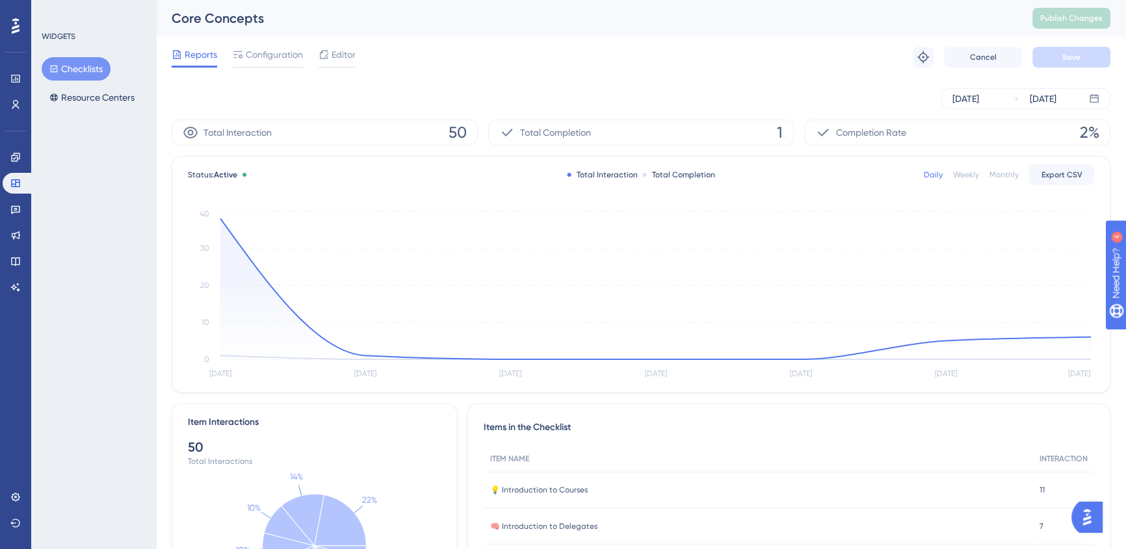
click at [658, 130] on div "Total Completion 1" at bounding box center [641, 133] width 306 height 26
click at [14, 95] on link at bounding box center [16, 104] width 26 height 21
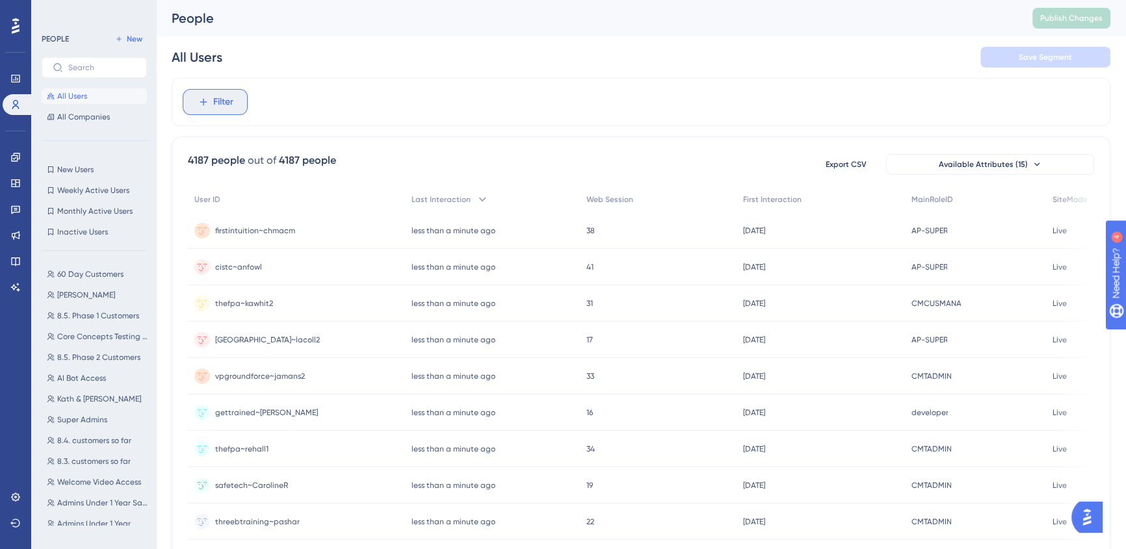
click at [207, 98] on icon at bounding box center [204, 102] width 12 height 12
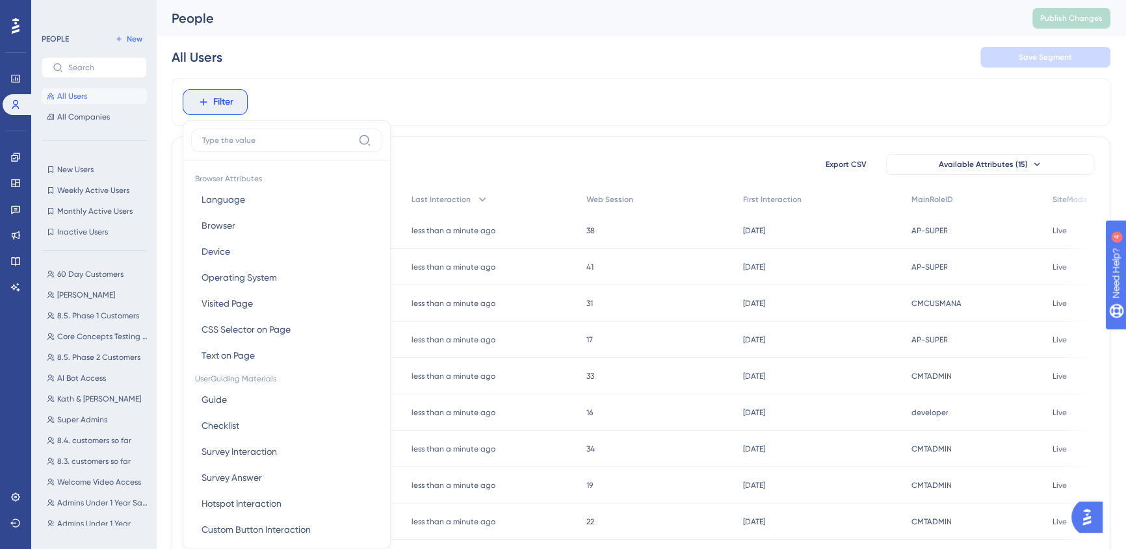
scroll to position [59, 0]
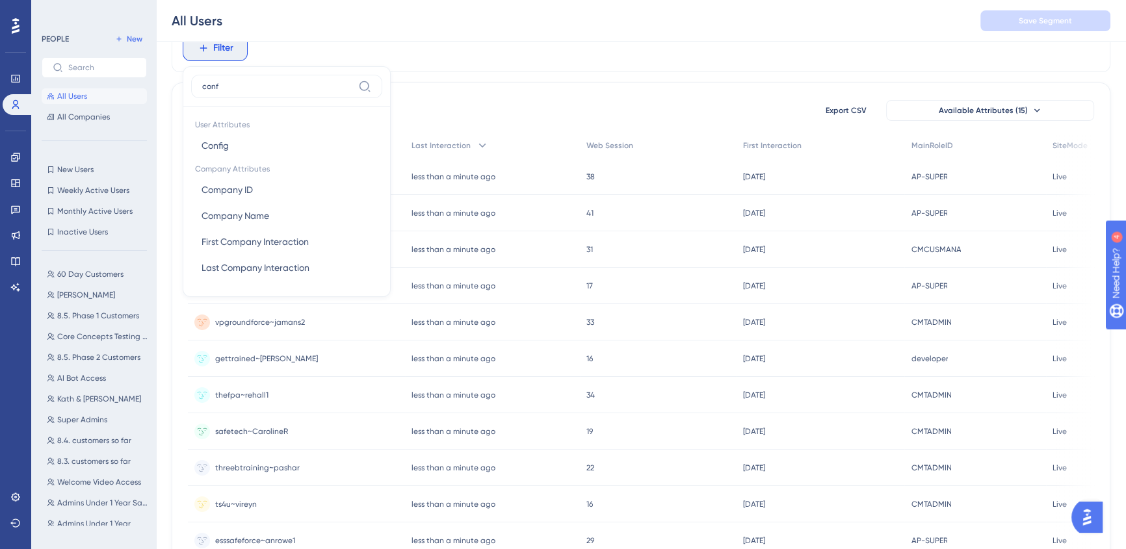
type input "confi"
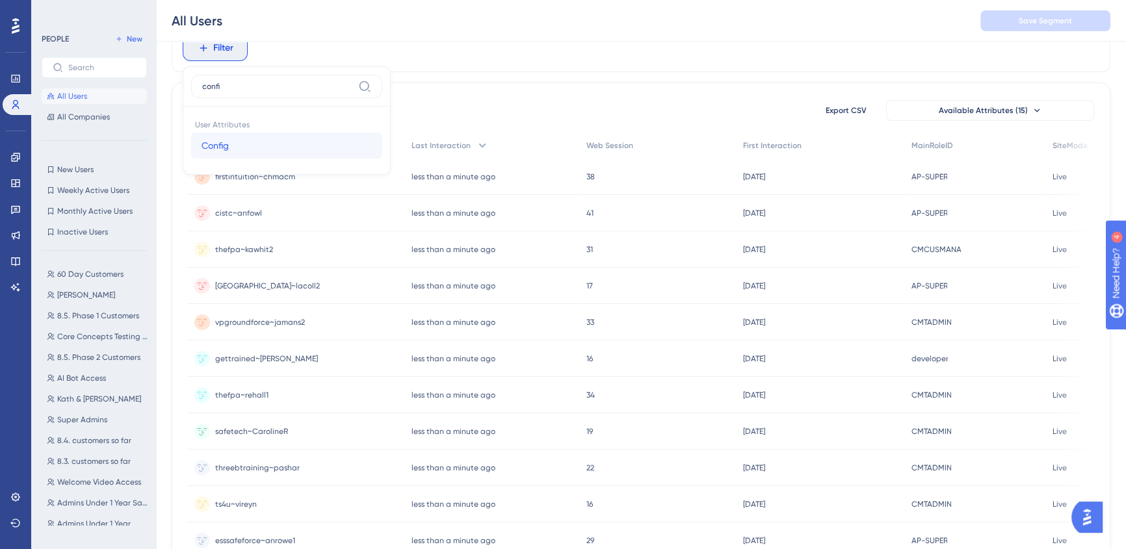
click at [257, 133] on button "Config Config" at bounding box center [286, 146] width 191 height 26
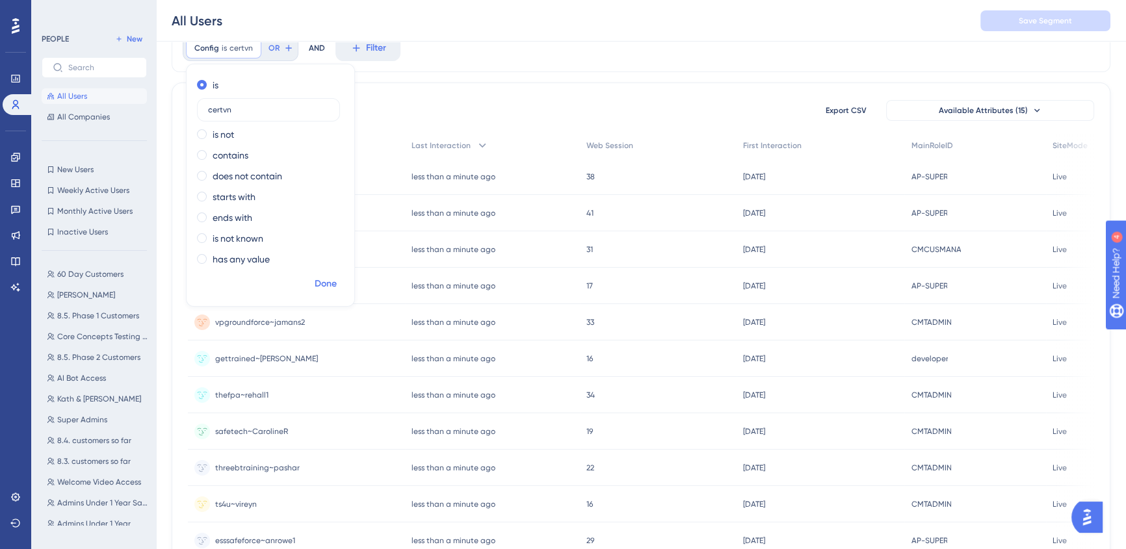
type input "certvn"
click at [330, 274] on button "Done" at bounding box center [325, 283] width 36 height 23
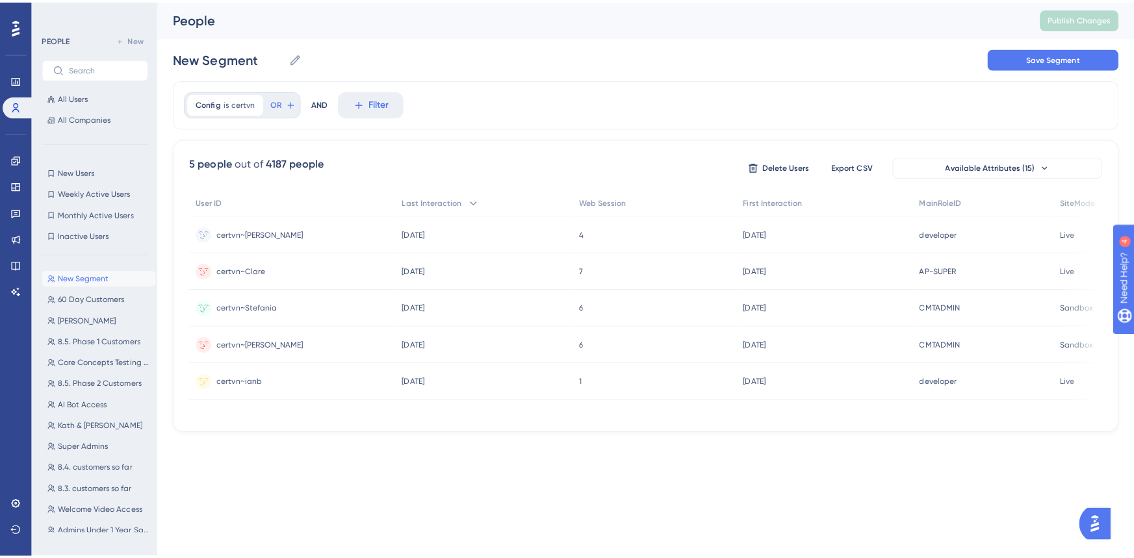
scroll to position [0, 0]
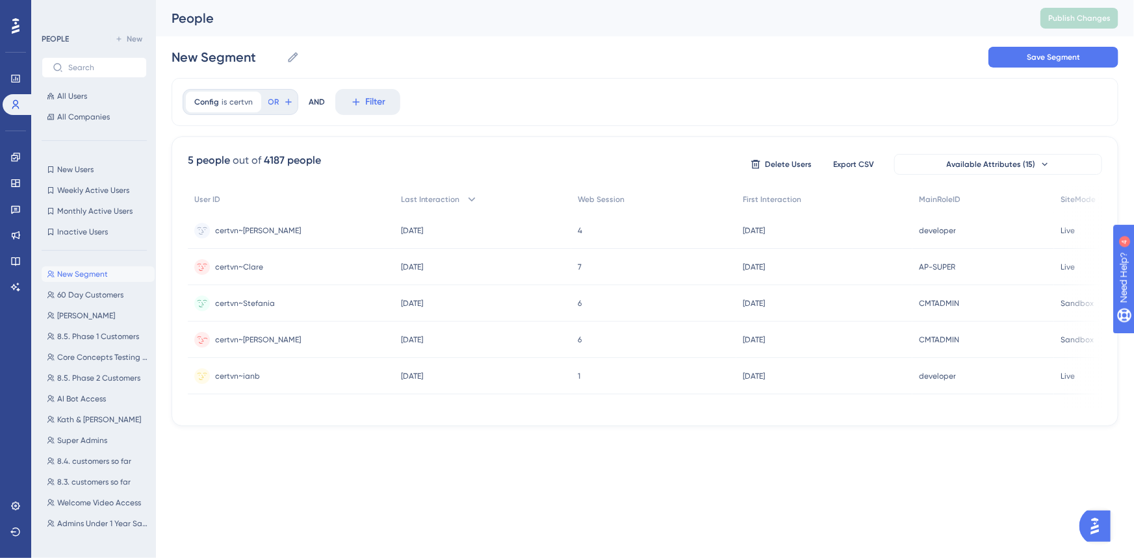
click at [262, 335] on div "certvn~[PERSON_NAME] certvn~[GEOGRAPHIC_DATA]" at bounding box center [291, 340] width 207 height 36
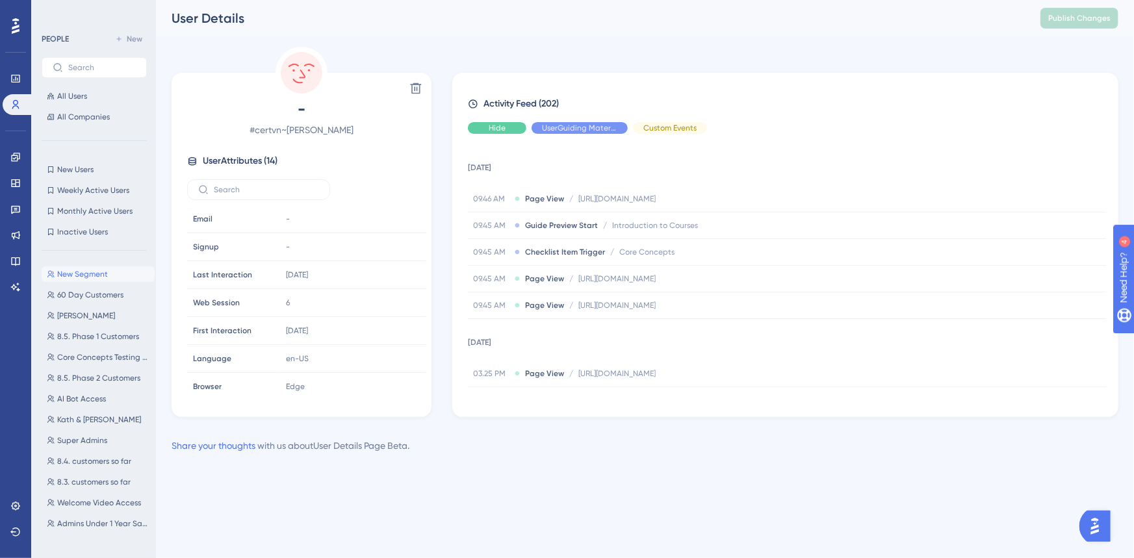
click at [498, 124] on span "Hide" at bounding box center [497, 128] width 17 height 10
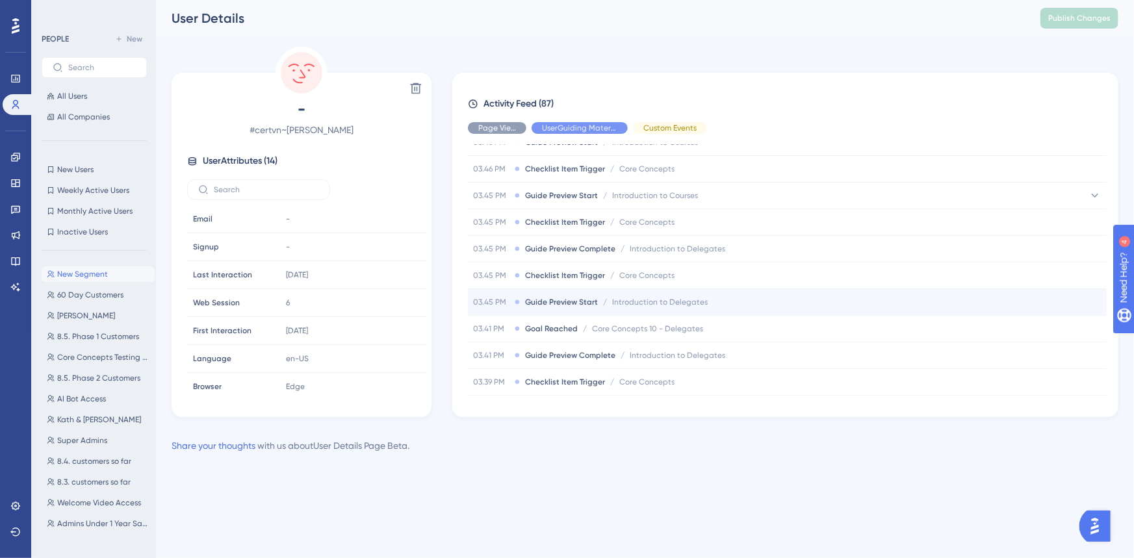
scroll to position [698, 0]
